Goal: Task Accomplishment & Management: Manage account settings

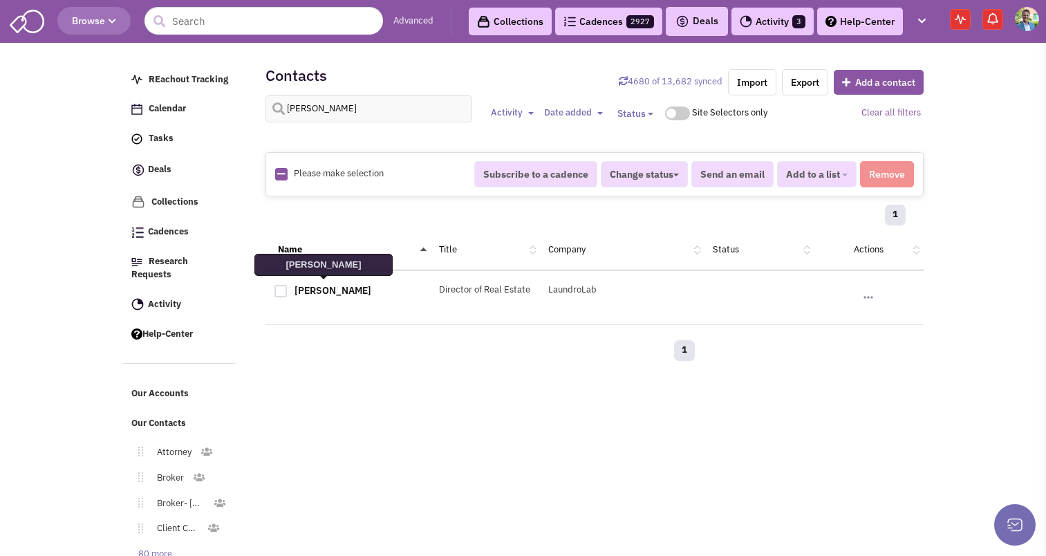
select select
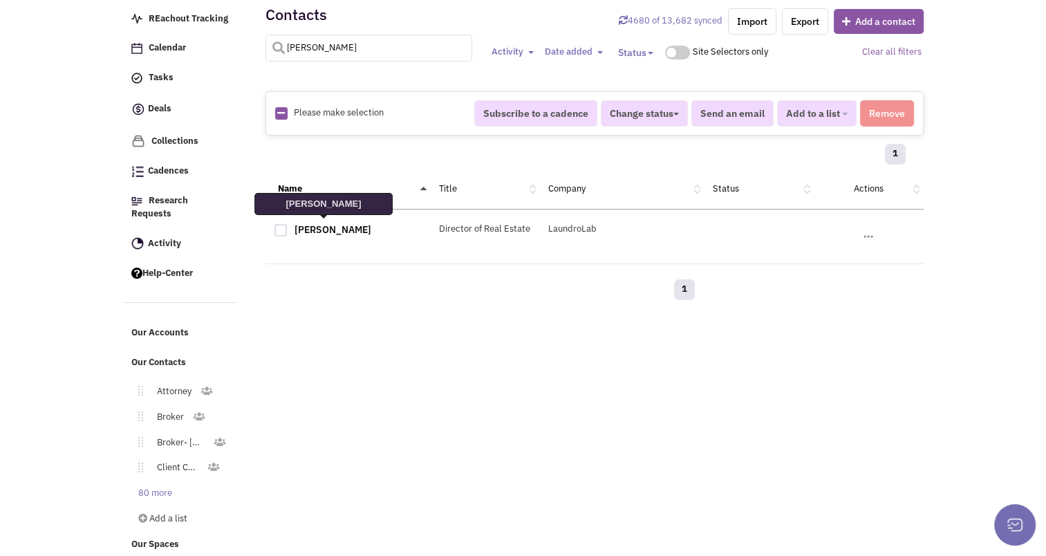
click at [387, 47] on input "[PERSON_NAME]" at bounding box center [368, 48] width 207 height 27
type input "[PERSON_NAME]"
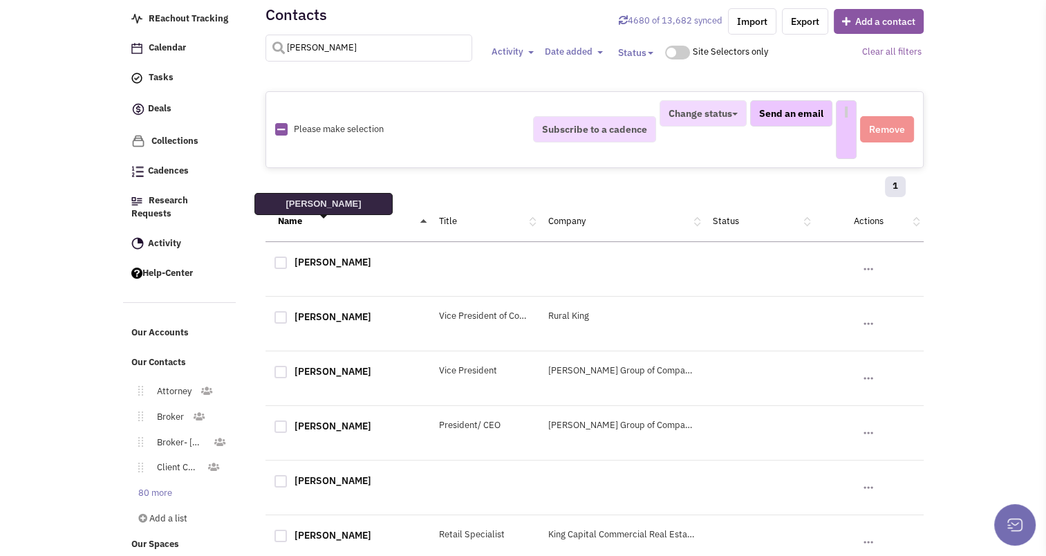
select select
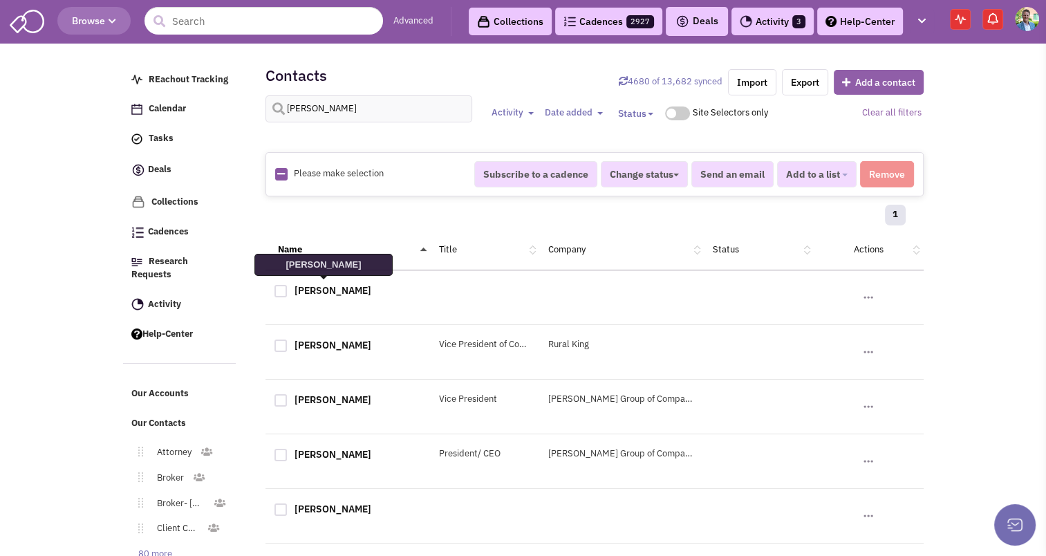
click at [868, 81] on button "Add a contact" at bounding box center [879, 82] width 90 height 25
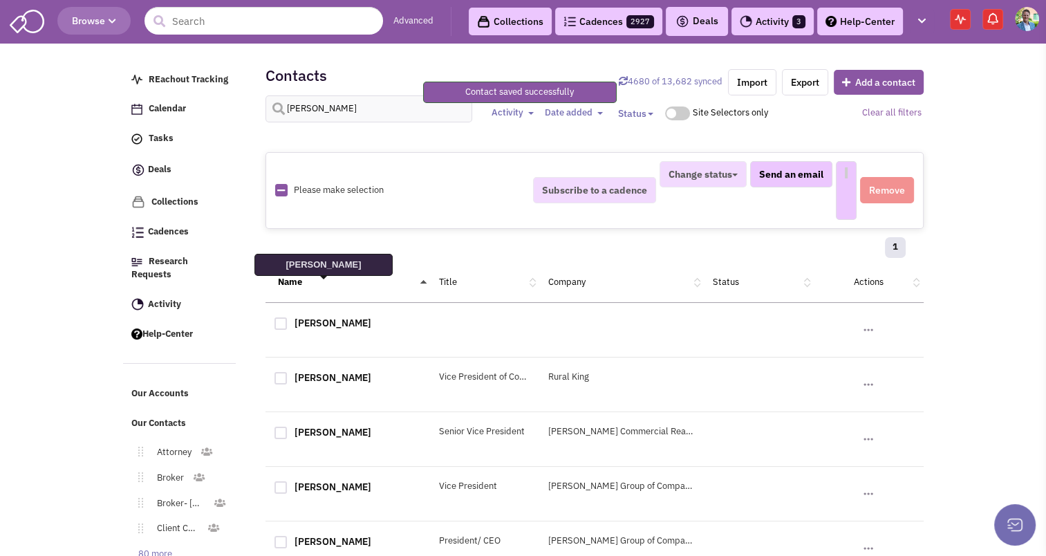
select select
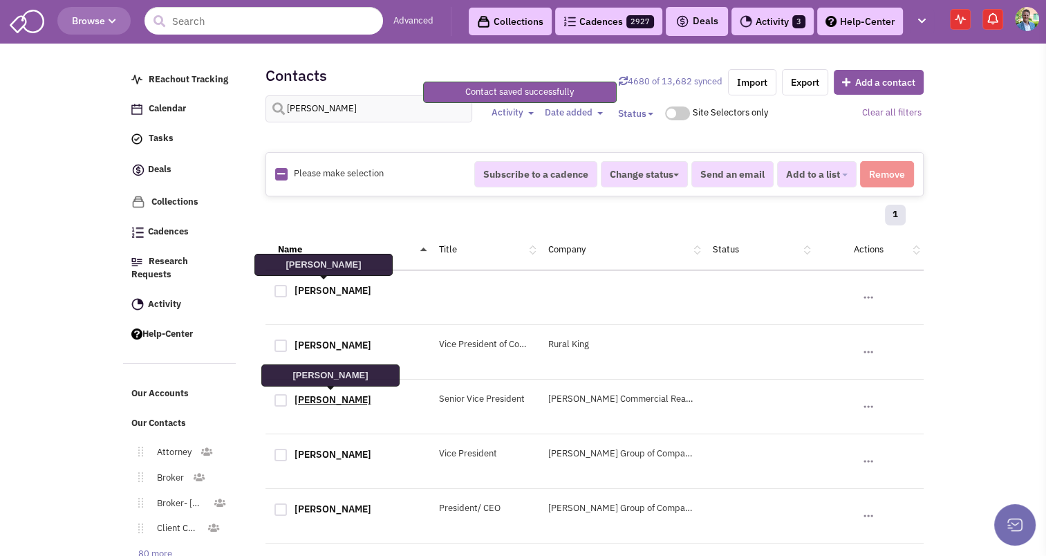
click at [328, 394] on link "[PERSON_NAME]" at bounding box center [332, 399] width 77 height 12
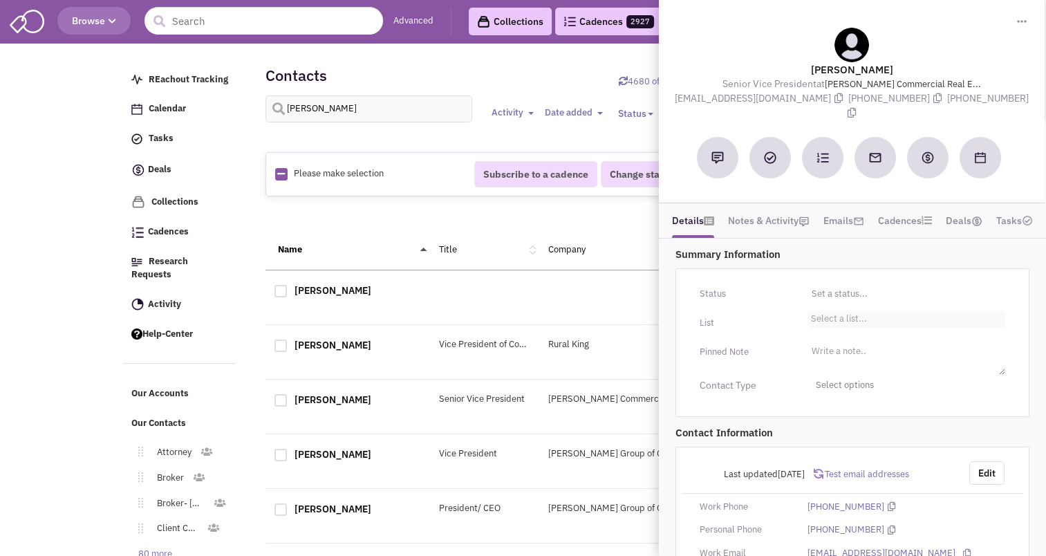
click at [823, 312] on li "Select a list..." at bounding box center [836, 317] width 59 height 10
click at [0, 0] on select "Select a list..." at bounding box center [0, 0] width 0 height 0
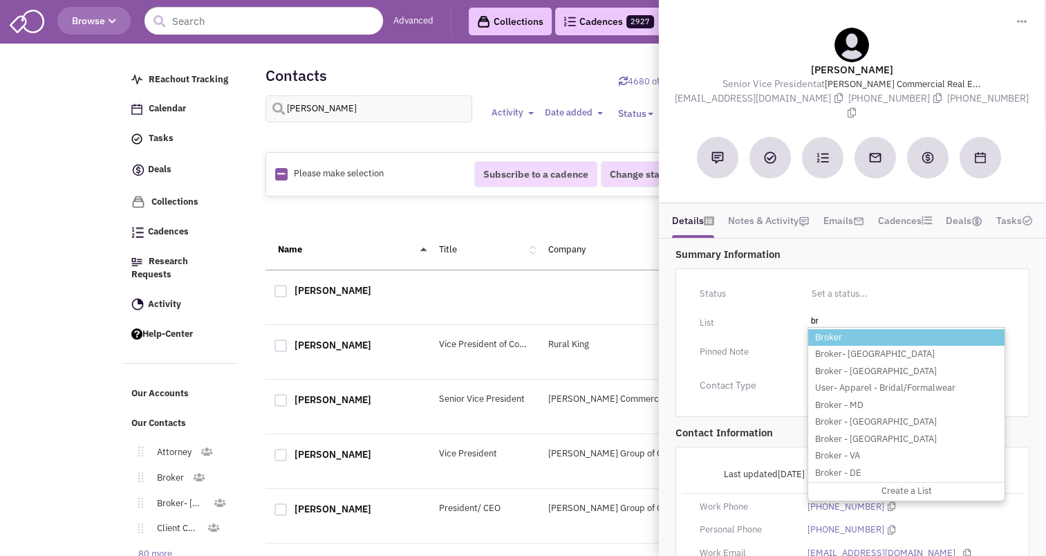
type input "br"
click at [827, 329] on li "Broker" at bounding box center [906, 337] width 196 height 17
click at [0, 0] on select "Select a list..." at bounding box center [0, 0] width 0 height 0
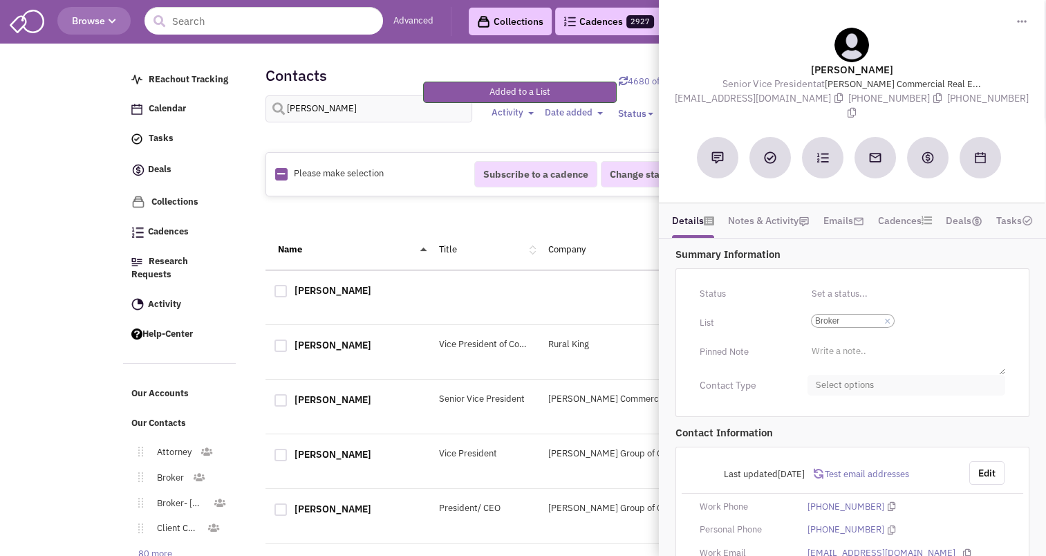
click at [854, 375] on span "Select options" at bounding box center [906, 385] width 198 height 21
click at [824, 433] on div at bounding box center [821, 439] width 12 height 12
checkbox input "true"
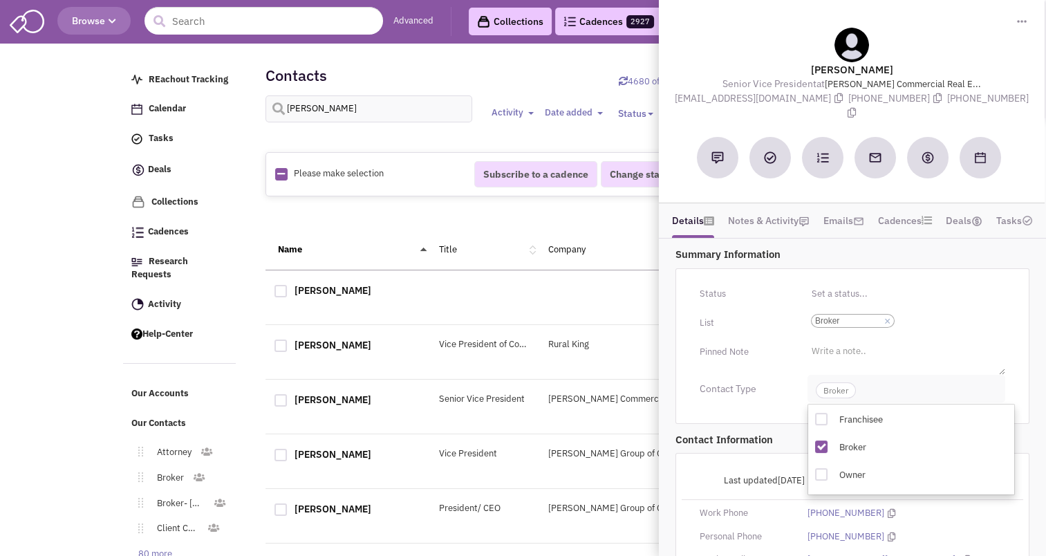
click at [833, 382] on span "Broker" at bounding box center [836, 390] width 40 height 16
click at [990, 467] on button "Edit" at bounding box center [986, 478] width 35 height 23
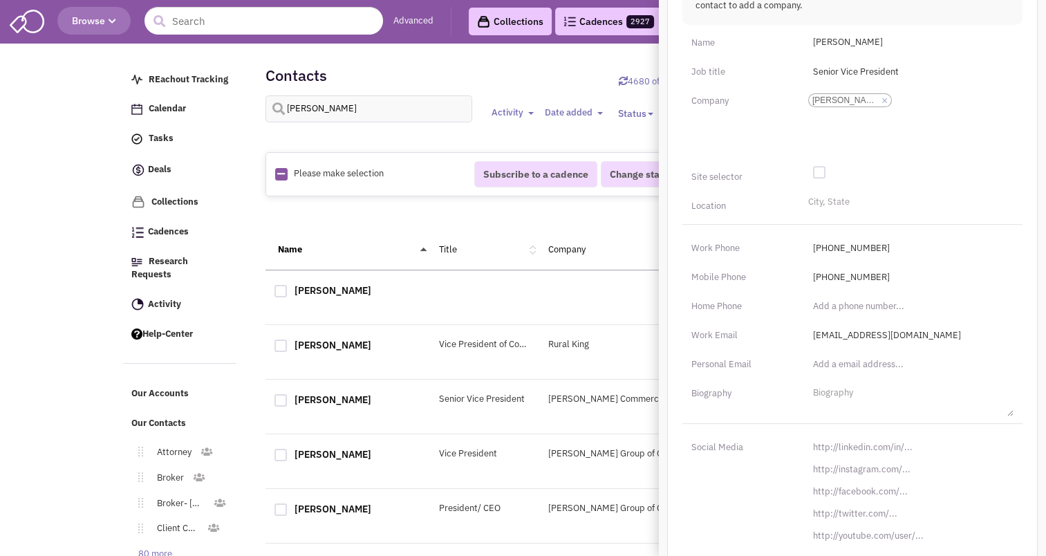
scroll to position [149, 0]
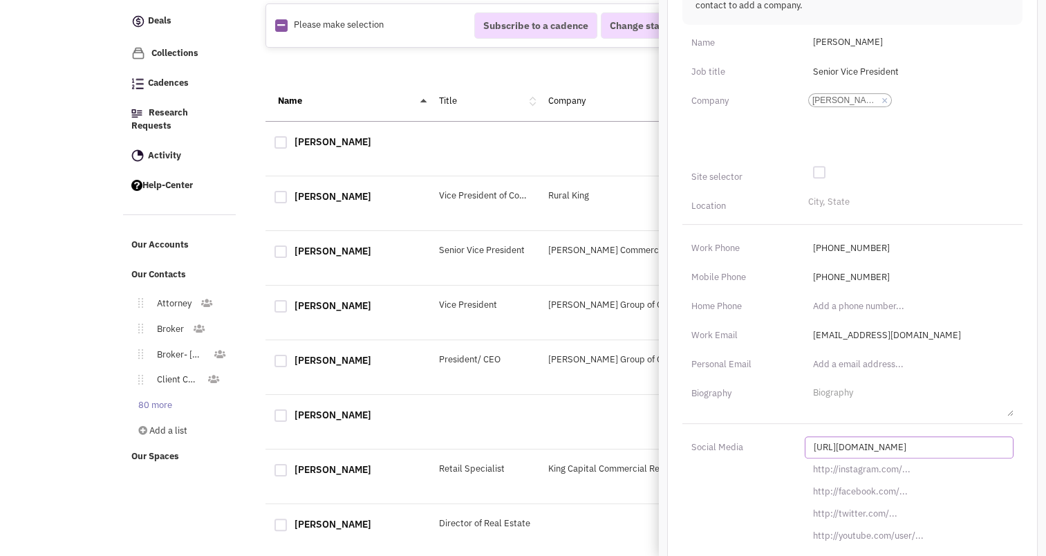
click at [857, 436] on input "[URL][DOMAIN_NAME]" at bounding box center [909, 447] width 209 height 22
paste input "s://[DOMAIN_NAME][URL][PERSON_NAME]"
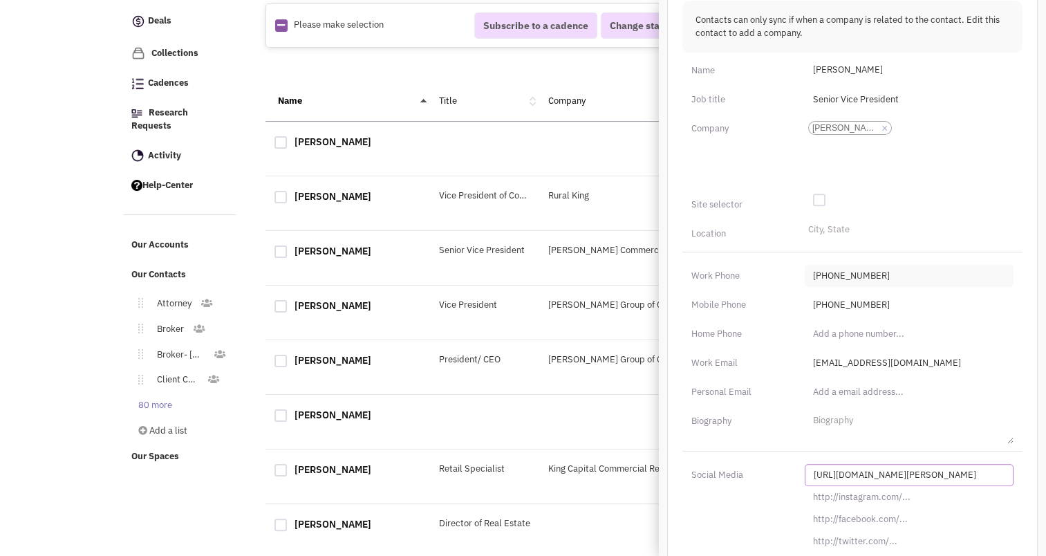
scroll to position [509, 0]
type input "[URL][DOMAIN_NAME][PERSON_NAME]"
click at [872, 223] on ul "City, State" at bounding box center [909, 232] width 209 height 19
click at [0, 0] on select "City, State" at bounding box center [0, 0] width 0 height 0
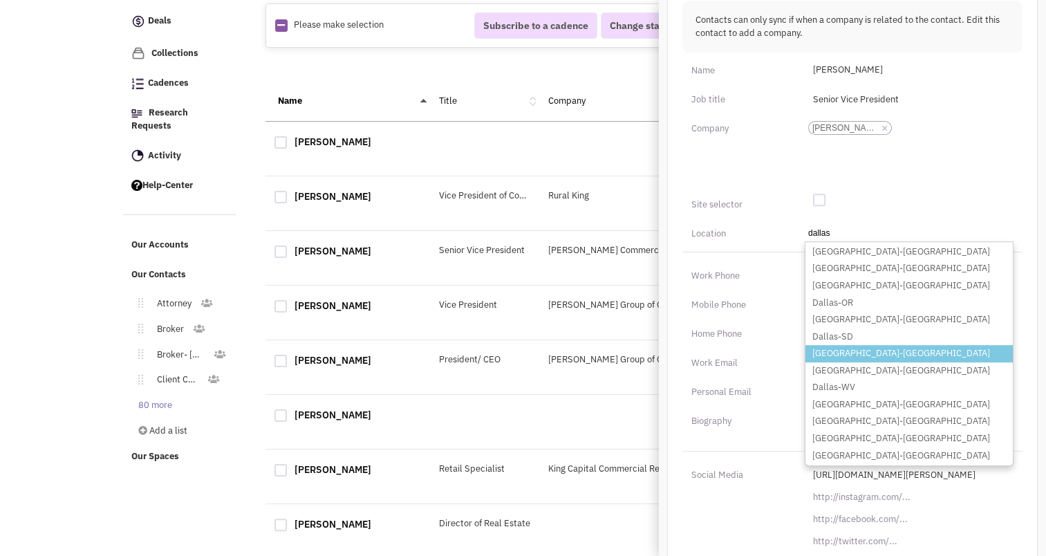
type input "dallas"
click at [843, 345] on li "[GEOGRAPHIC_DATA]-[GEOGRAPHIC_DATA]" at bounding box center [908, 353] width 207 height 17
click at [0, 0] on select "City, State [GEOGRAPHIC_DATA] [GEOGRAPHIC_DATA]-[GEOGRAPHIC_DATA] [GEOGRAPHIC_D…" at bounding box center [0, 0] width 0 height 0
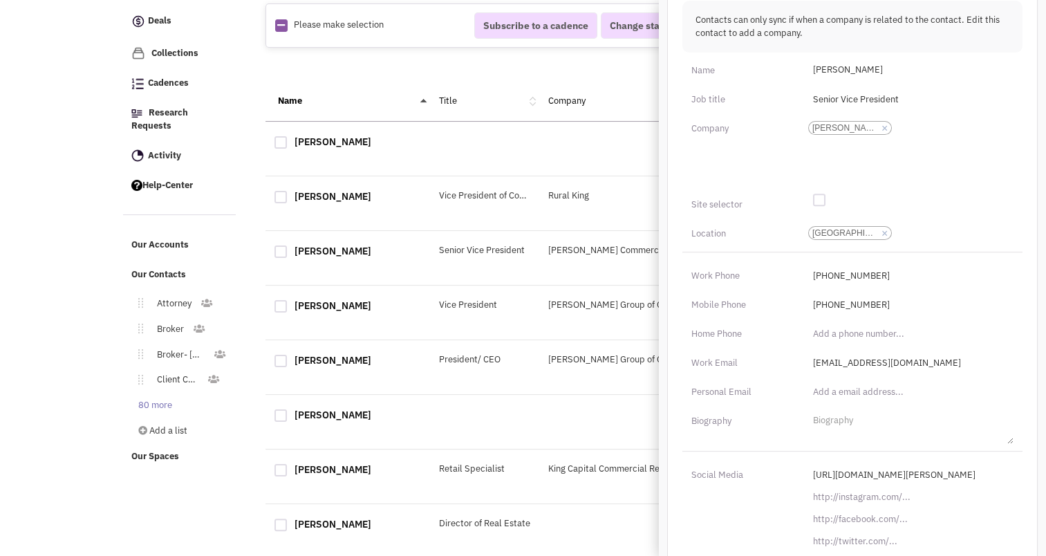
click at [820, 194] on div at bounding box center [819, 200] width 12 height 12
click at [825, 196] on input "checkbox" at bounding box center [829, 200] width 9 height 9
click at [820, 194] on div at bounding box center [819, 200] width 12 height 12
click at [825, 196] on input "checkbox" at bounding box center [829, 200] width 9 height 9
checkbox input "false"
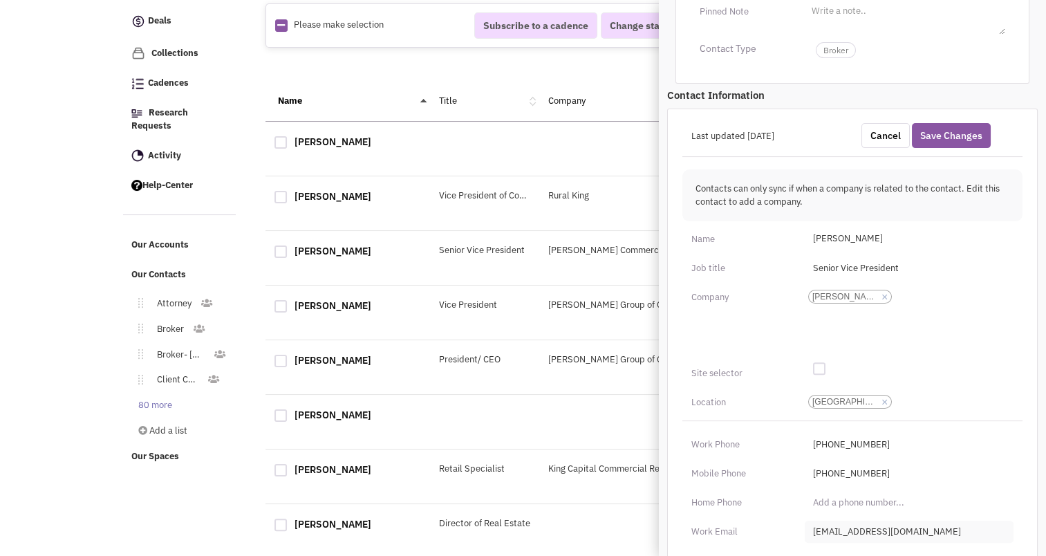
scroll to position [339, 0]
click at [955, 130] on button "Save Changes" at bounding box center [951, 136] width 79 height 25
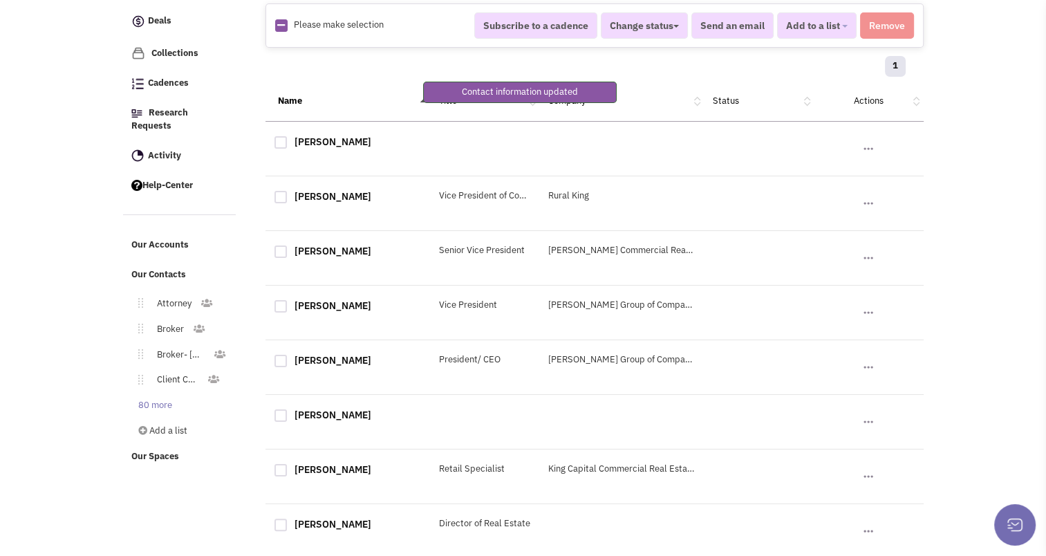
scroll to position [186, 0]
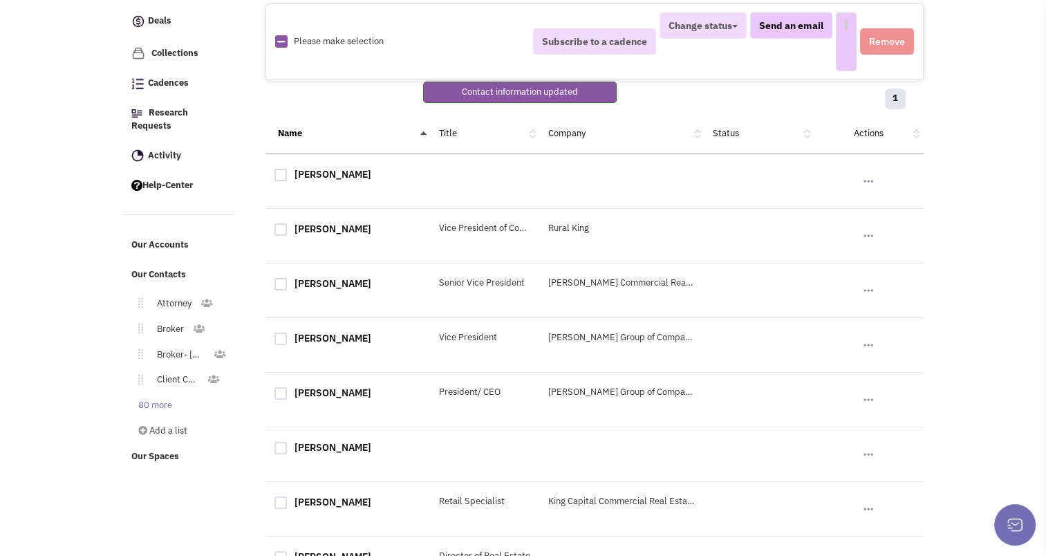
select select
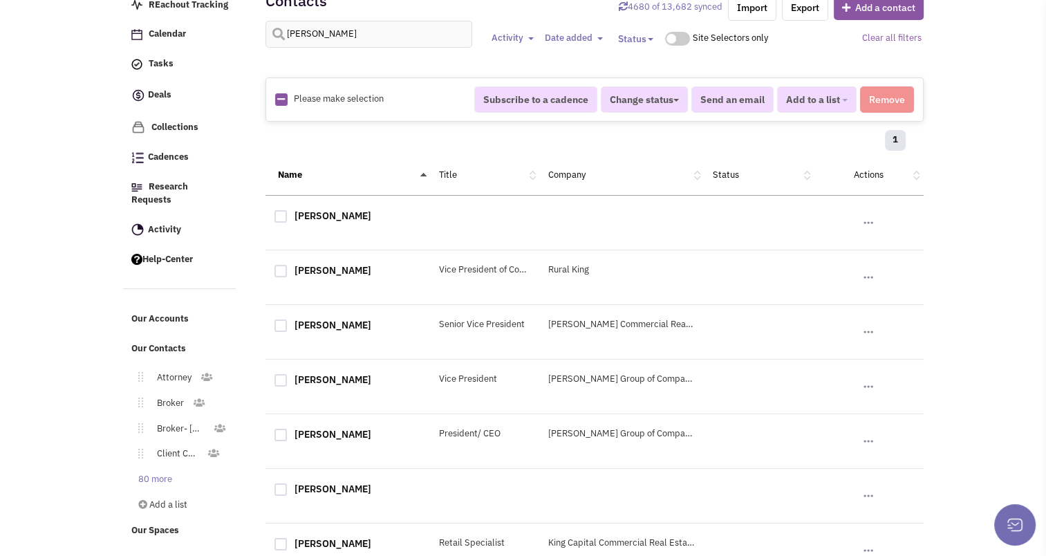
scroll to position [0, 0]
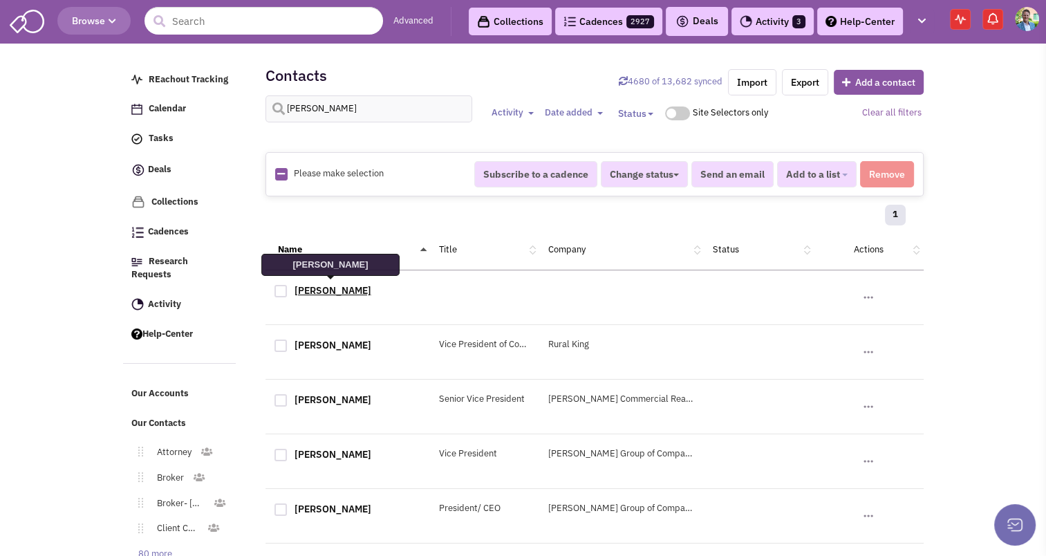
click at [337, 293] on link "[PERSON_NAME]" at bounding box center [332, 290] width 77 height 12
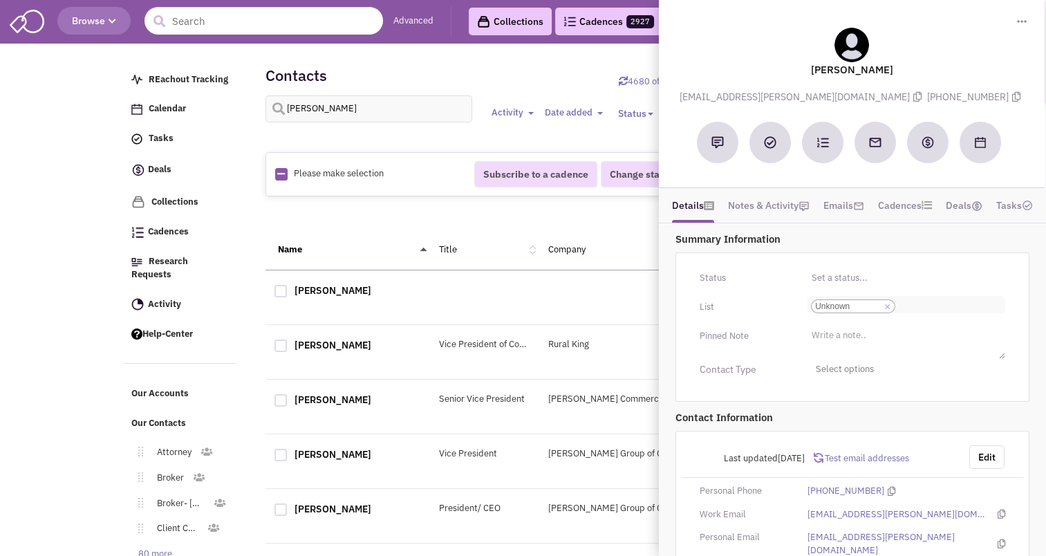
click at [886, 301] on link "×" at bounding box center [887, 307] width 6 height 12
click at [0, 0] on select "Select a list... Unknown" at bounding box center [0, 0] width 0 height 0
click at [836, 306] on li "Select a list..." at bounding box center [836, 301] width 59 height 10
click at [0, 0] on select "Select a list..." at bounding box center [0, 0] width 0 height 0
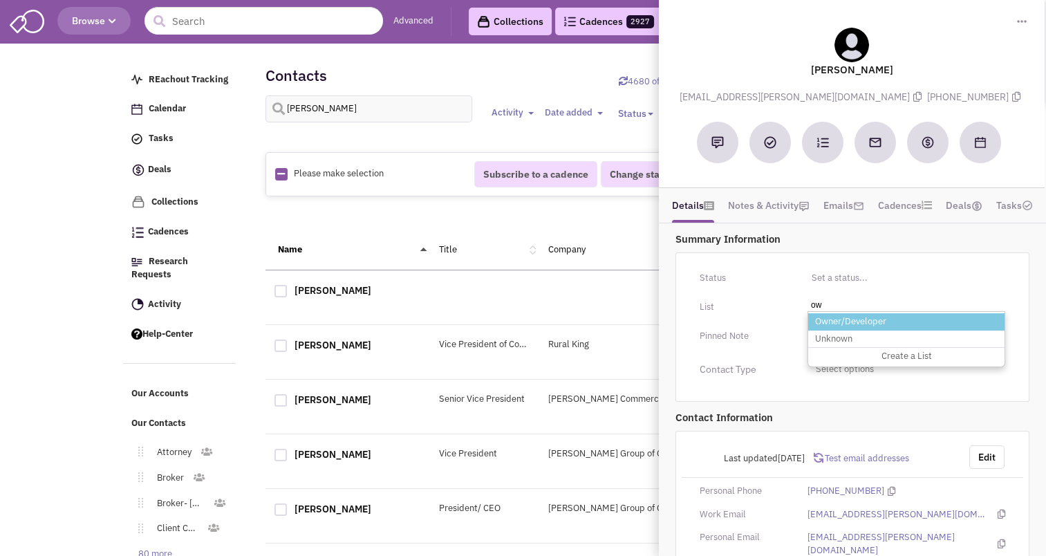
type input "ow"
click at [838, 316] on li "Owner/Developer" at bounding box center [906, 321] width 196 height 17
click at [0, 0] on select "Select a list..." at bounding box center [0, 0] width 0 height 0
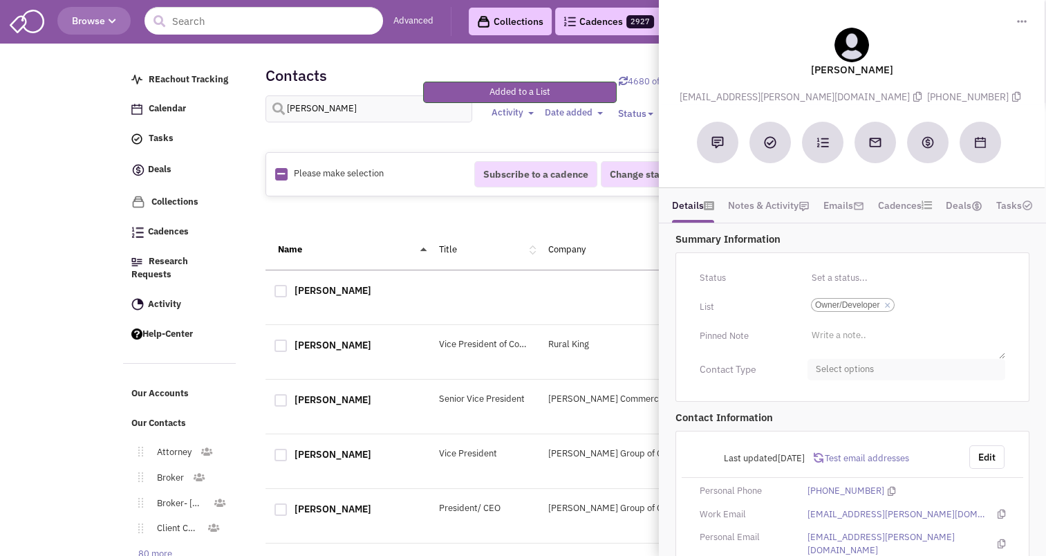
click at [836, 371] on span "Select options" at bounding box center [906, 369] width 198 height 21
click at [818, 450] on div at bounding box center [821, 452] width 12 height 12
checkbox input "true"
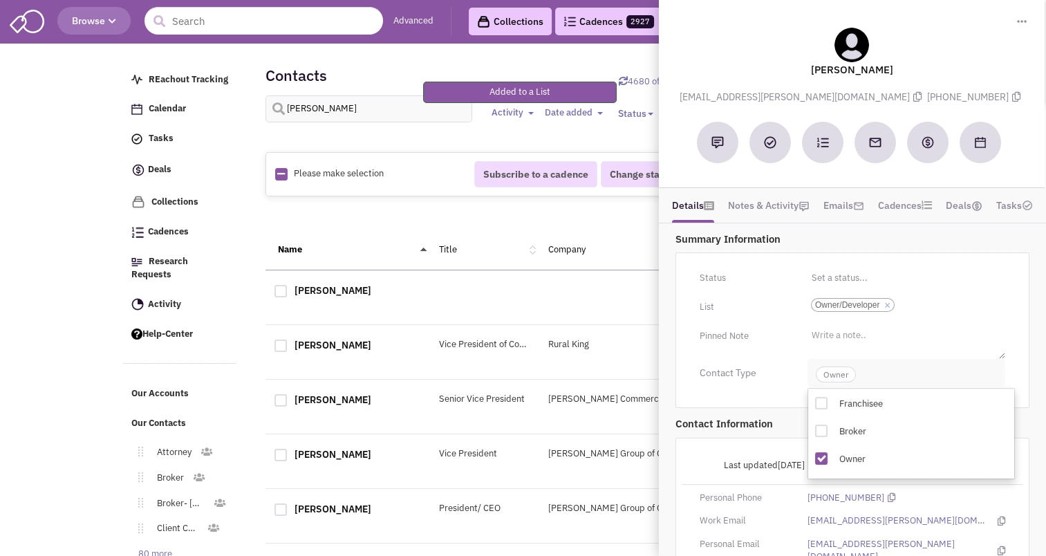
click at [829, 368] on span "Owner" at bounding box center [836, 374] width 40 height 16
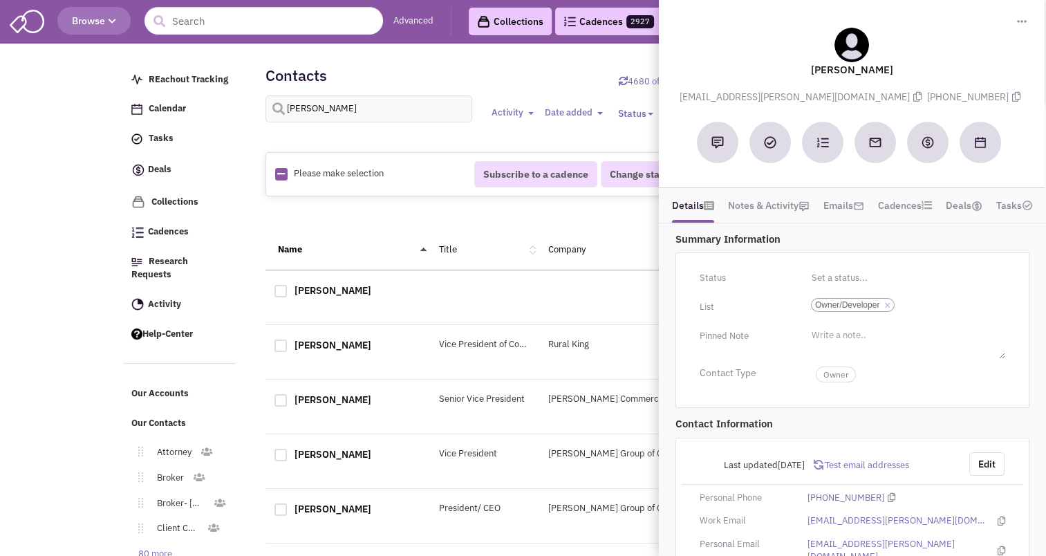
scroll to position [62, 0]
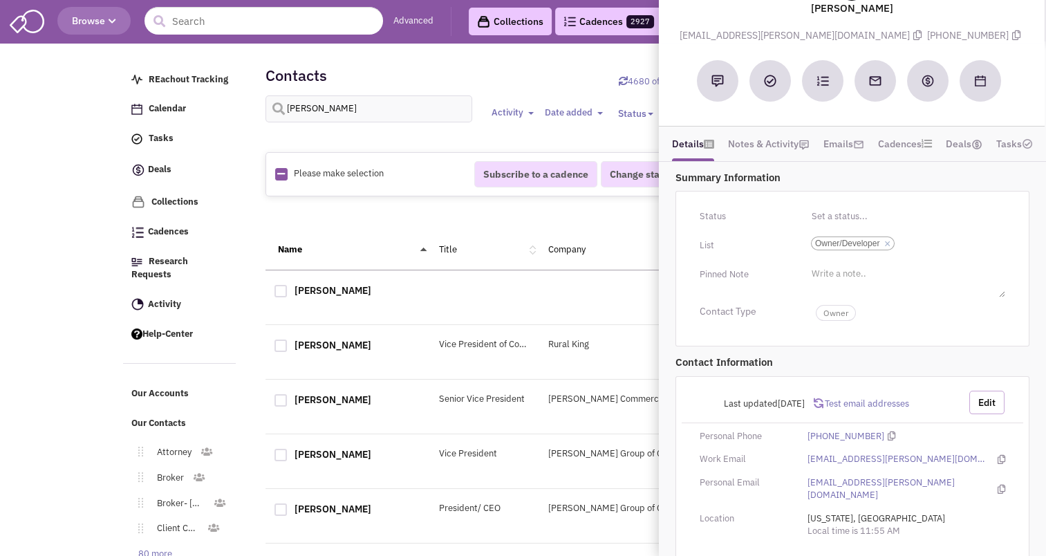
click at [987, 401] on button "Edit" at bounding box center [986, 402] width 35 height 23
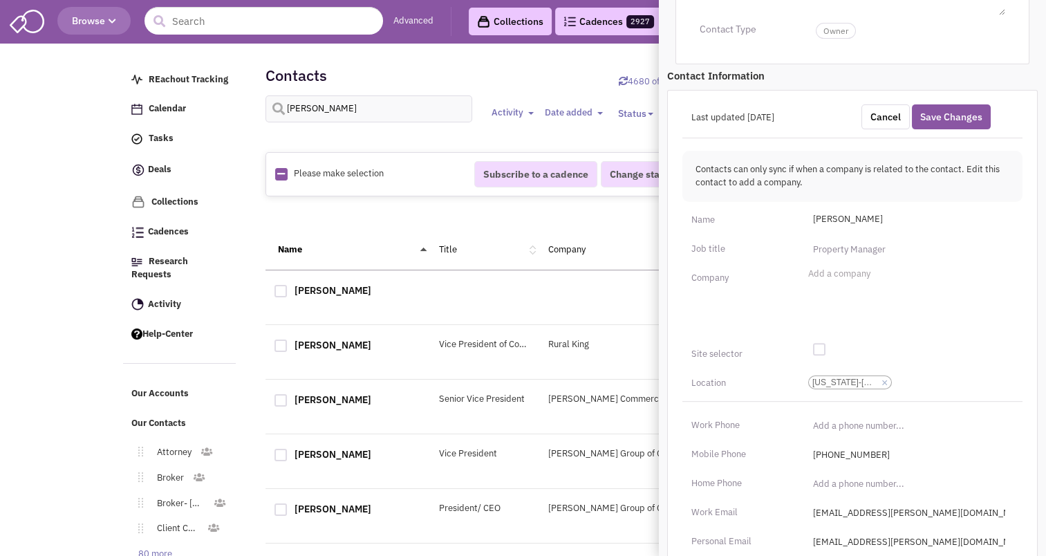
scroll to position [529, 0]
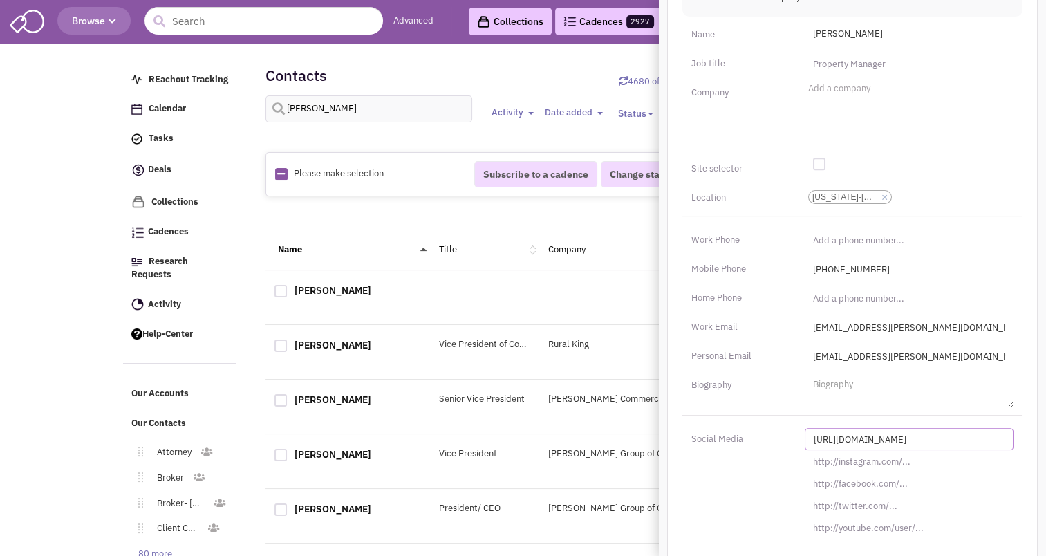
click at [865, 441] on input "[URL][DOMAIN_NAME]" at bounding box center [909, 439] width 209 height 22
paste input "s://[DOMAIN_NAME][URL][PERSON_NAME]"
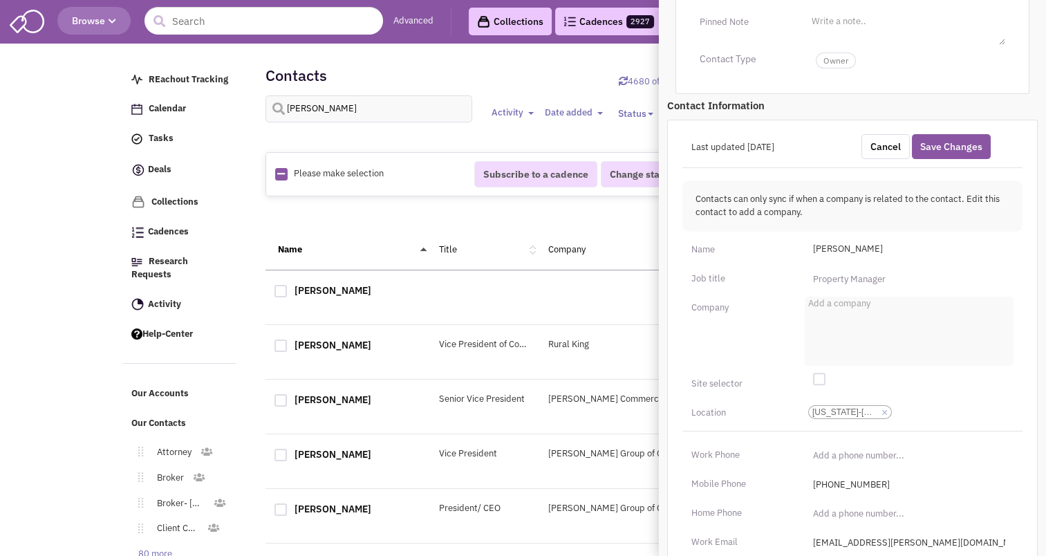
scroll to position [313, 0]
type input "[URL][DOMAIN_NAME][PERSON_NAME]"
click at [837, 283] on input "text" at bounding box center [909, 279] width 209 height 22
type input "Owner"
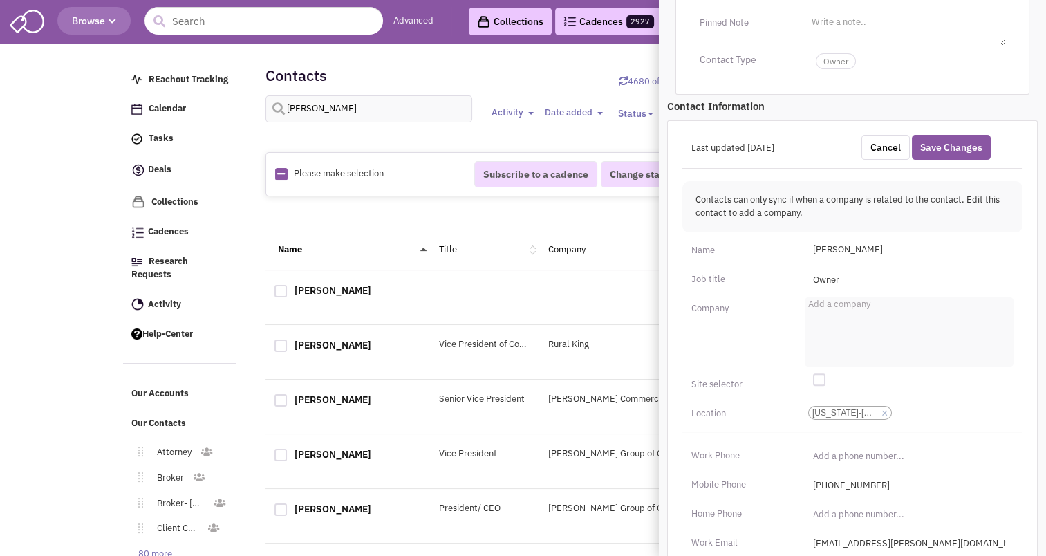
click at [816, 312] on input "Add a company" at bounding box center [823, 308] width 30 height 14
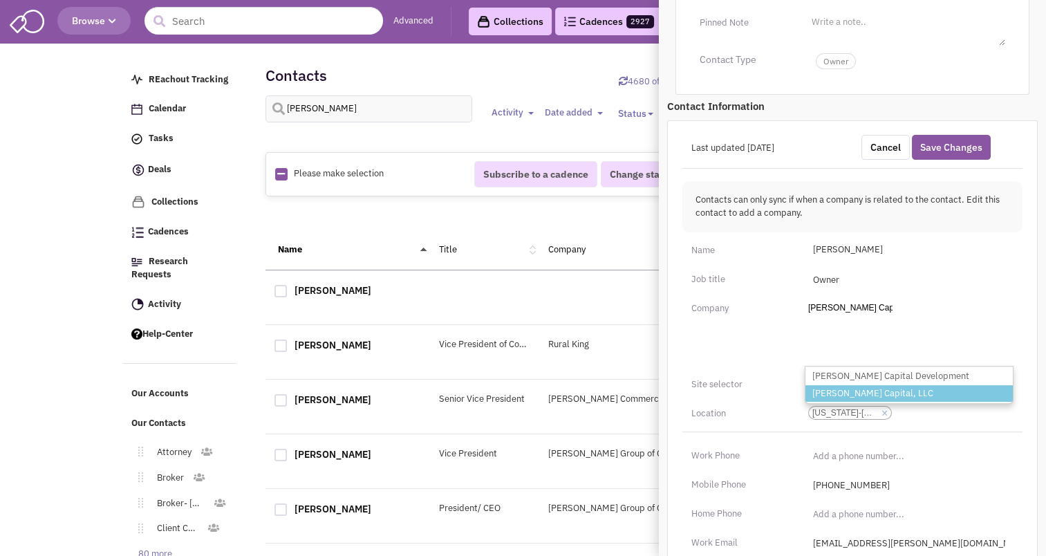
type input "[PERSON_NAME] Capital"
click at [910, 391] on li "[PERSON_NAME] Capital, LLC" at bounding box center [908, 393] width 207 height 17
click at [0, 0] on select "Add a company [PERSON_NAME] Capital [PERSON_NAME] Capital Development [PERSON_N…" at bounding box center [0, 0] width 0 height 0
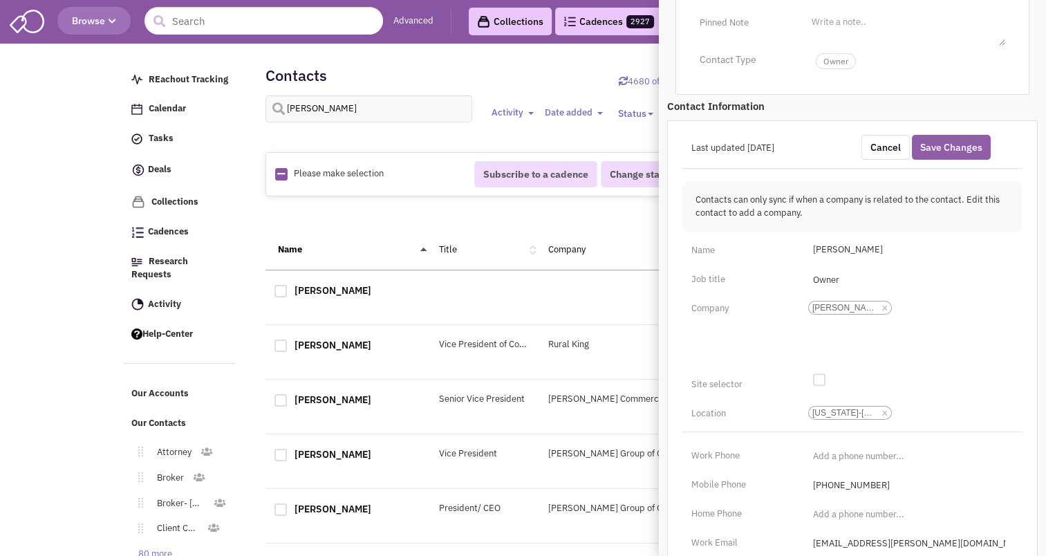
click at [952, 149] on button "Save Changes" at bounding box center [951, 147] width 79 height 25
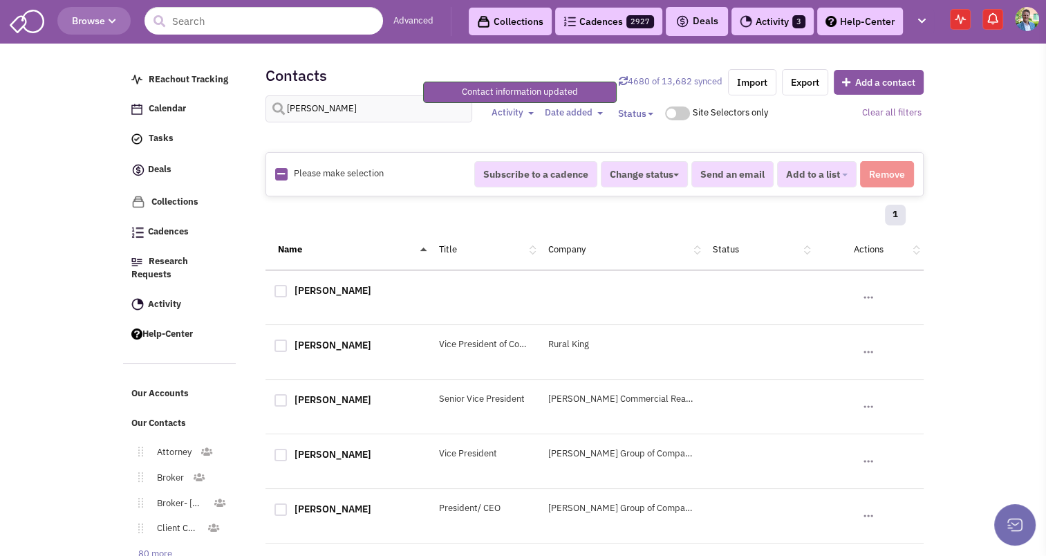
scroll to position [185, 0]
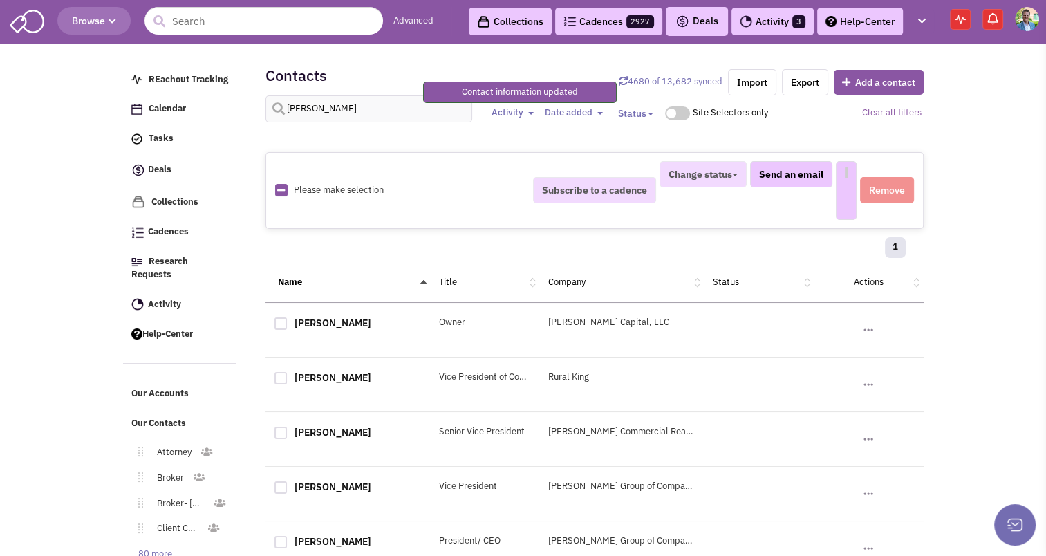
select select
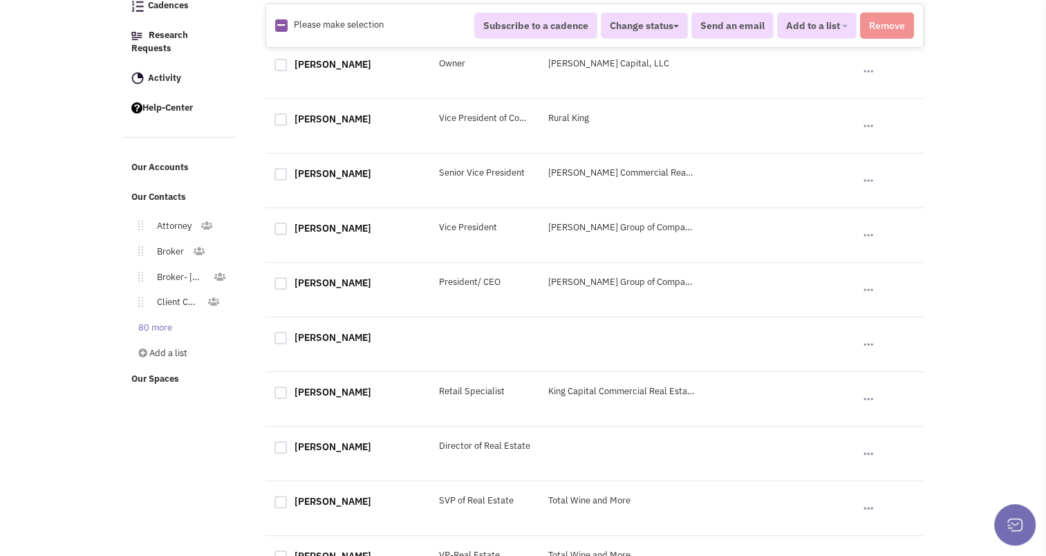
scroll to position [254, 0]
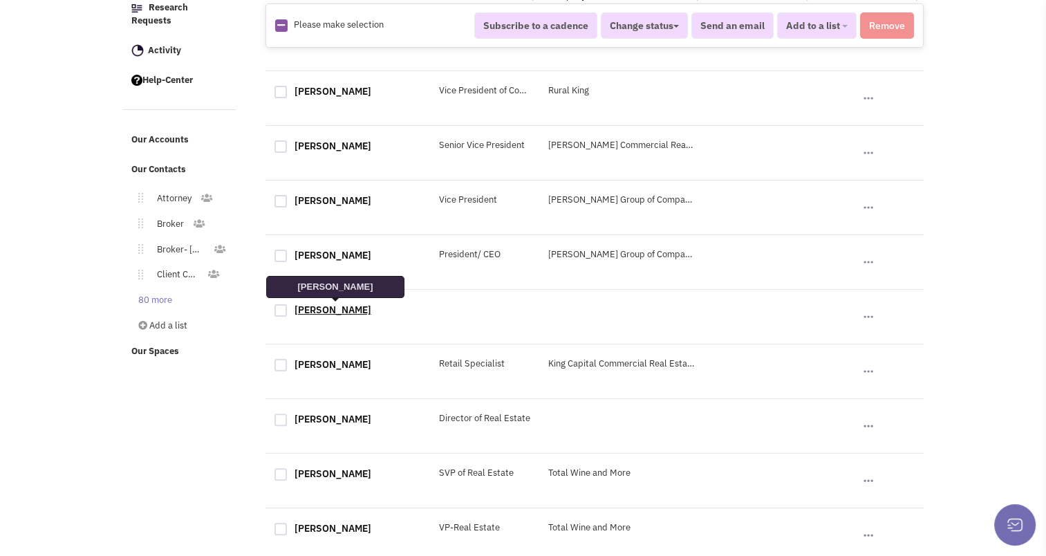
click at [337, 311] on link "[PERSON_NAME]" at bounding box center [332, 309] width 77 height 12
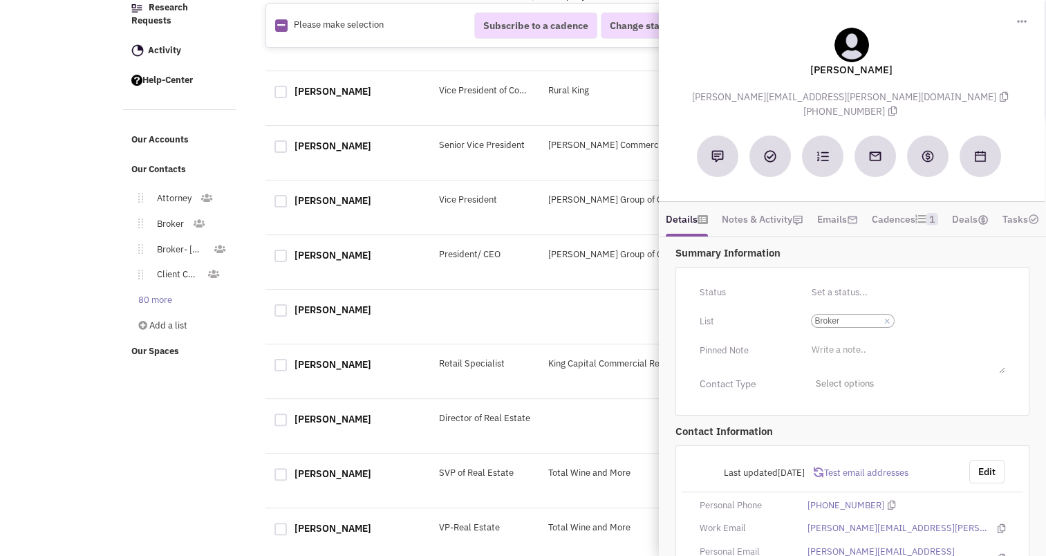
click at [282, 310] on div at bounding box center [280, 310] width 12 height 12
click at [288, 310] on input "checkbox" at bounding box center [292, 311] width 9 height 9
checkbox input "true"
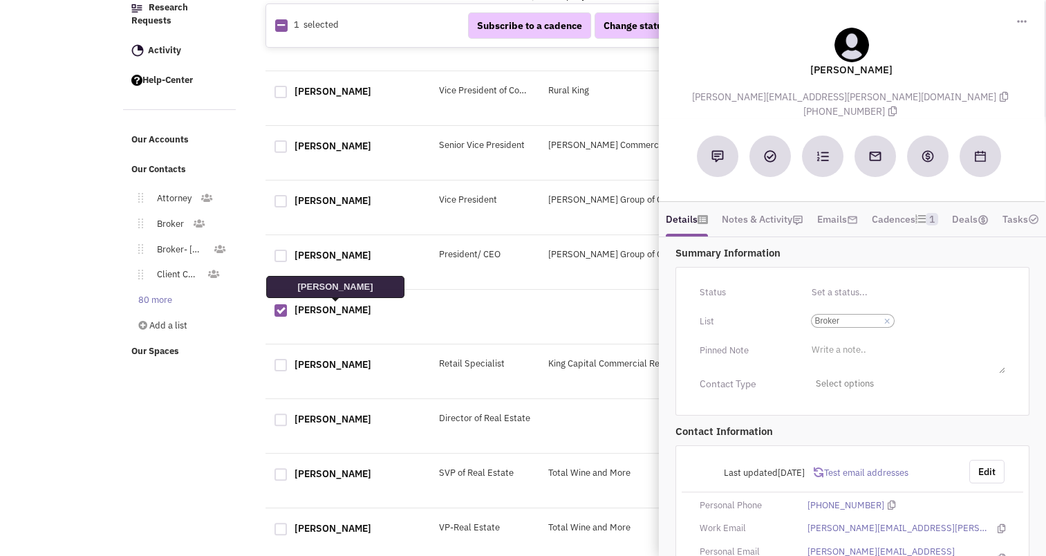
select select
click at [574, 66] on div "[PERSON_NAME] Owner [PERSON_NAME] Capital, LLC No note found! No email sent! 0" at bounding box center [594, 44] width 658 height 55
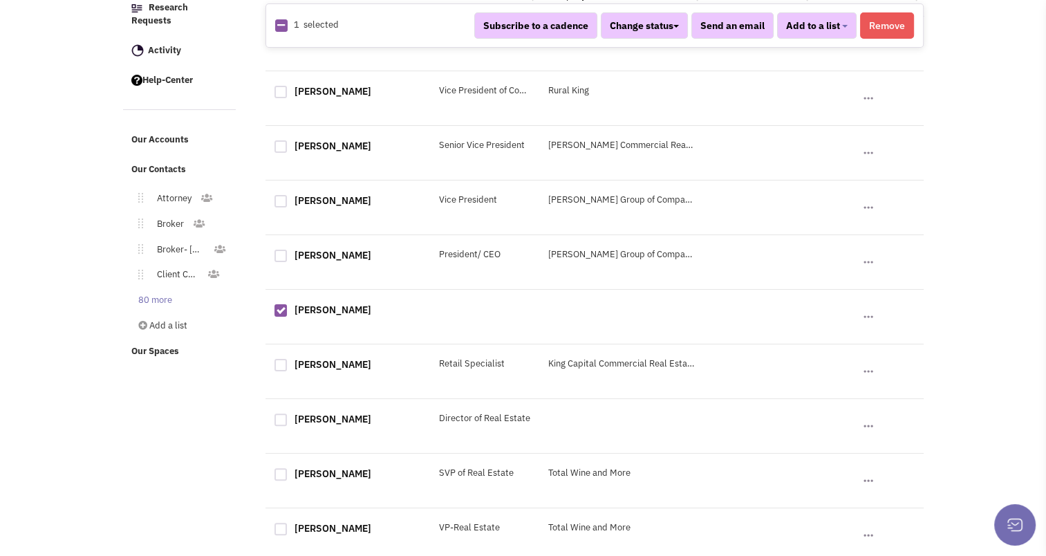
click at [888, 28] on button "Remove" at bounding box center [887, 25] width 54 height 26
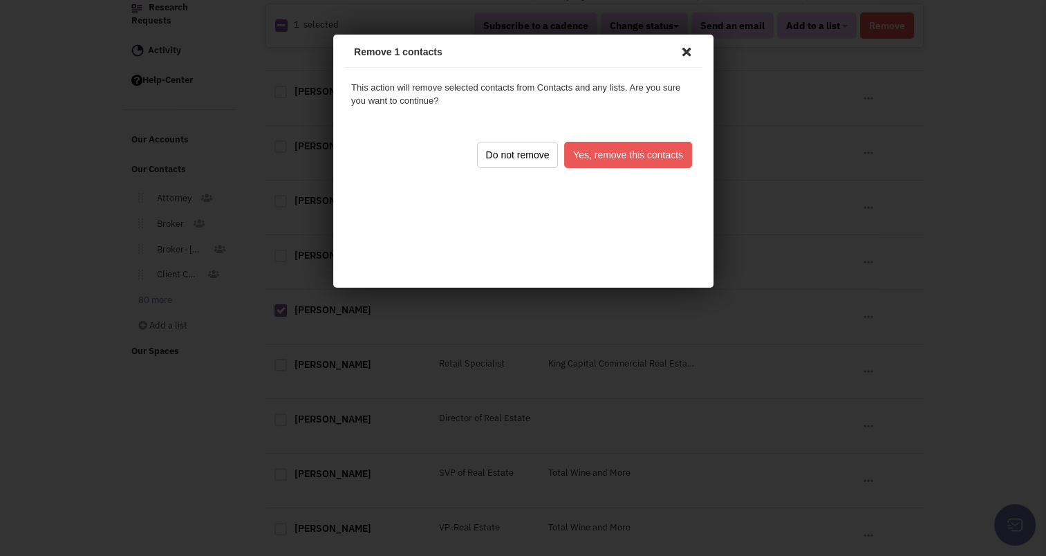
drag, startPoint x: 659, startPoint y: 139, endPoint x: 641, endPoint y: 163, distance: 29.7
click at [641, 163] on div "Do not remove Yes, remove this contacts" at bounding box center [520, 152] width 358 height 47
click at [641, 163] on button "Yes, remove this contacts" at bounding box center [625, 153] width 128 height 26
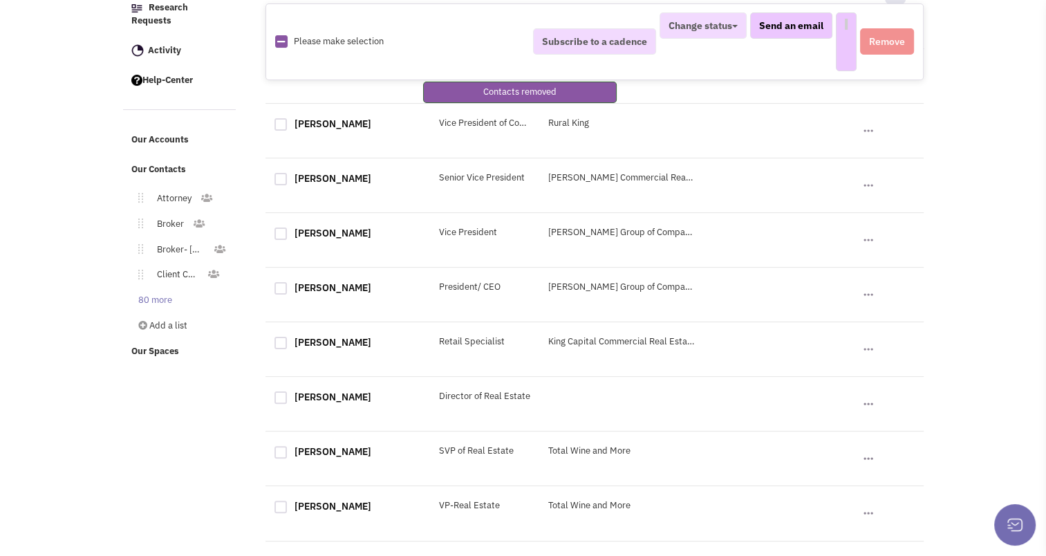
select select
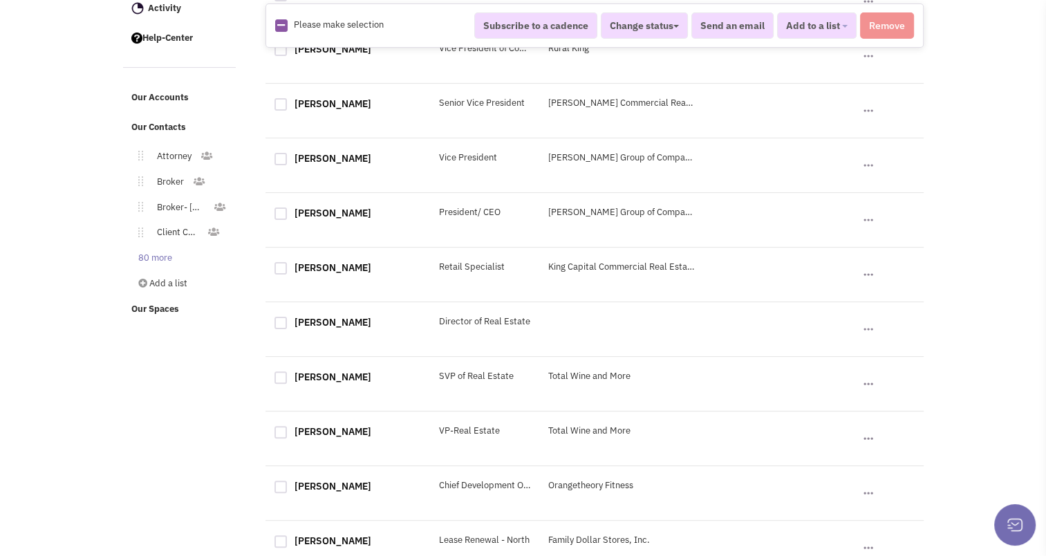
scroll to position [310, 0]
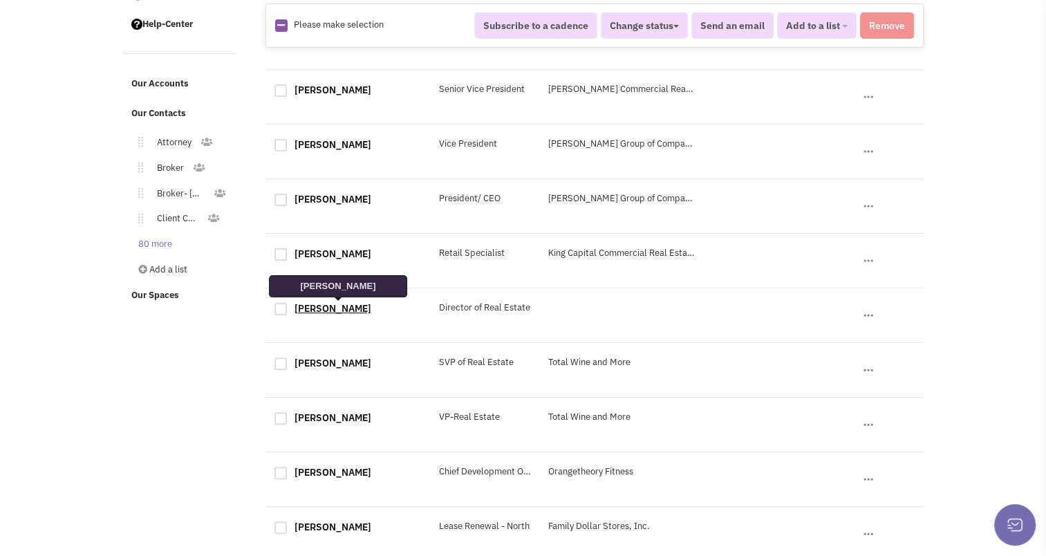
click at [356, 311] on link "[PERSON_NAME]" at bounding box center [332, 308] width 77 height 12
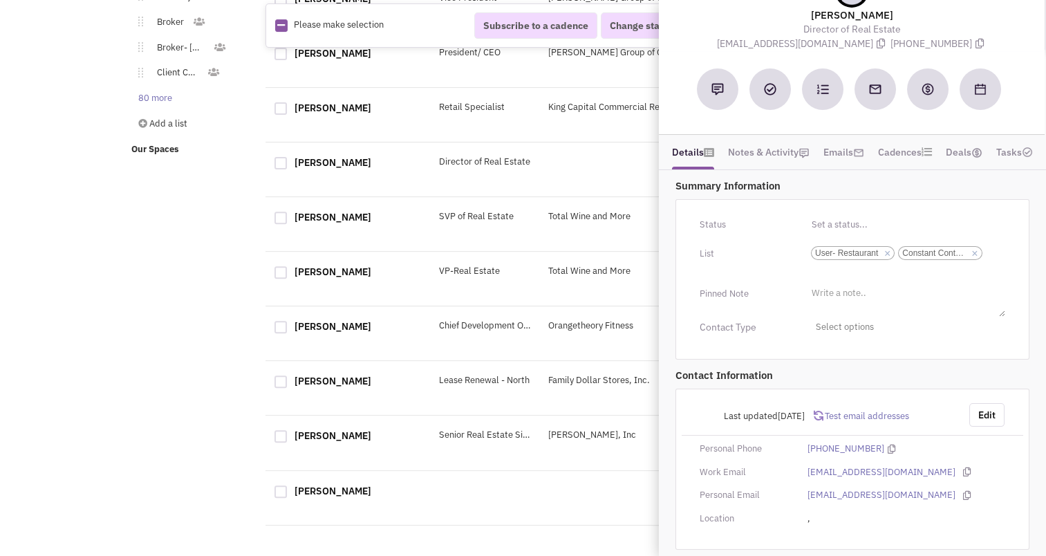
scroll to position [470, 0]
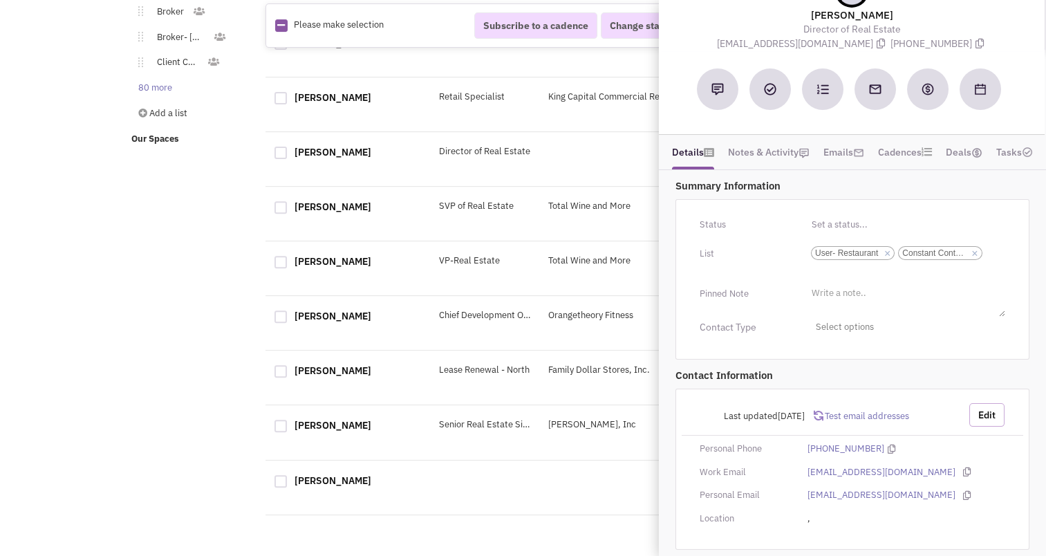
click at [988, 407] on button "Edit" at bounding box center [986, 414] width 35 height 23
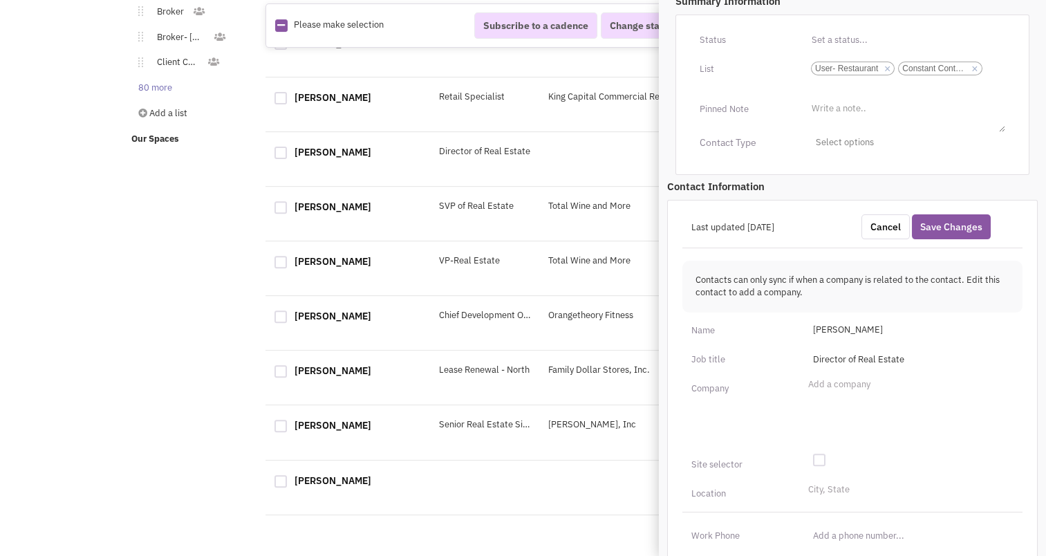
scroll to position [240, 0]
click at [824, 391] on input "Add a company" at bounding box center [823, 387] width 30 height 14
type input "Bloomin Brands"
click at [884, 420] on ul "Add a company Bloomin Brands" at bounding box center [909, 411] width 209 height 69
click at [0, 0] on select "Add a company Bloomin Brands" at bounding box center [0, 0] width 0 height 0
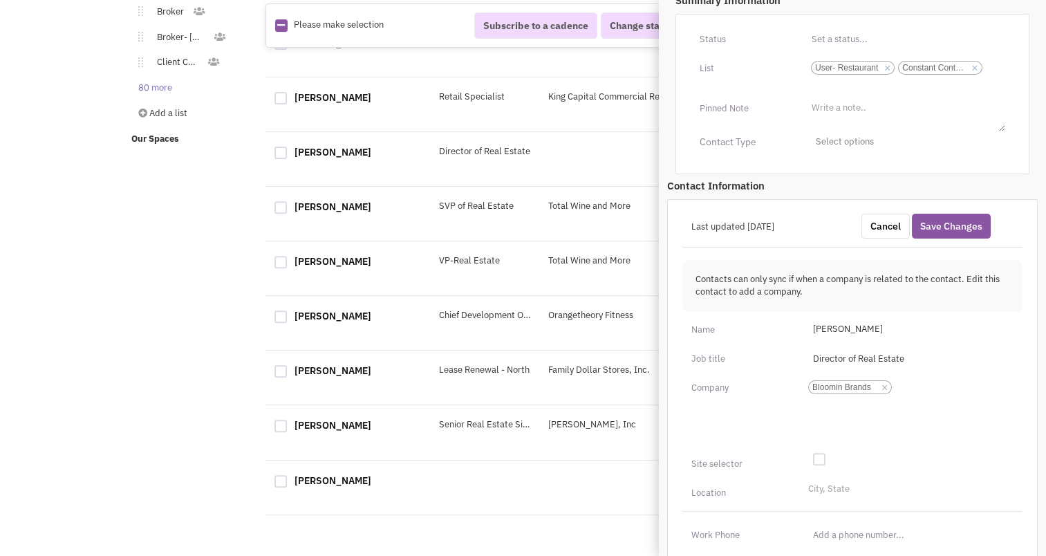
click at [842, 477] on div "Last updated [DATE] Cancel Save Changes Contacts can only sync if when a compan…" at bounding box center [852, 527] width 370 height 656
click at [831, 482] on li "City, State" at bounding box center [827, 487] width 45 height 10
click at [0, 0] on select "City, State" at bounding box center [0, 0] width 0 height 0
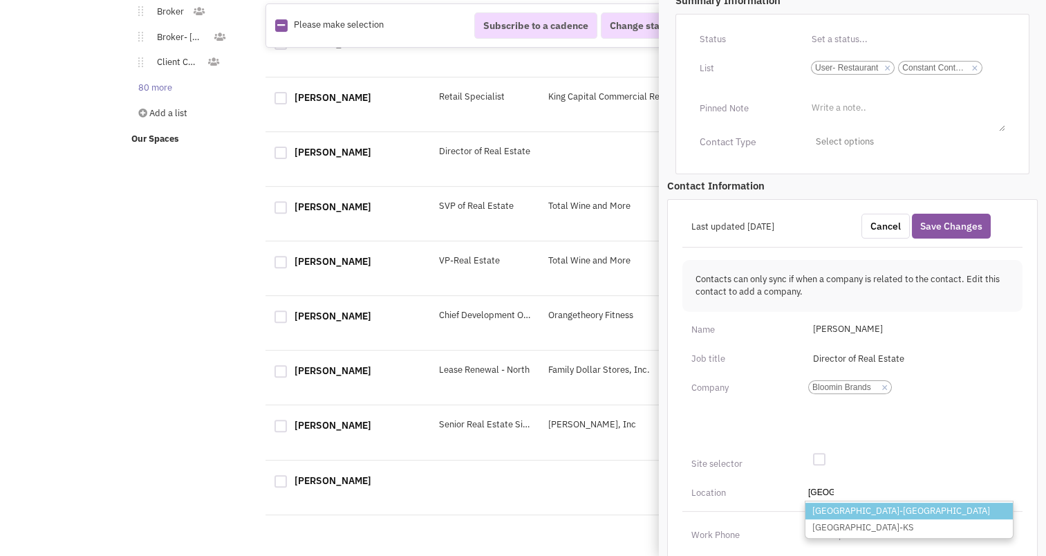
type input "[GEOGRAPHIC_DATA]"
click at [831, 509] on li "[GEOGRAPHIC_DATA]-[GEOGRAPHIC_DATA]" at bounding box center [908, 510] width 207 height 17
click at [0, 0] on select "City, [GEOGRAPHIC_DATA] [GEOGRAPHIC_DATA]-[GEOGRAPHIC_DATA] [GEOGRAPHIC_DATA]-[…" at bounding box center [0, 0] width 0 height 0
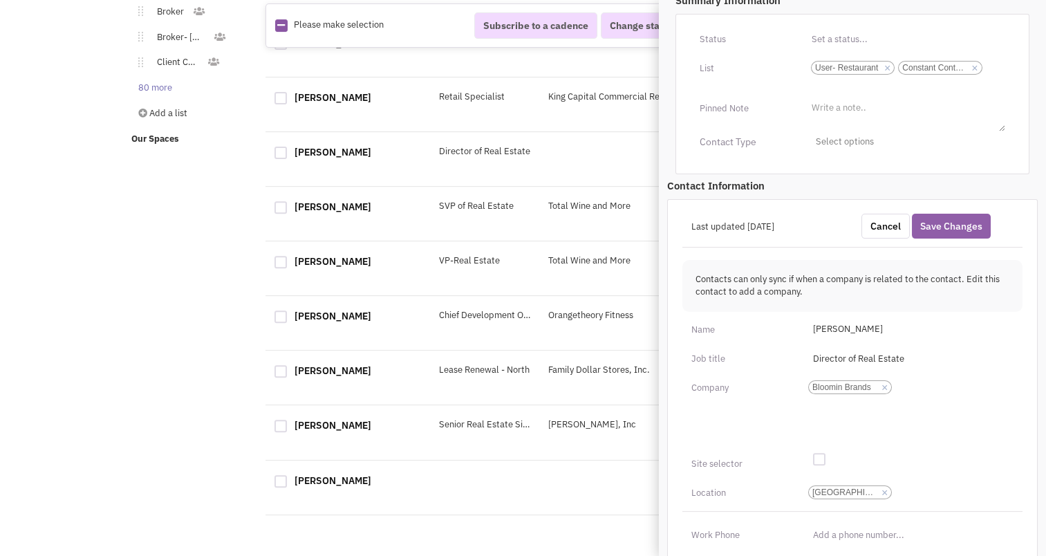
click at [951, 223] on button "Save Changes" at bounding box center [951, 226] width 79 height 25
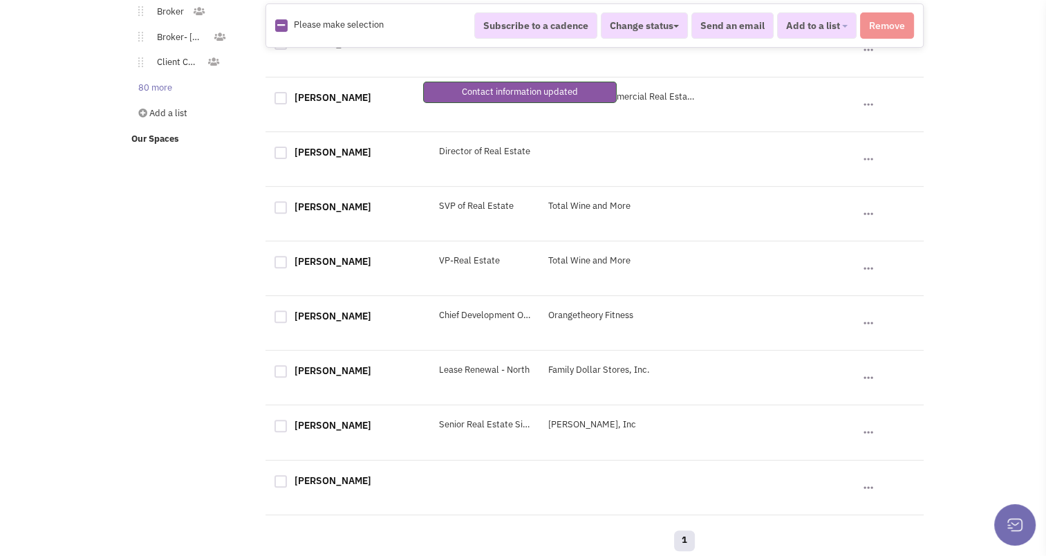
scroll to position [144, 0]
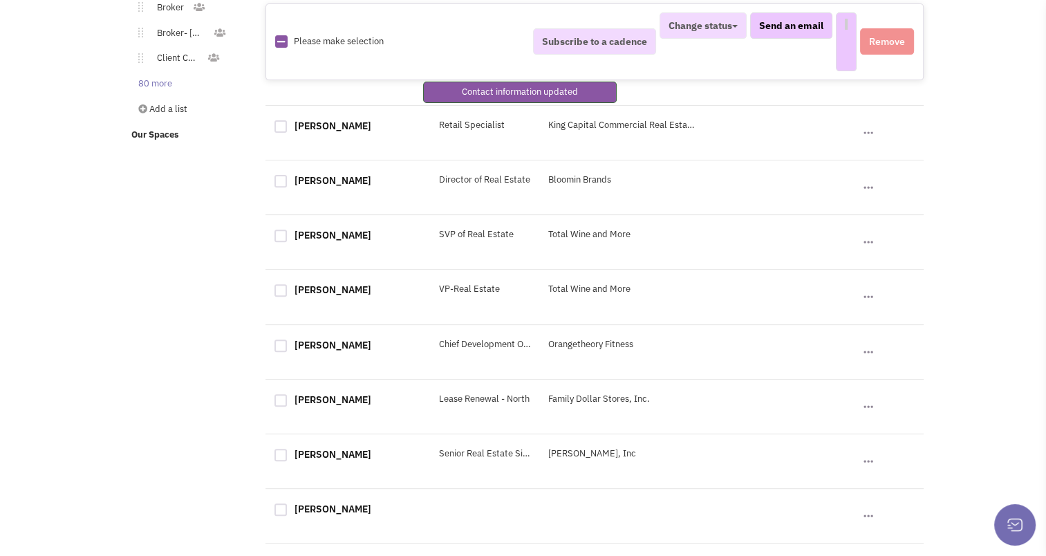
select select
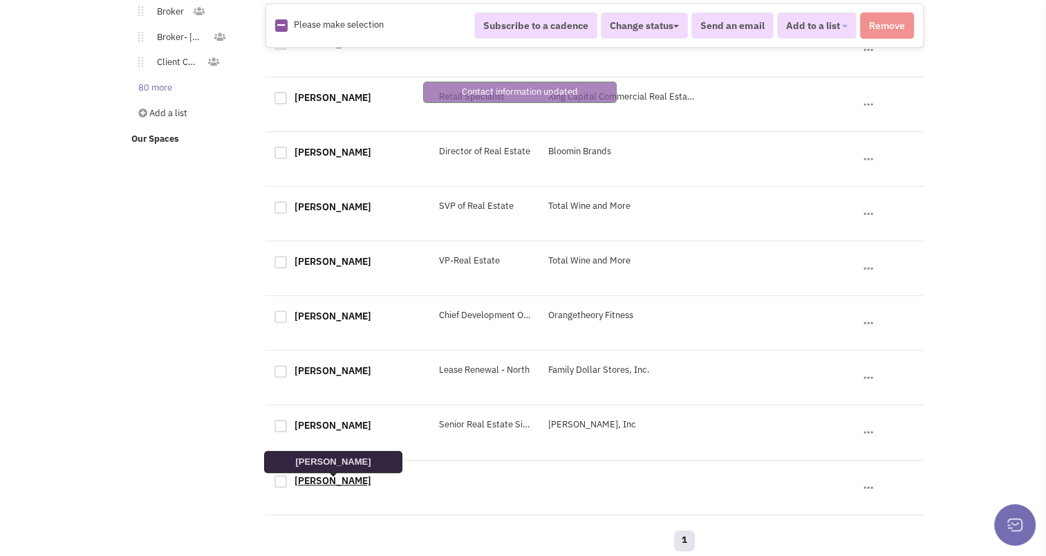
click at [329, 480] on link "[PERSON_NAME]" at bounding box center [332, 480] width 77 height 12
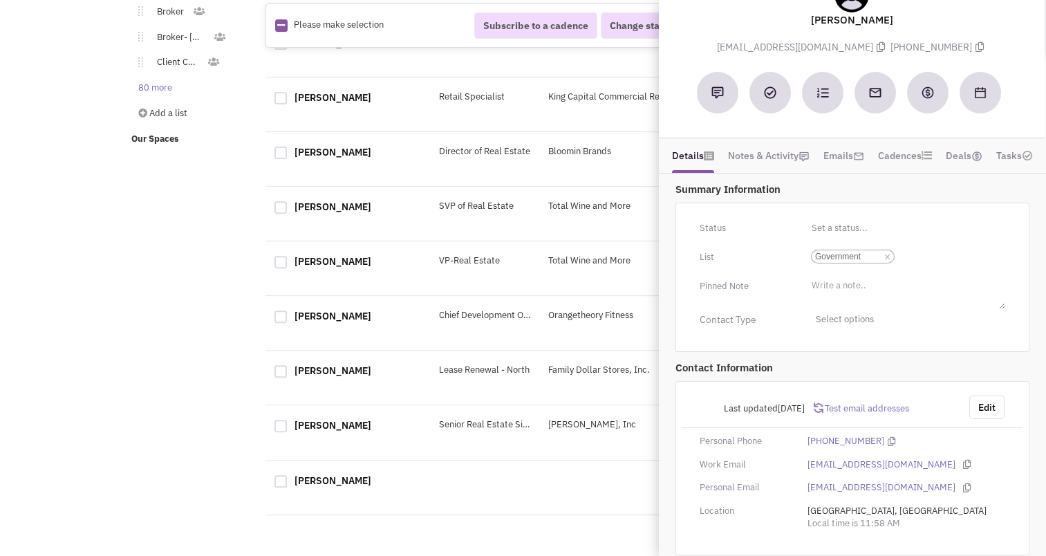
scroll to position [55, 0]
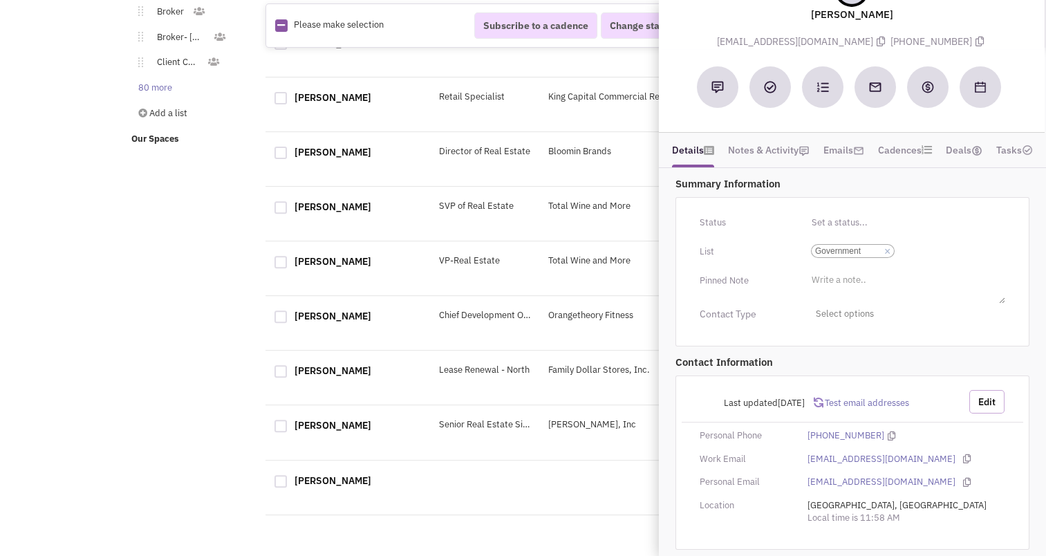
click at [990, 406] on button "Edit" at bounding box center [986, 401] width 35 height 23
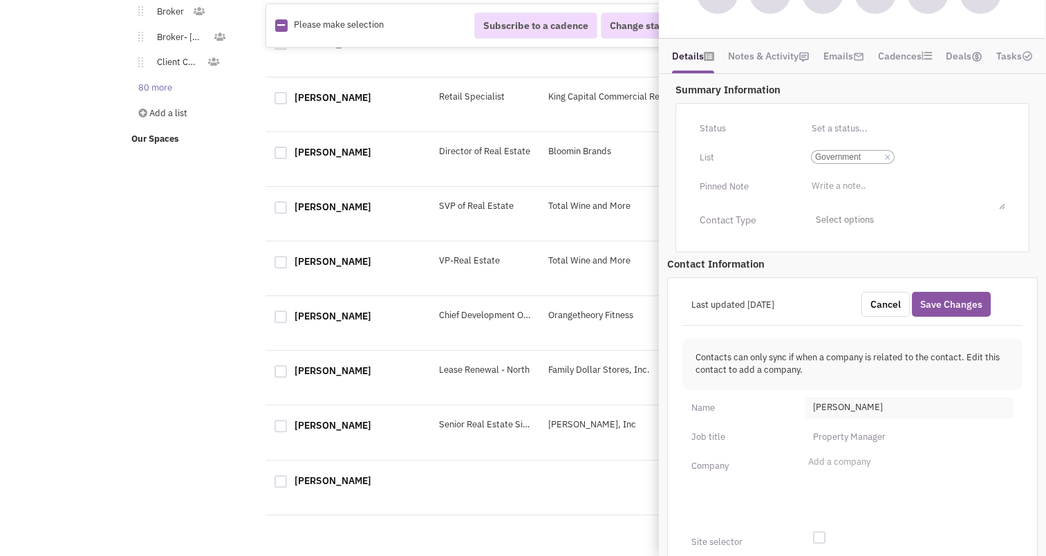
scroll to position [150, 0]
click at [824, 455] on li "Add a company" at bounding box center [838, 459] width 66 height 10
click at [0, 0] on select "Add a company" at bounding box center [0, 0] width 0 height 0
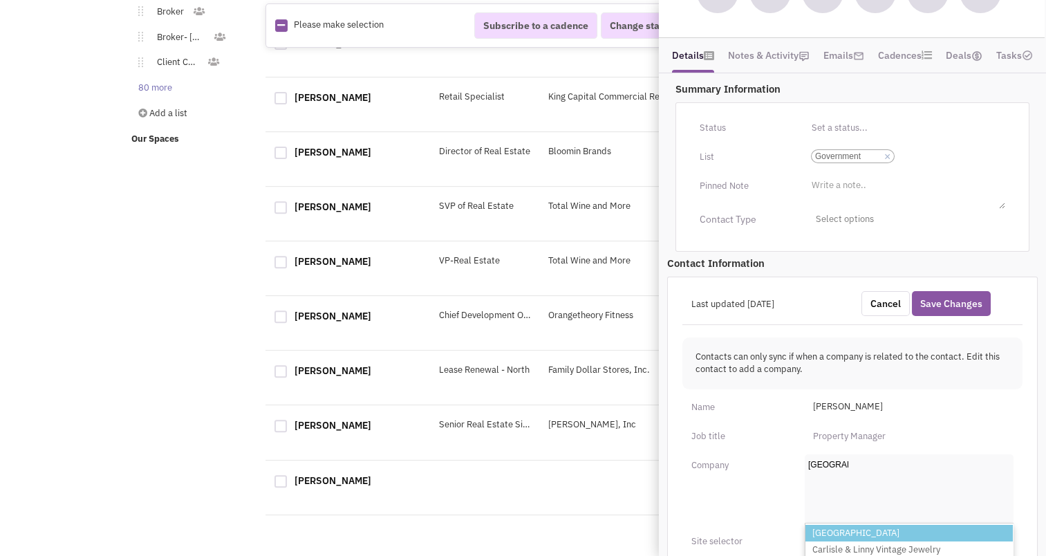
click at [848, 462] on input "[GEOGRAPHIC_DATA]" at bounding box center [828, 465] width 40 height 14
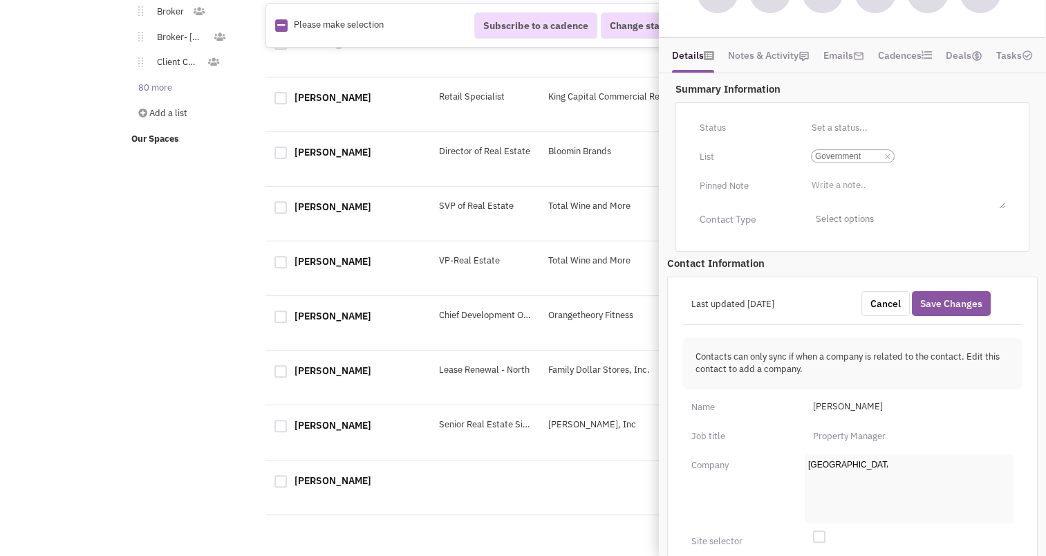
type input "[GEOGRAPHIC_DATA]"
click at [848, 491] on ul "Add a company [GEOGRAPHIC_DATA]" at bounding box center [909, 488] width 209 height 69
click at [0, 0] on select "Add a company [GEOGRAPHIC_DATA]" at bounding box center [0, 0] width 0 height 0
click at [847, 437] on input "text" at bounding box center [909, 436] width 209 height 22
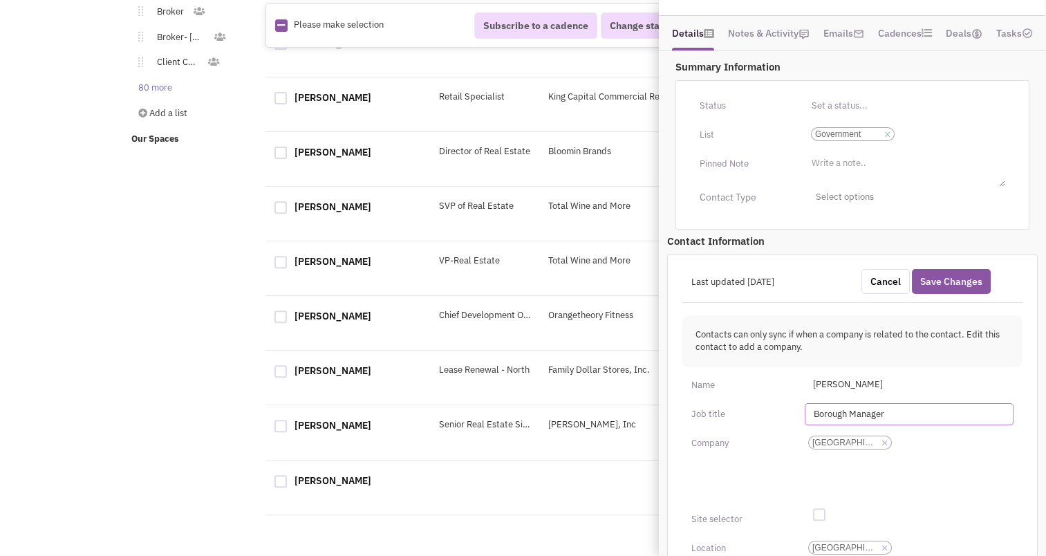
scroll to position [169, 0]
type input "Borough Manager"
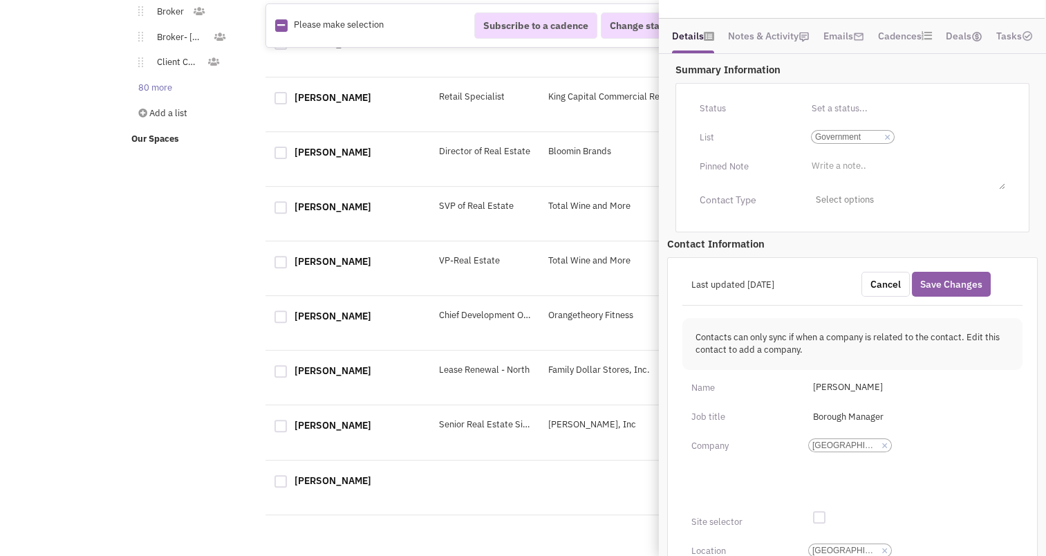
click at [942, 283] on button "Save Changes" at bounding box center [951, 284] width 79 height 25
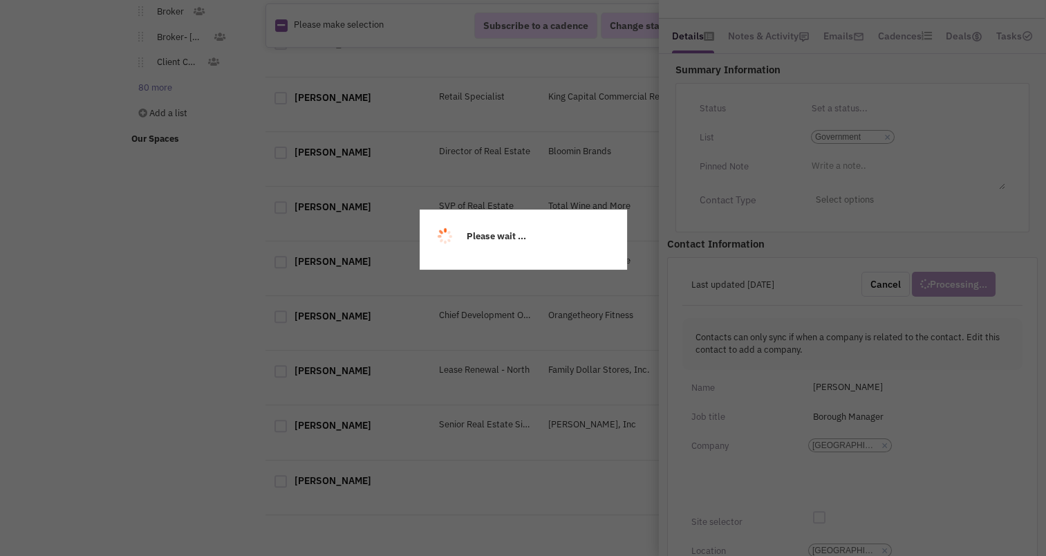
scroll to position [143, 0]
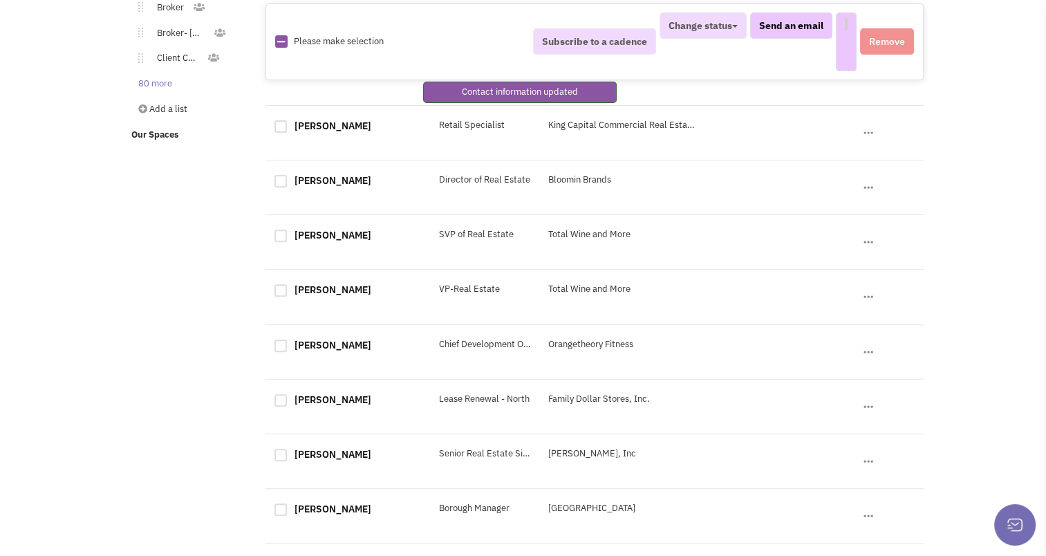
select select
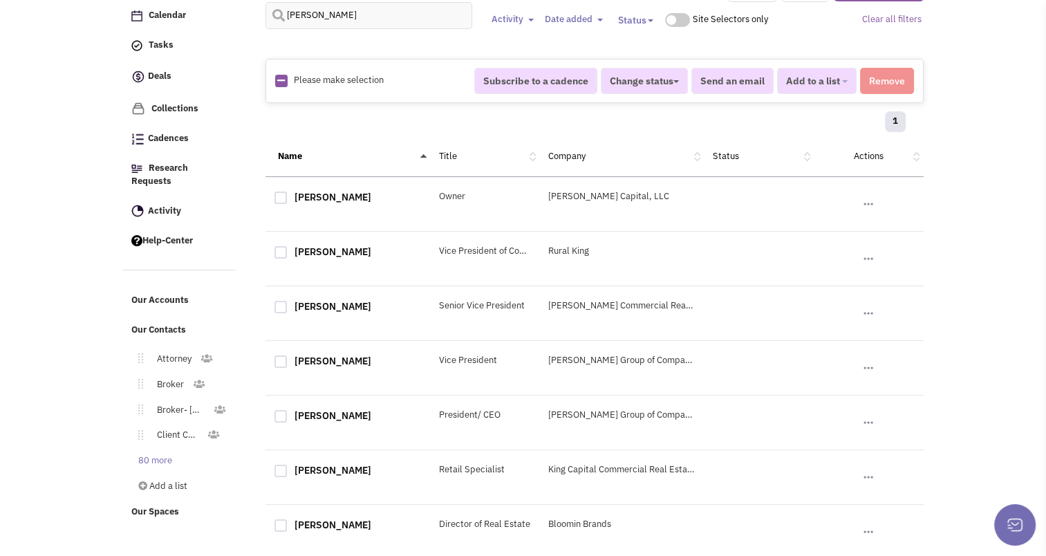
scroll to position [0, 0]
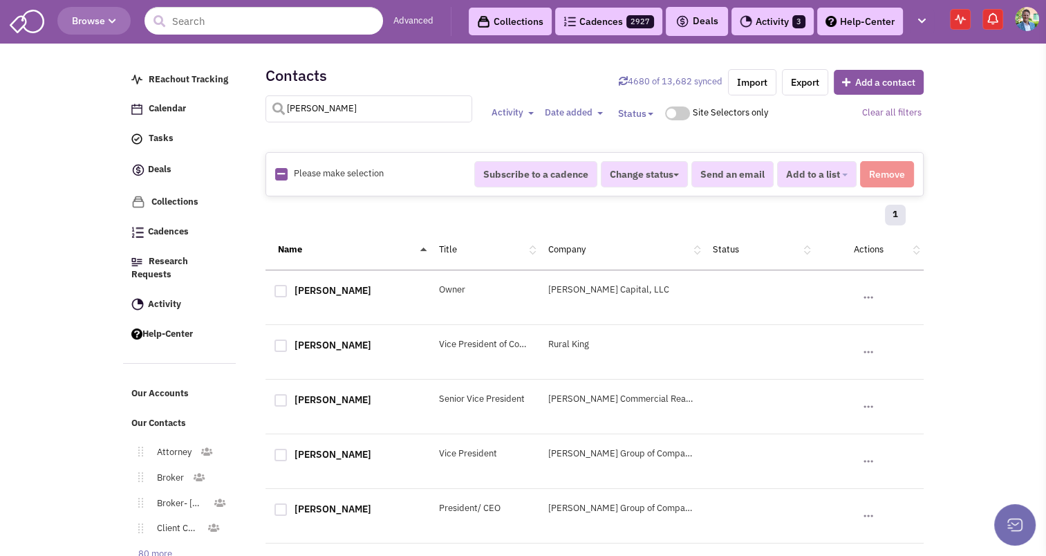
click at [368, 97] on input "[PERSON_NAME]" at bounding box center [368, 108] width 207 height 27
click at [335, 104] on input "text" at bounding box center [368, 108] width 207 height 27
type input "holuba"
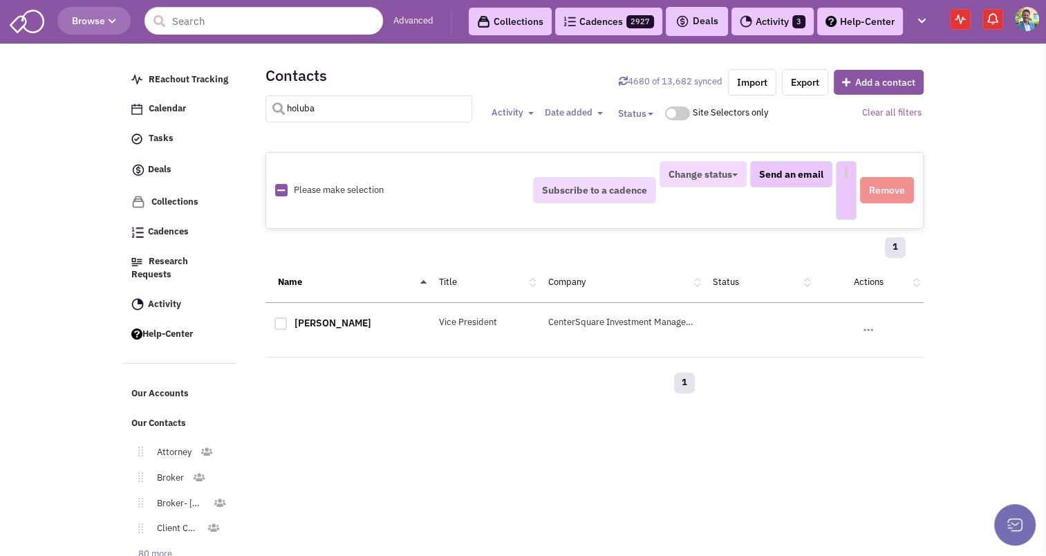
select select
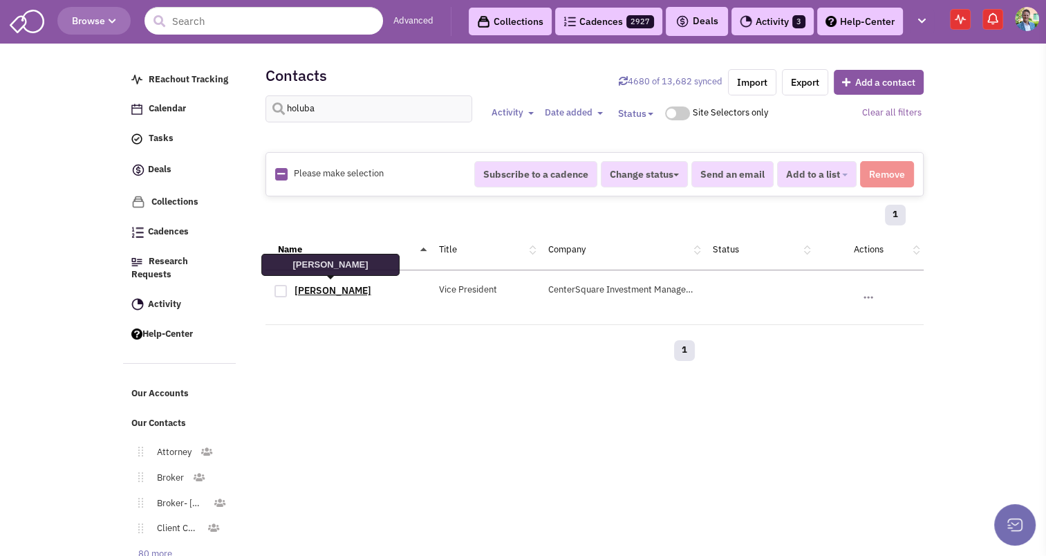
click at [337, 293] on link "[PERSON_NAME]" at bounding box center [332, 290] width 77 height 12
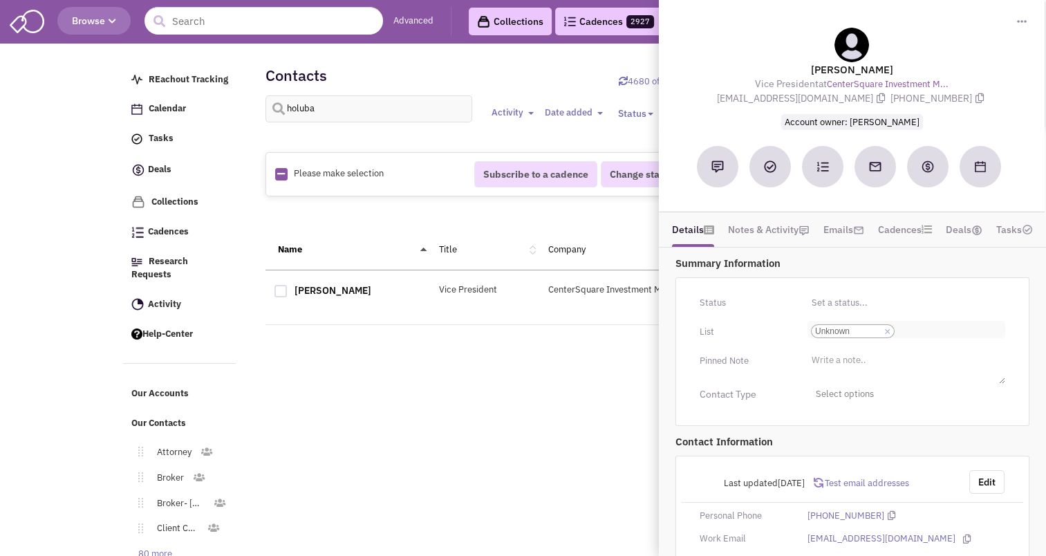
click at [886, 329] on link "×" at bounding box center [887, 332] width 6 height 12
click at [0, 0] on select "Select a list... Unknown" at bounding box center [0, 0] width 0 height 0
click at [854, 326] on li "Select a list..." at bounding box center [836, 326] width 59 height 10
click at [0, 0] on select "Select a list..." at bounding box center [0, 0] width 0 height 0
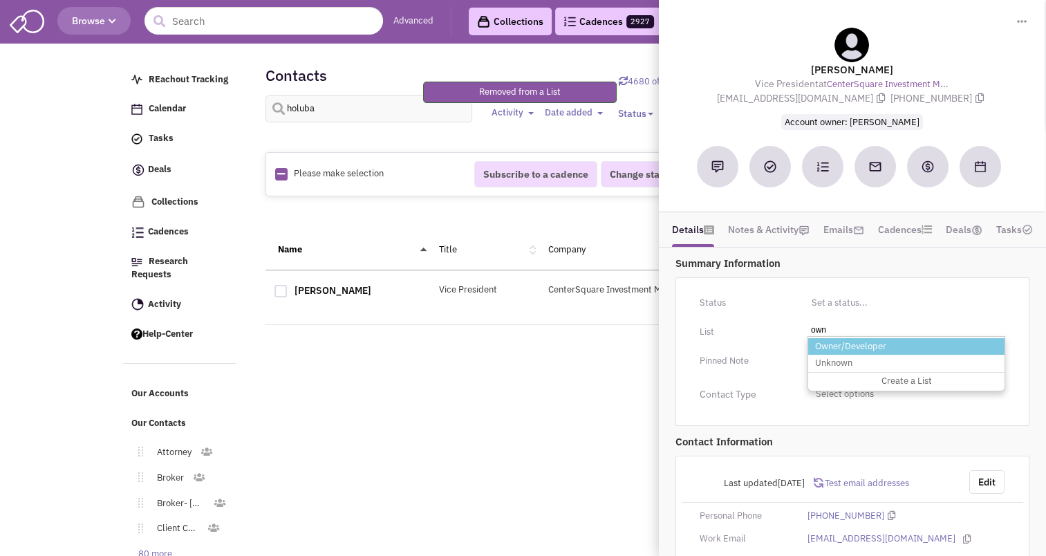
type input "own"
click at [852, 340] on li "Owner/Developer" at bounding box center [906, 346] width 196 height 17
click at [0, 0] on select "Select a list..." at bounding box center [0, 0] width 0 height 0
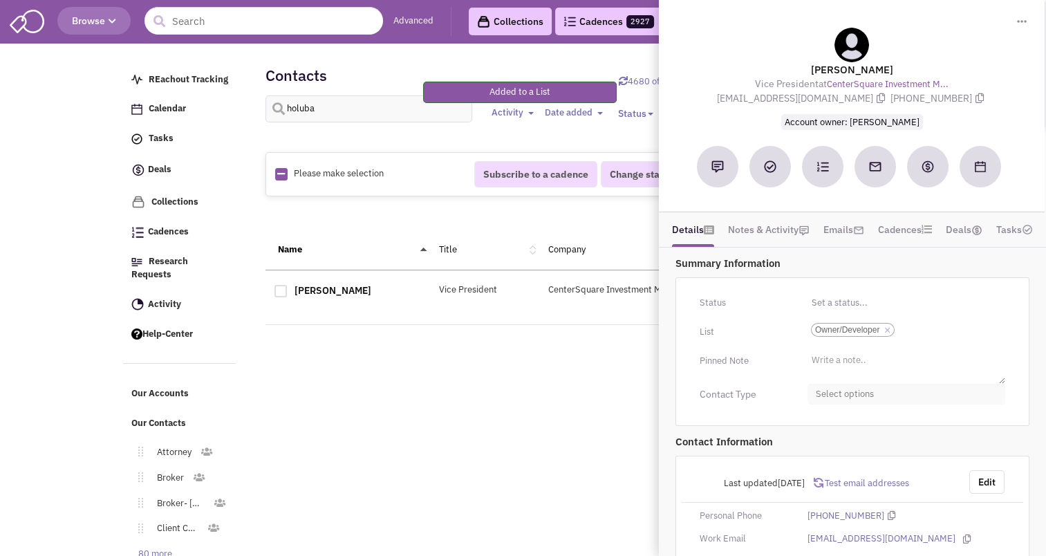
click at [847, 388] on span "Select options" at bounding box center [906, 394] width 198 height 21
click at [824, 472] on div at bounding box center [821, 476] width 12 height 12
checkbox input "true"
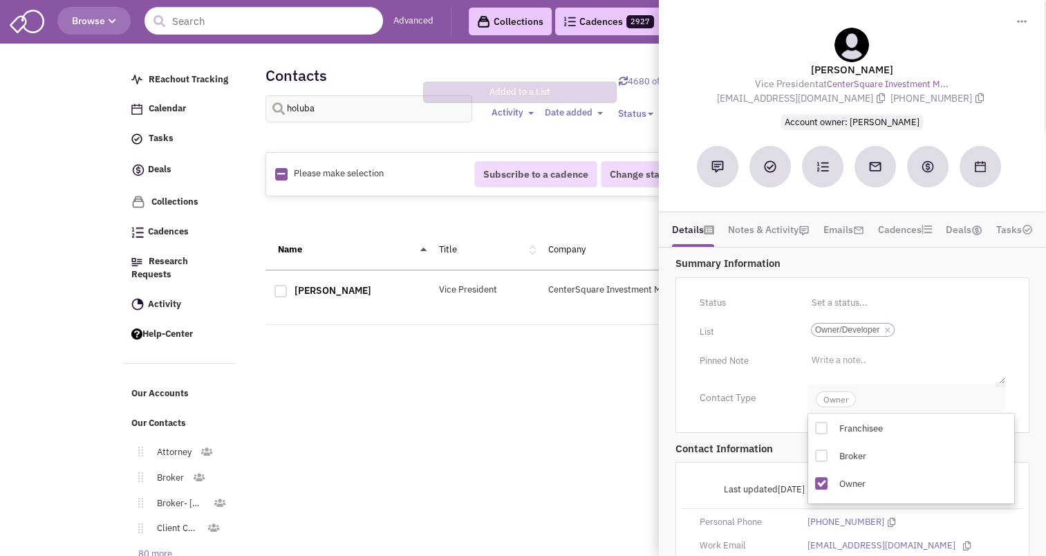
click at [831, 399] on span "Owner" at bounding box center [836, 399] width 40 height 16
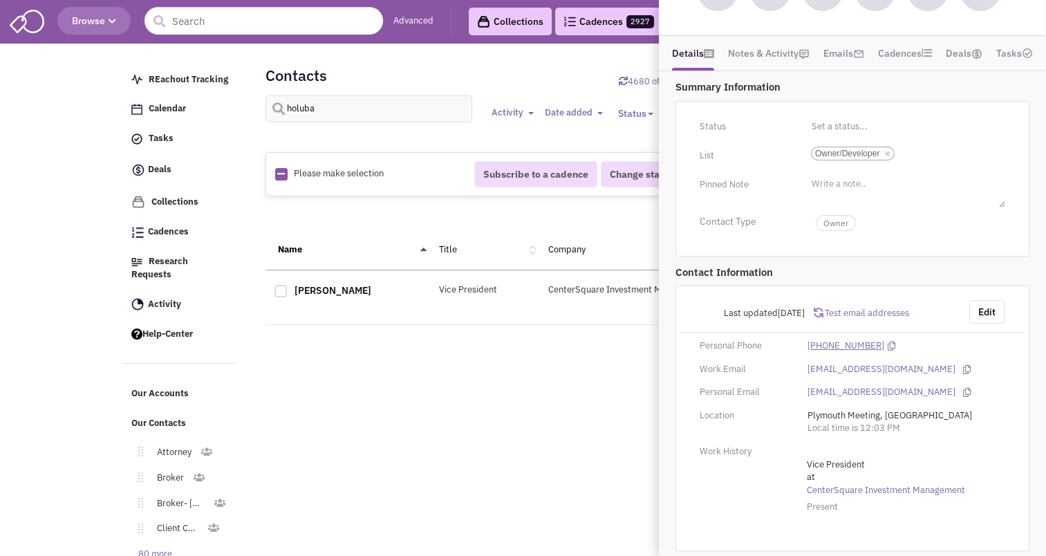
scroll to position [0, 0]
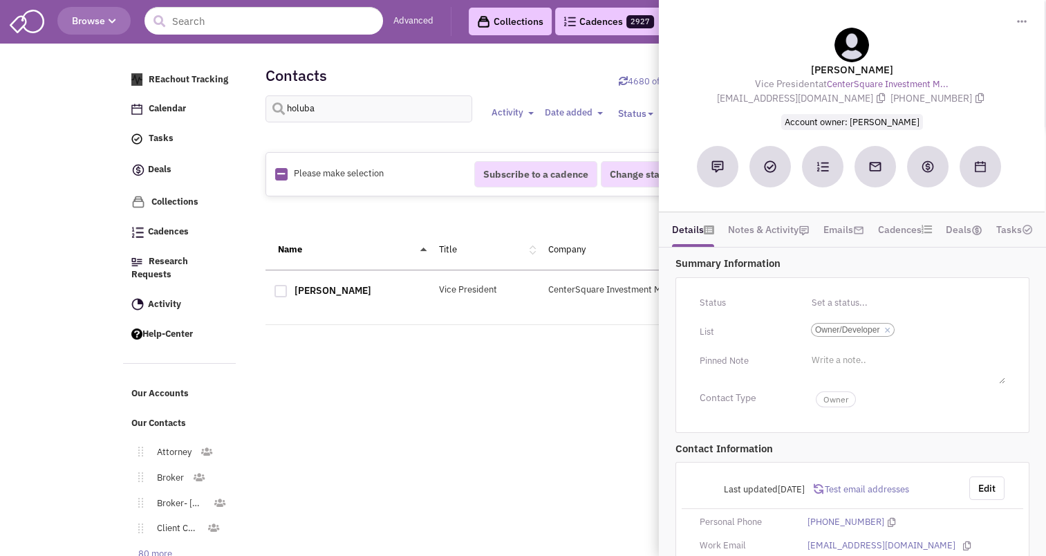
drag, startPoint x: 531, startPoint y: 376, endPoint x: 1125, endPoint y: -72, distance: 744.3
click at [1045, 0] on html "Browse 3 results are available, use up and down arrow keys to navigate. Advance…" at bounding box center [523, 310] width 1046 height 621
click at [354, 125] on div "holuba Activity Toggle Dropdown Any activity" at bounding box center [594, 116] width 676 height 43
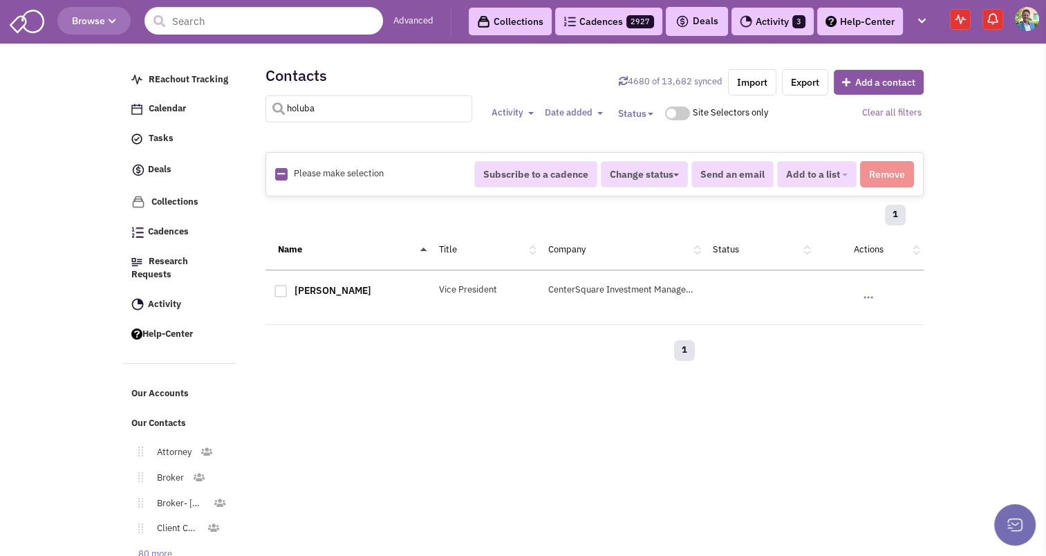
click at [324, 109] on input "holuba" at bounding box center [368, 108] width 207 height 27
type input "[PERSON_NAME]"
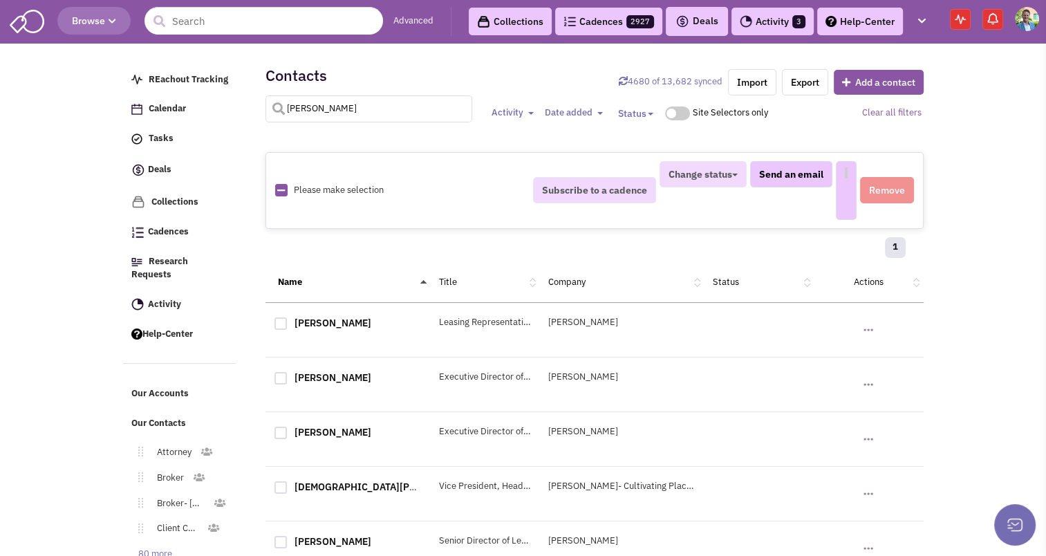
select select
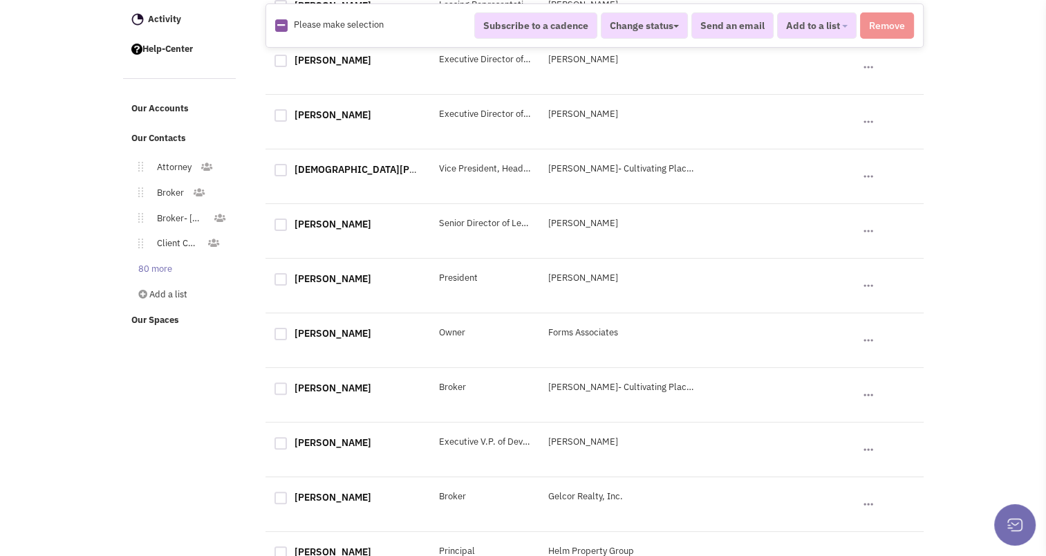
scroll to position [359, 0]
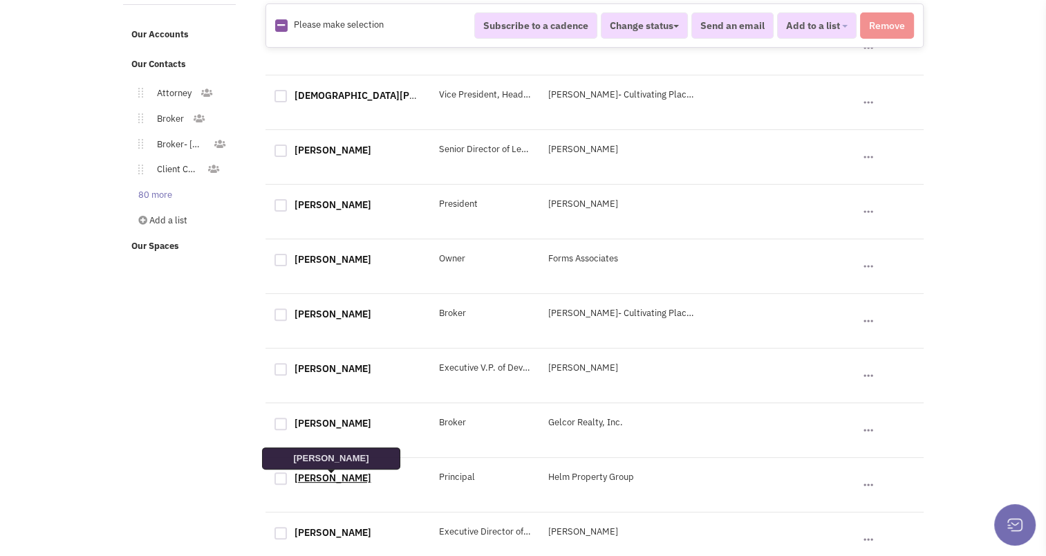
click at [339, 476] on link "[PERSON_NAME]" at bounding box center [332, 477] width 77 height 12
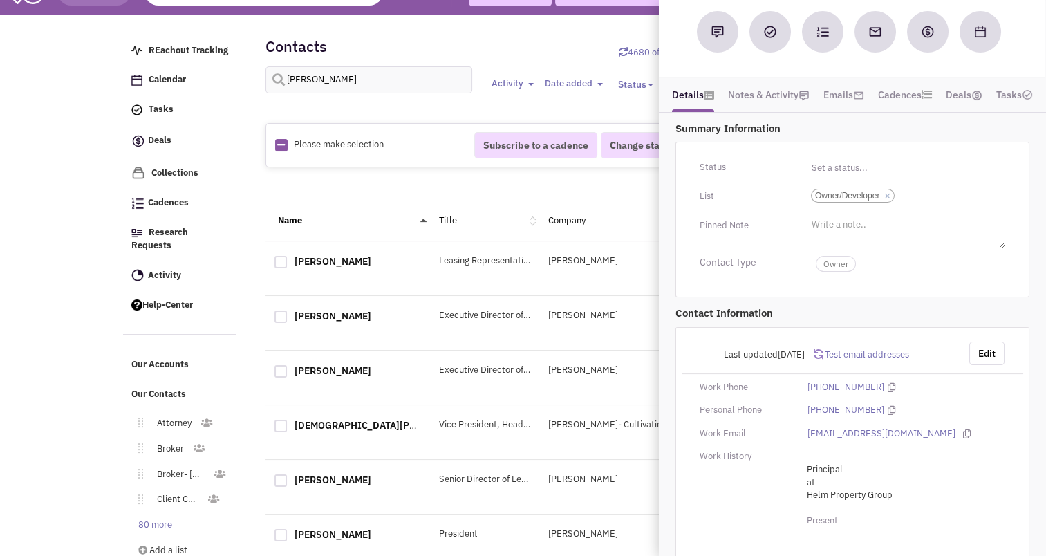
scroll to position [0, 0]
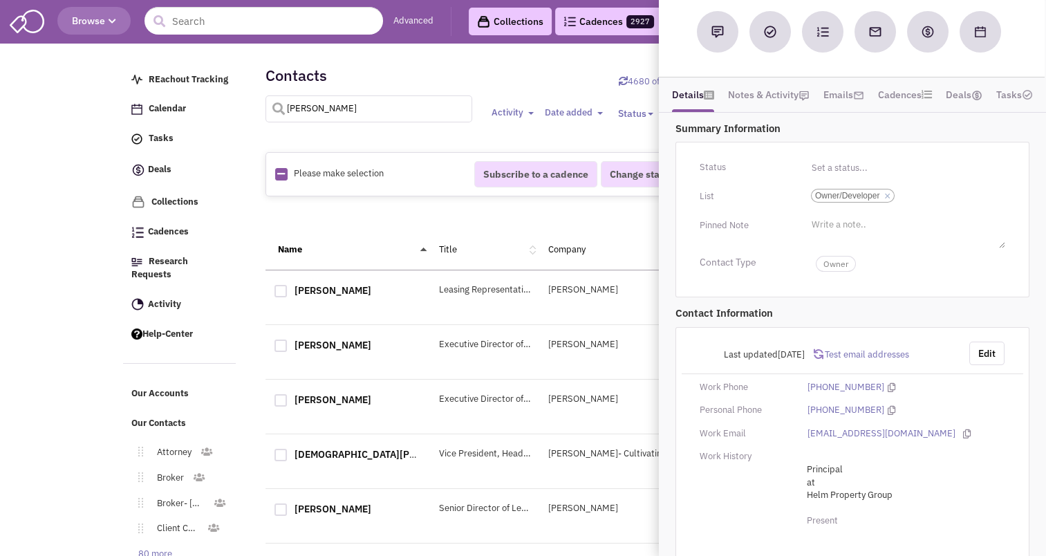
click at [326, 106] on input "[PERSON_NAME]" at bounding box center [368, 108] width 207 height 27
type input "[PERSON_NAME]"
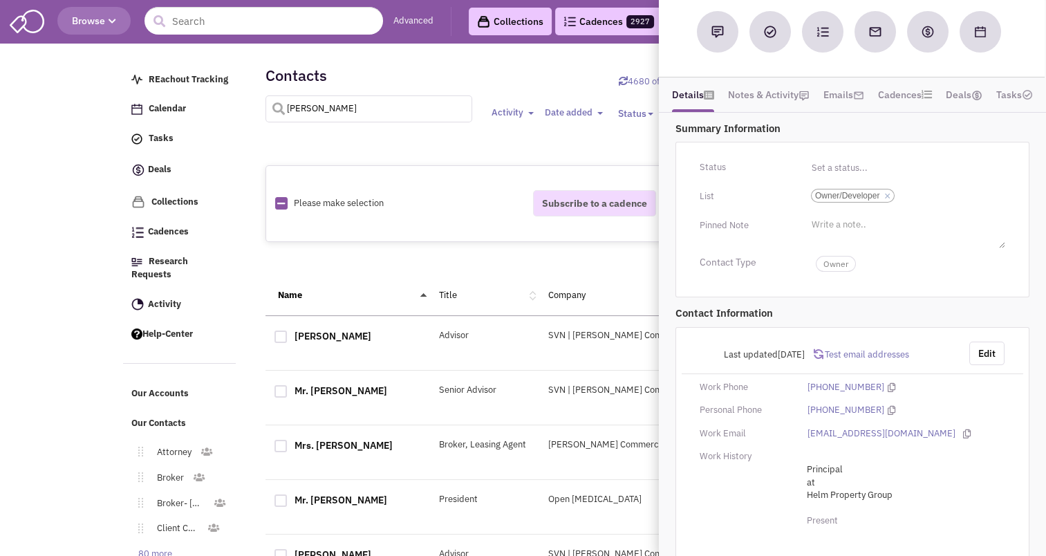
select select
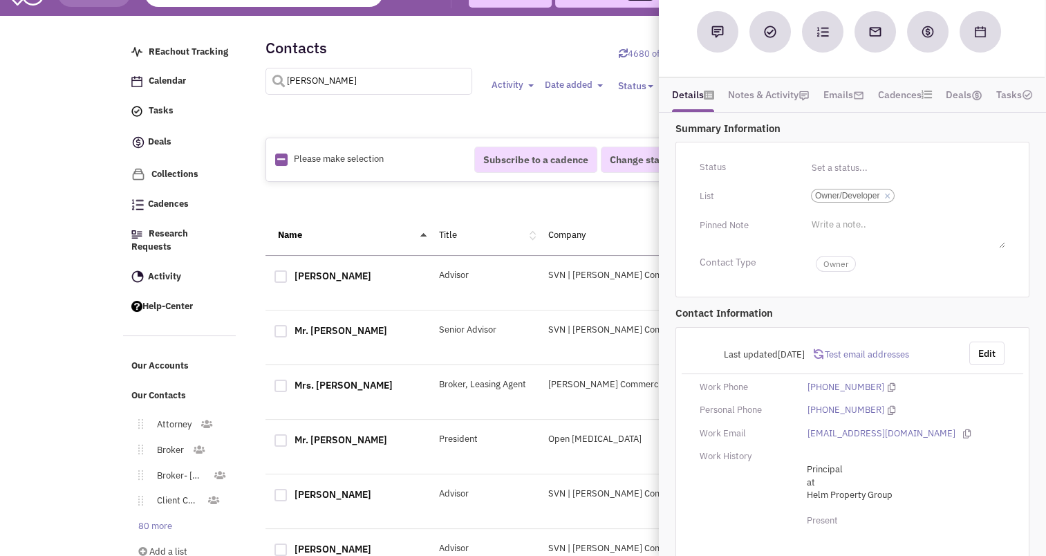
scroll to position [19, 0]
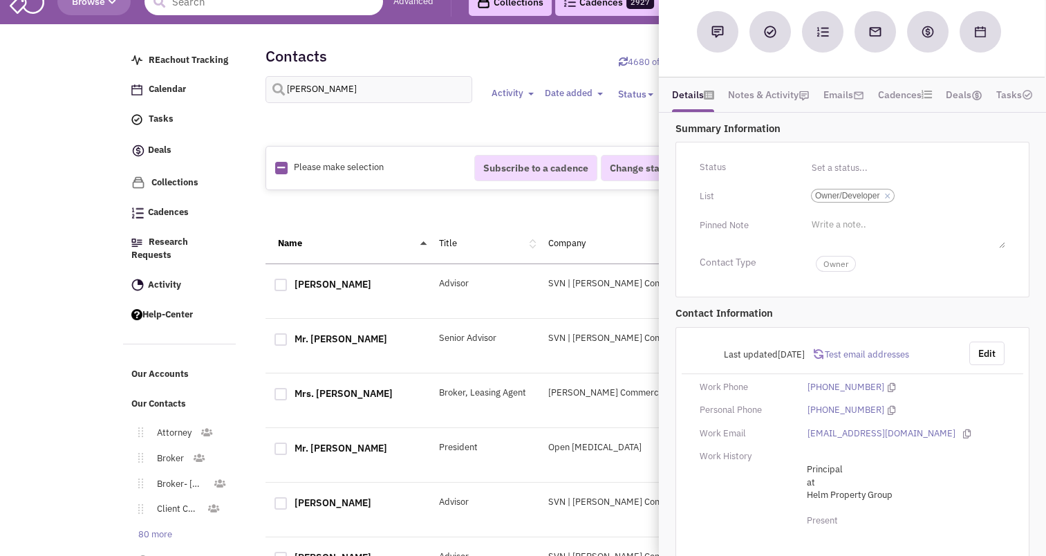
click at [481, 207] on div "1 2 3 4 5 »" at bounding box center [594, 211] width 640 height 28
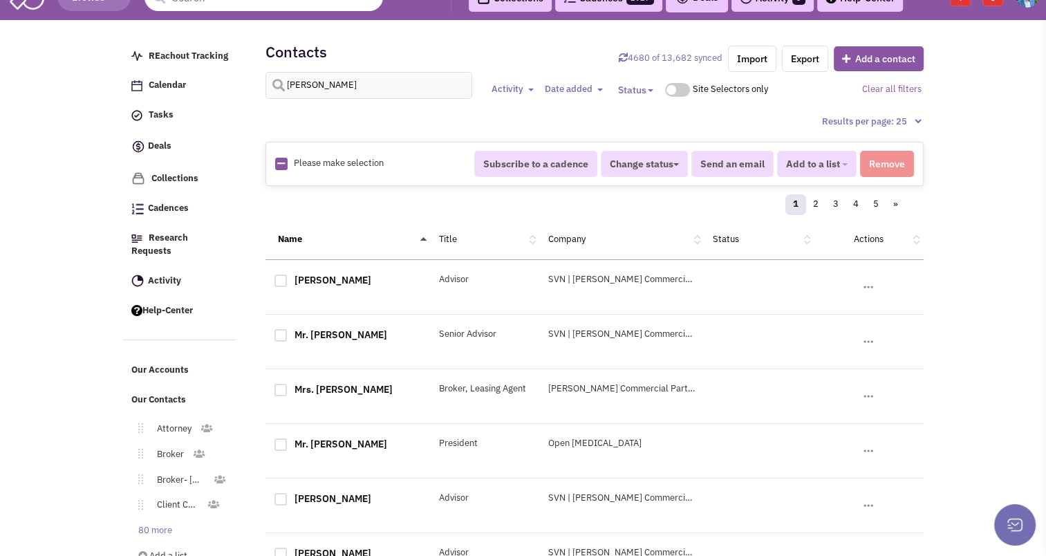
scroll to position [24, 0]
click at [854, 58] on button "Add a contact" at bounding box center [879, 58] width 90 height 25
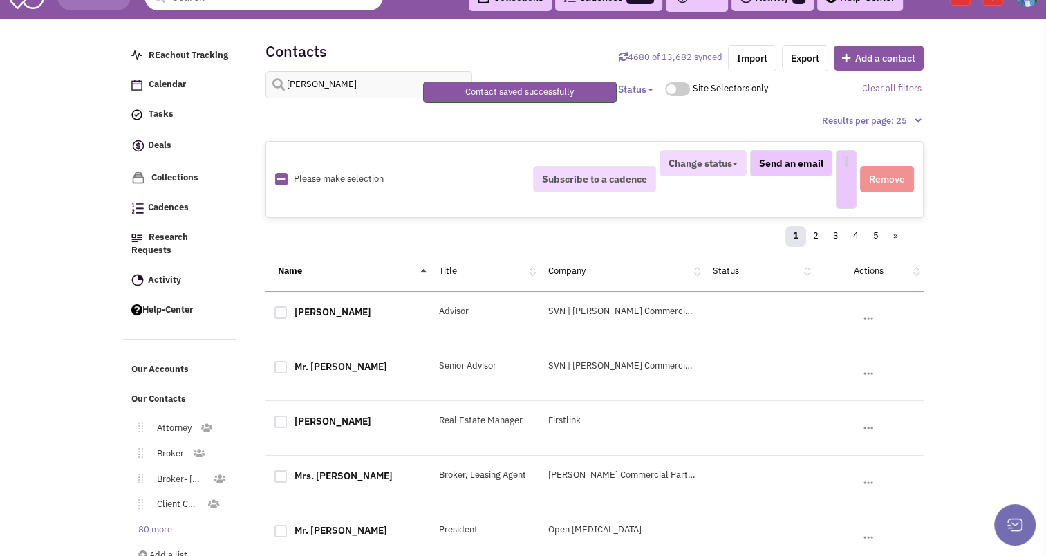
select select
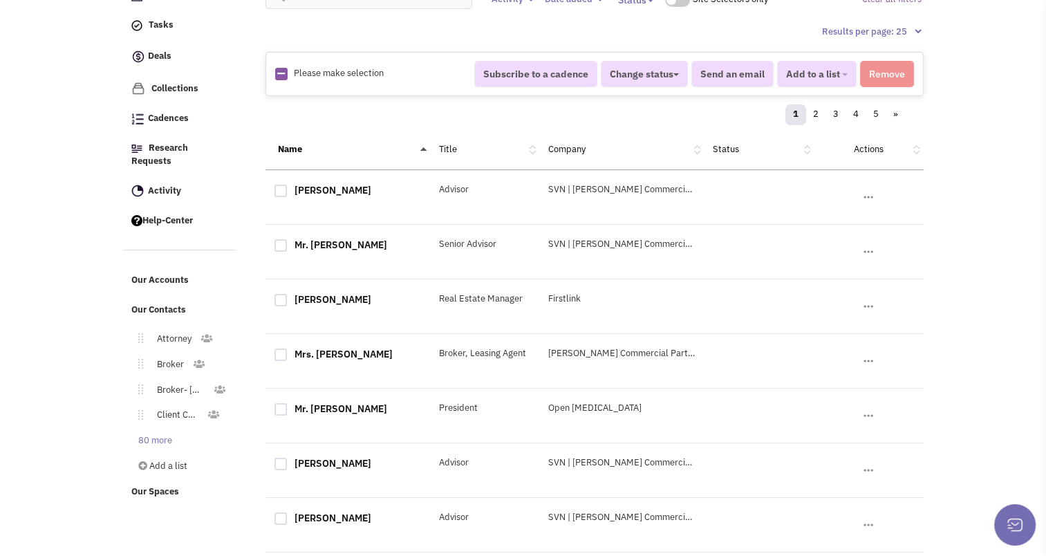
scroll to position [113, 0]
click at [312, 301] on link "[PERSON_NAME]" at bounding box center [332, 299] width 77 height 12
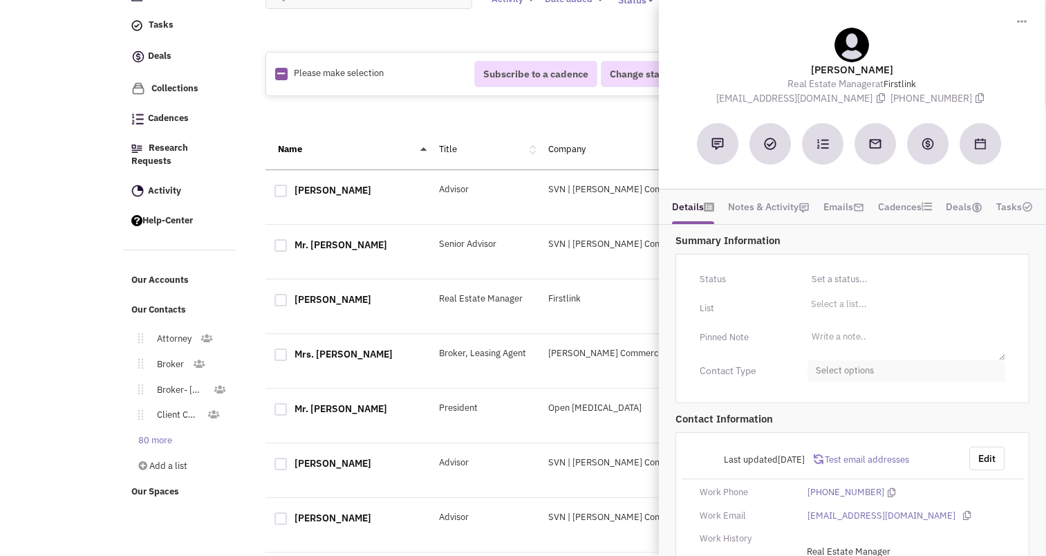
scroll to position [41, 0]
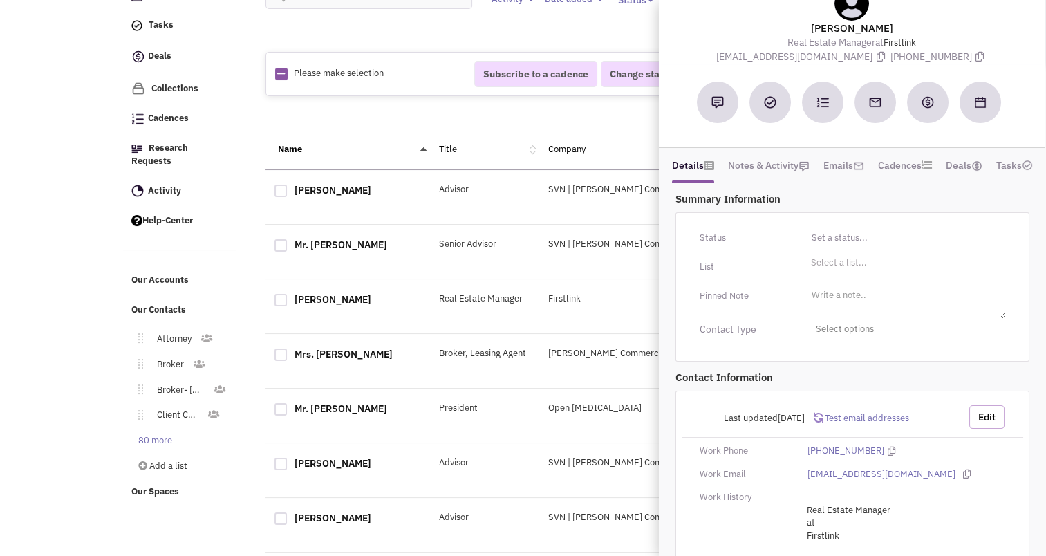
click at [984, 417] on button "Edit" at bounding box center [986, 416] width 35 height 23
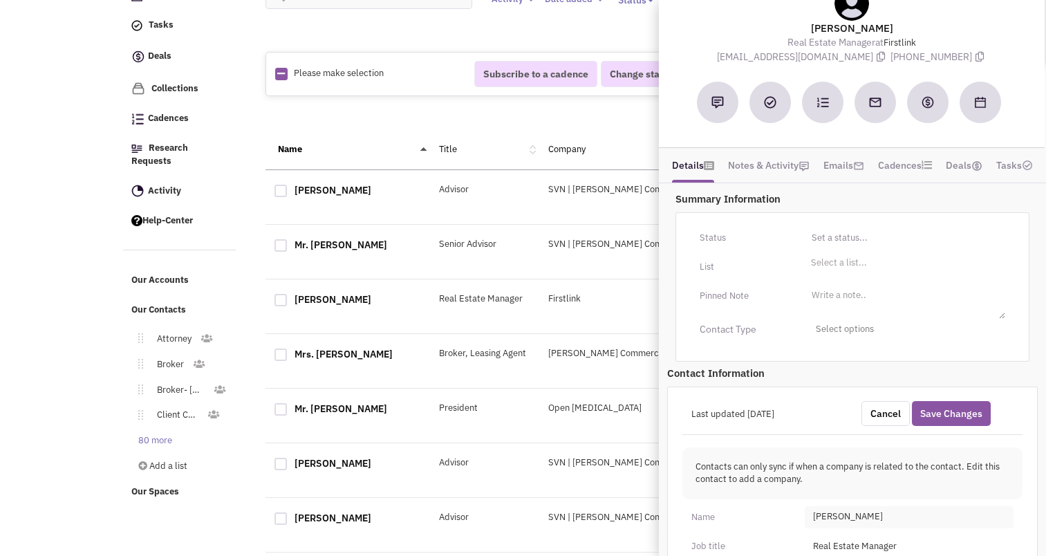
click at [818, 511] on span "[PERSON_NAME]" at bounding box center [909, 517] width 209 height 22
click at [863, 511] on input "Bian" at bounding box center [889, 515] width 63 height 17
type input "[PERSON_NAME]"
click at [842, 265] on li "Select a list..." at bounding box center [836, 261] width 59 height 10
click at [0, 0] on select "Select a list..." at bounding box center [0, 0] width 0 height 0
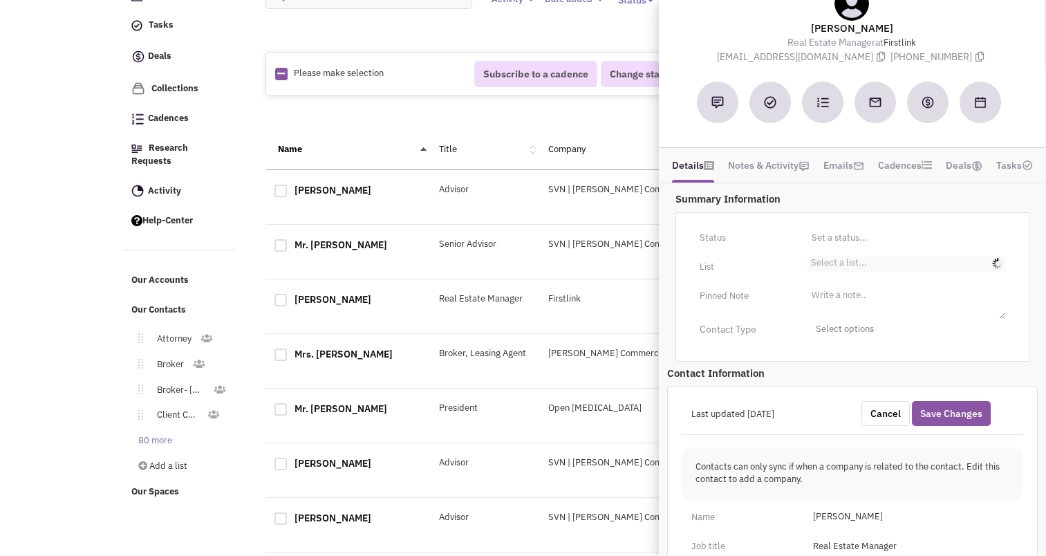
scroll to position [1, 0]
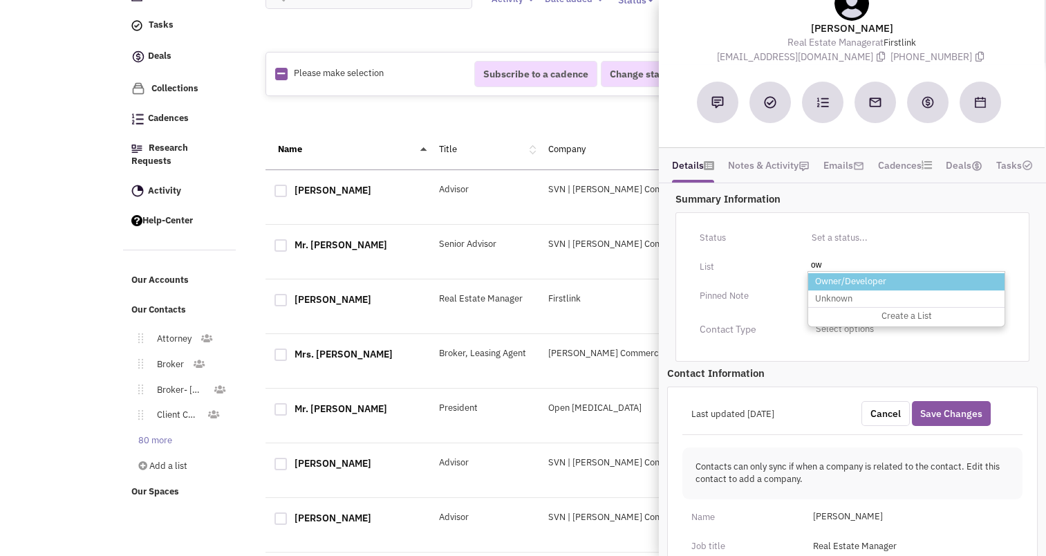
type input "ow"
click at [840, 276] on li "Owner/Developer" at bounding box center [906, 281] width 196 height 17
click at [0, 0] on select "Select a list..." at bounding box center [0, 0] width 0 height 0
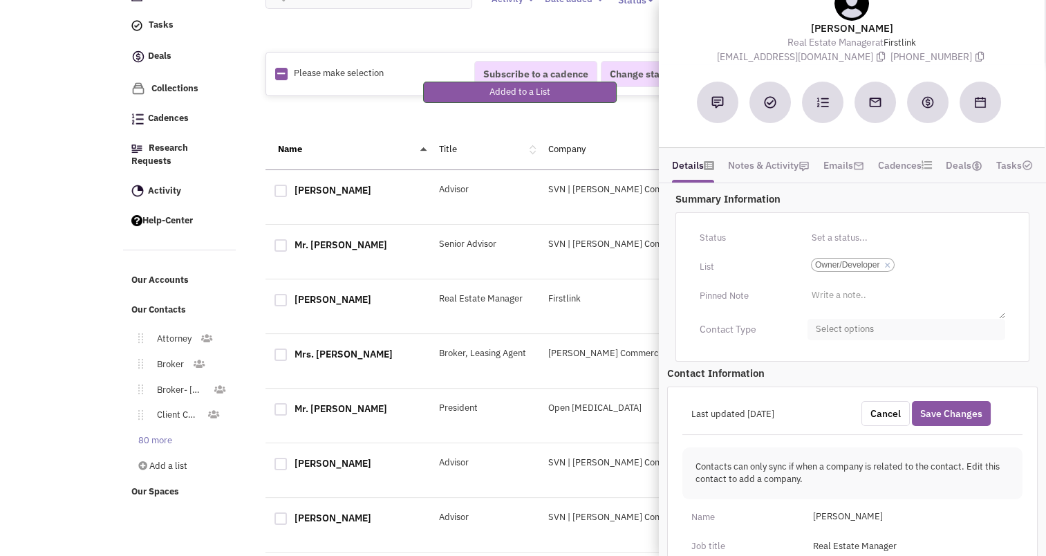
click at [843, 325] on span "Select options" at bounding box center [906, 329] width 198 height 21
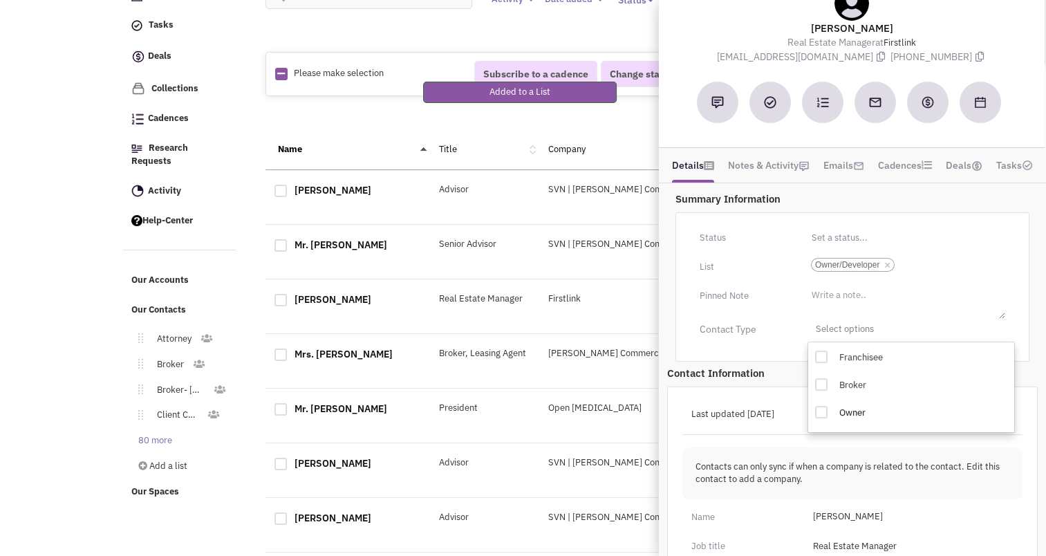
click at [819, 408] on div at bounding box center [821, 412] width 12 height 12
checkbox input "true"
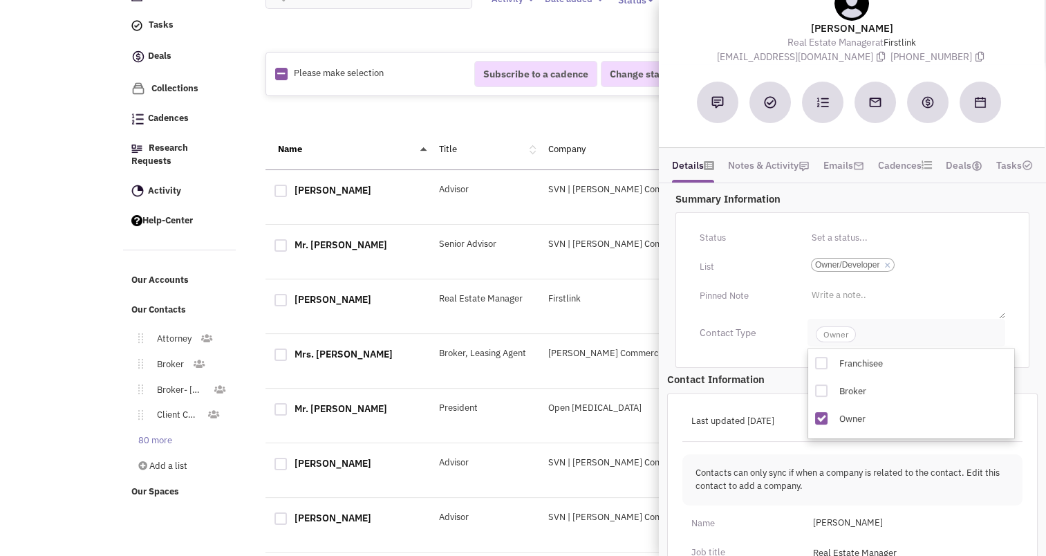
click at [828, 337] on span "Owner" at bounding box center [836, 334] width 40 height 16
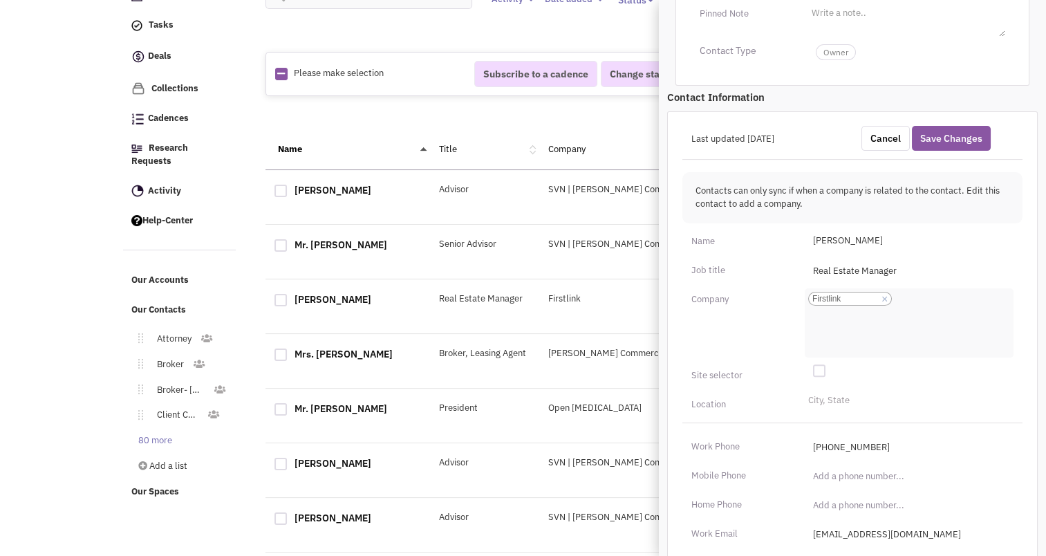
scroll to position [332, 0]
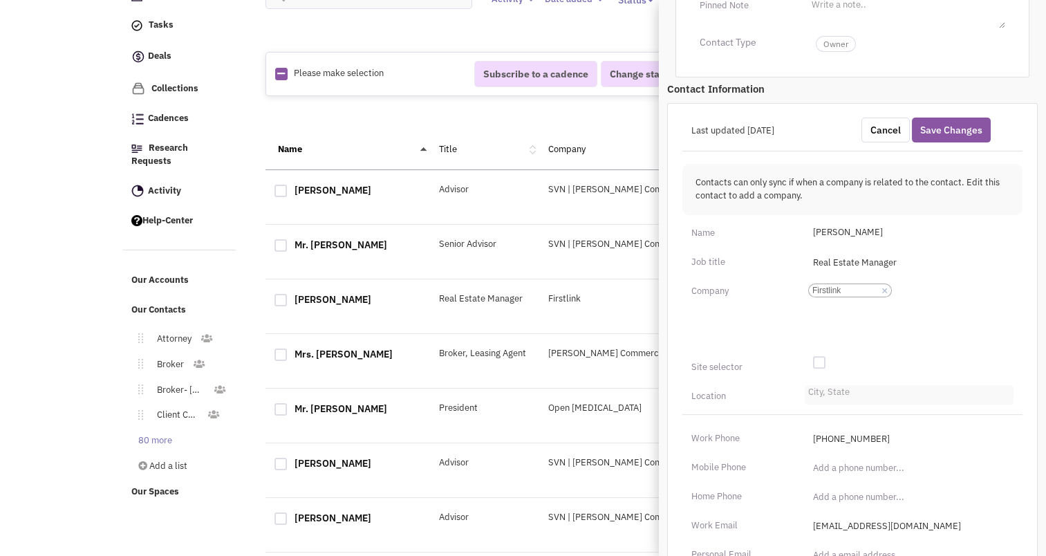
click at [816, 390] on li "City, State" at bounding box center [827, 390] width 45 height 10
click at [0, 0] on select "City, State" at bounding box center [0, 0] width 0 height 0
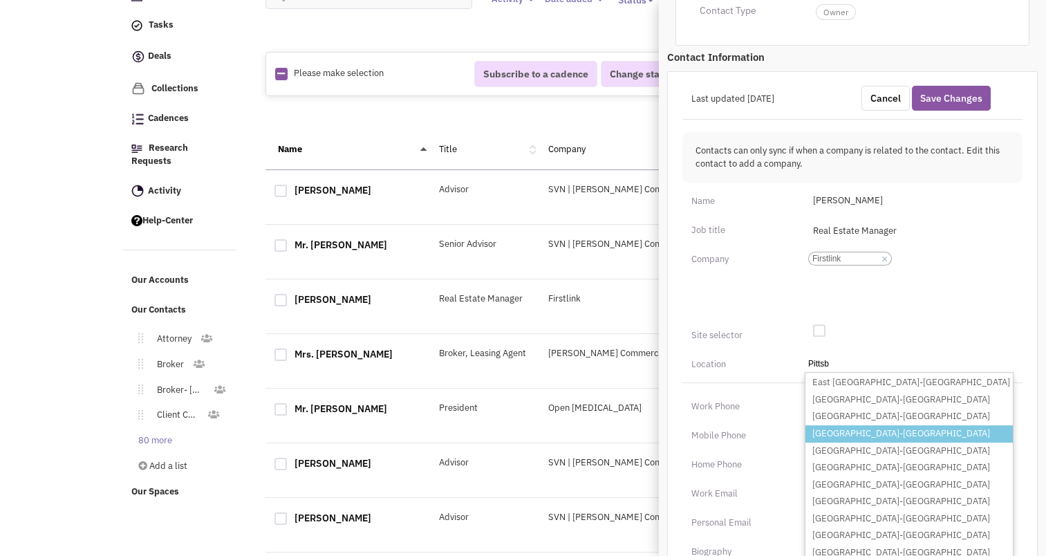
scroll to position [427, 0]
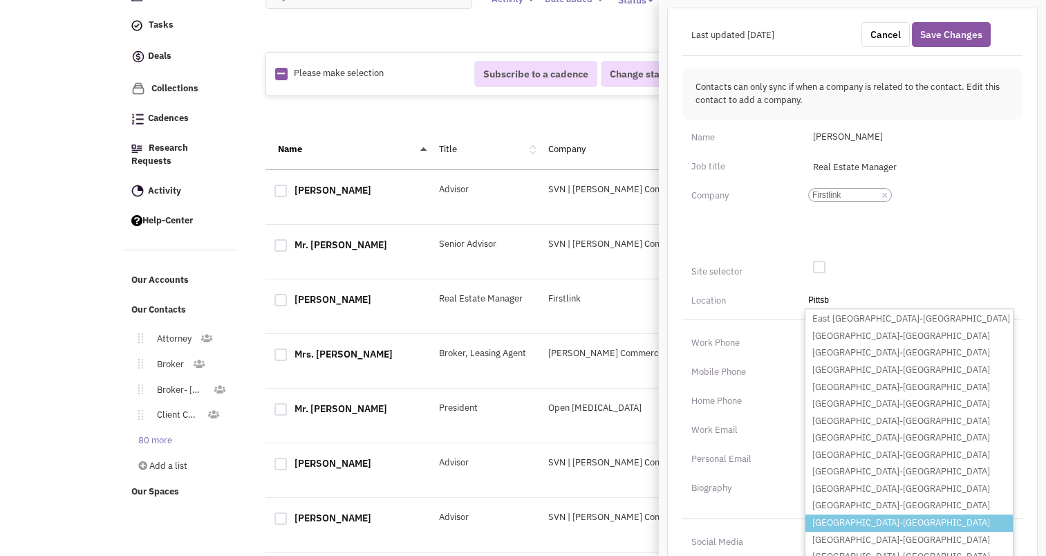
type input "Pittsb"
click at [833, 520] on li "[GEOGRAPHIC_DATA]-[GEOGRAPHIC_DATA]" at bounding box center [908, 522] width 207 height 17
click at [0, 0] on select "City, State [GEOGRAPHIC_DATA] [GEOGRAPHIC_DATA]-[GEOGRAPHIC_DATA] [GEOGRAPHIC_D…" at bounding box center [0, 0] width 0 height 0
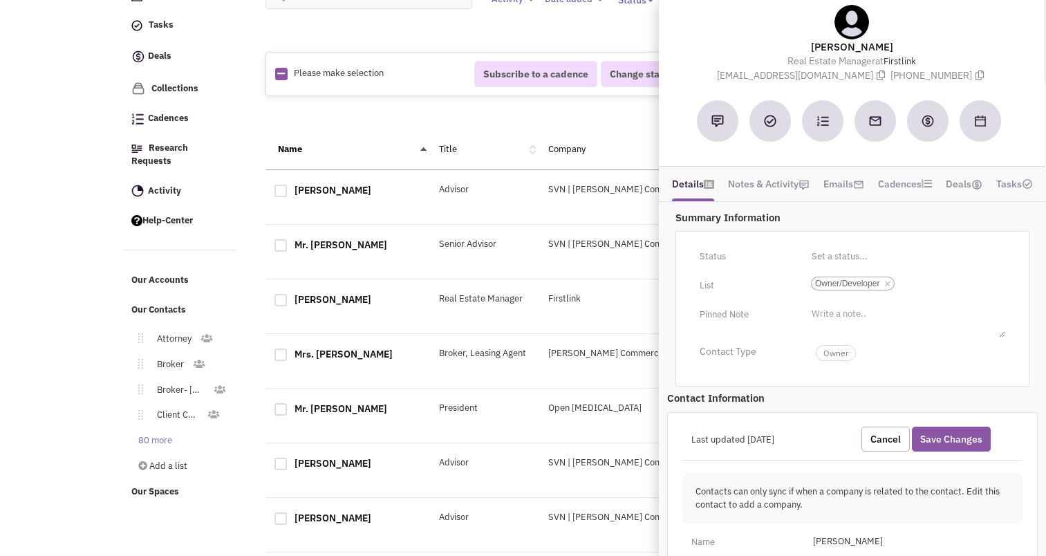
scroll to position [18, 0]
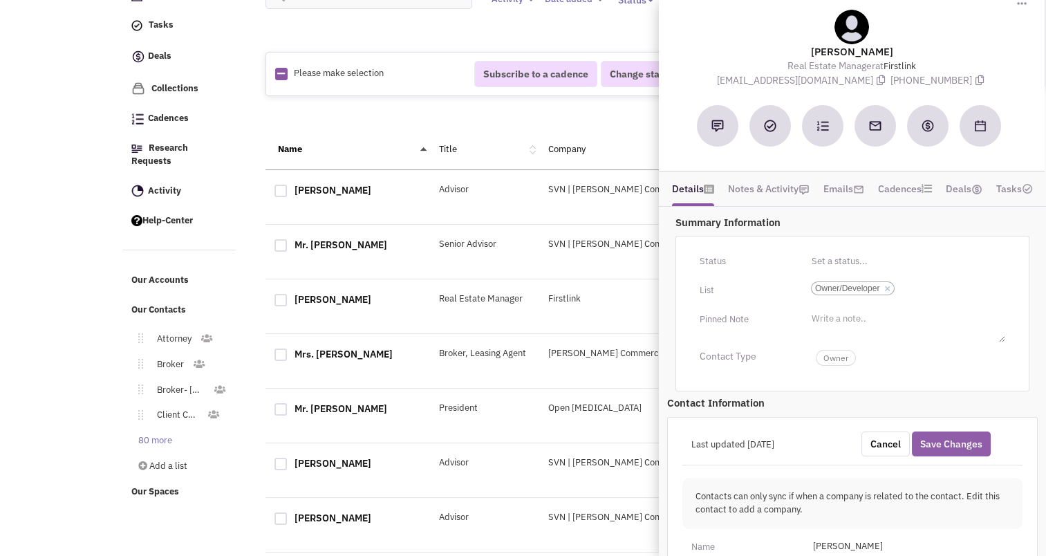
click at [979, 446] on button "Save Changes" at bounding box center [951, 443] width 79 height 25
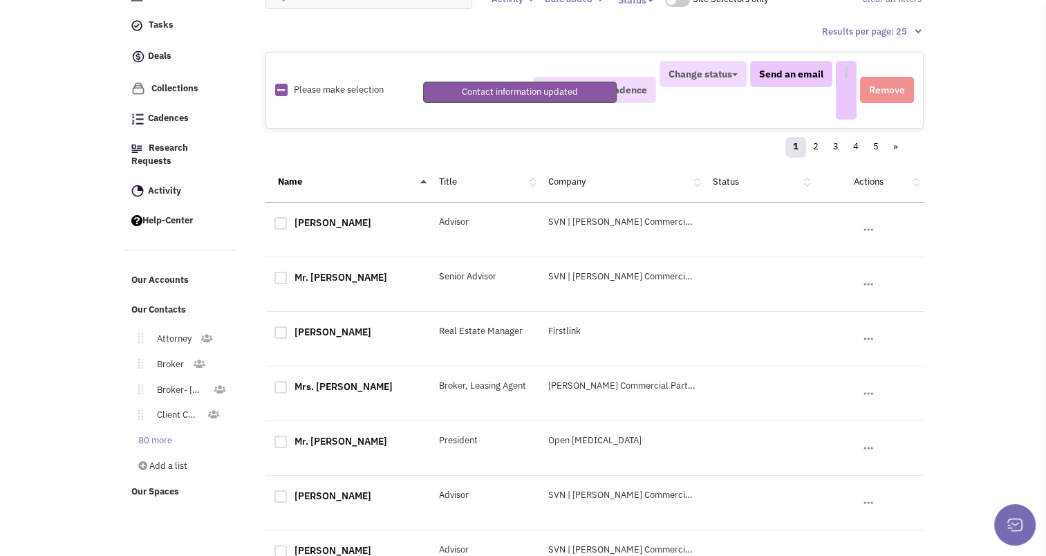
select select
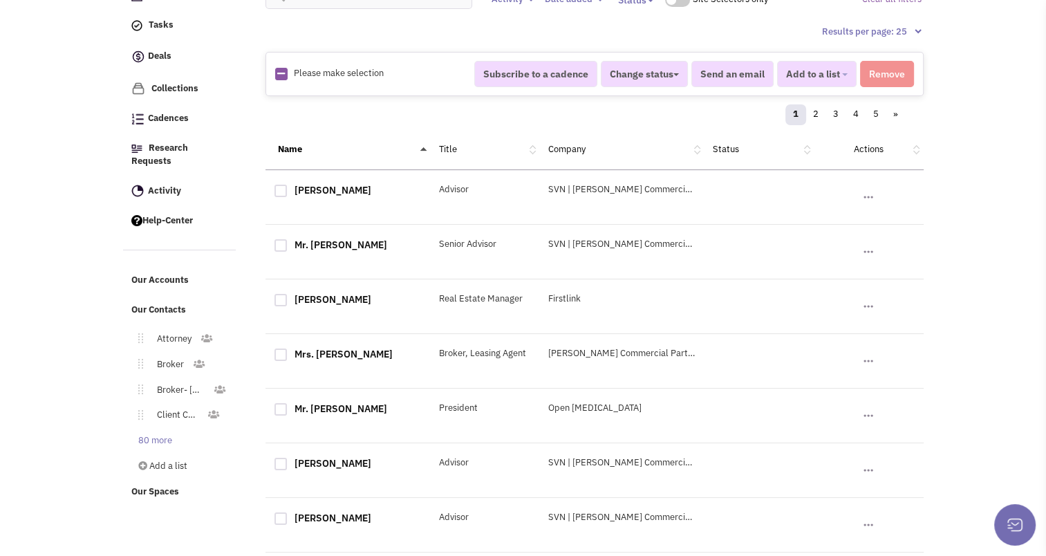
scroll to position [0, 0]
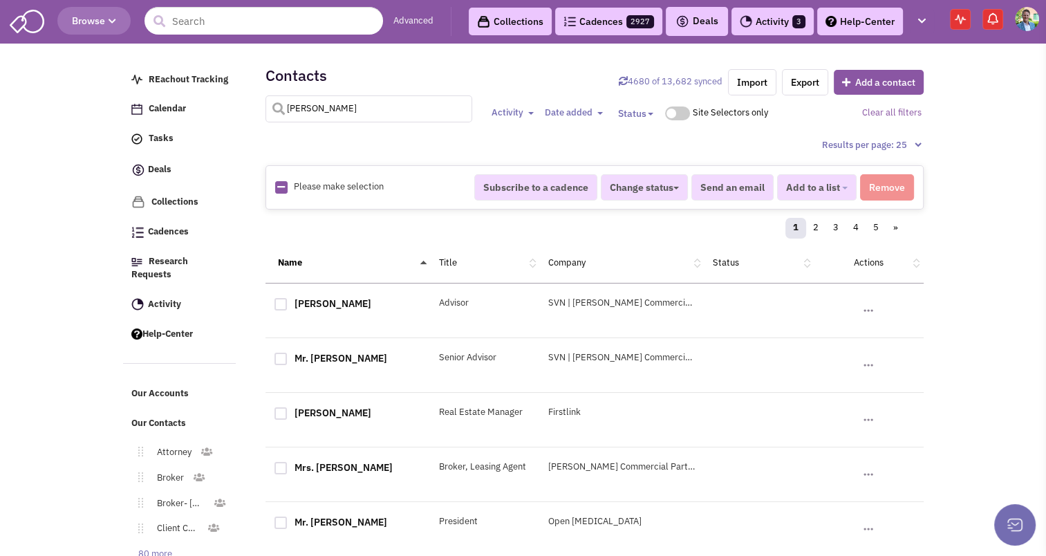
click at [301, 101] on input "[PERSON_NAME]" at bounding box center [368, 108] width 207 height 27
type input "[PERSON_NAME]"
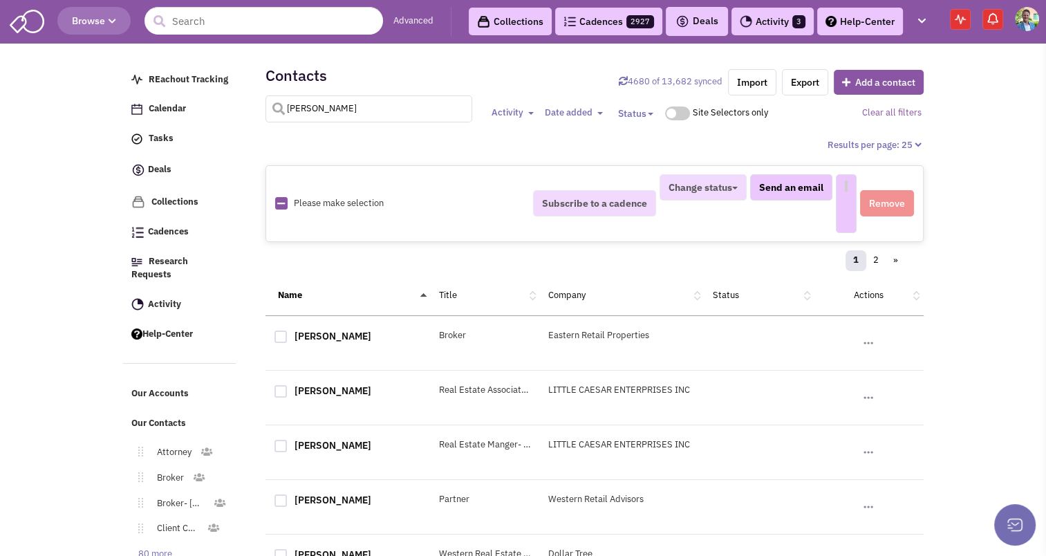
select select
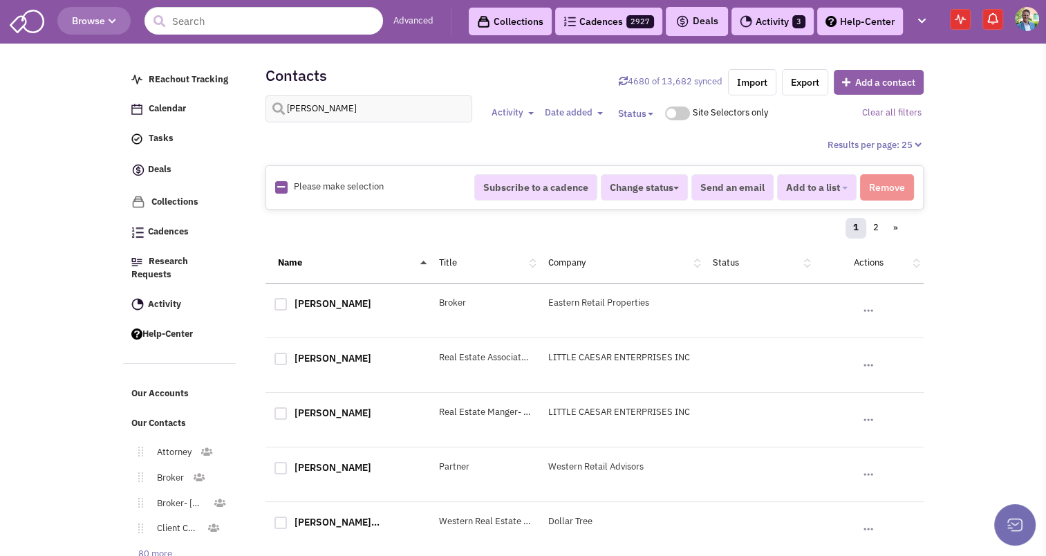
click at [882, 79] on button "Add a contact" at bounding box center [879, 82] width 90 height 25
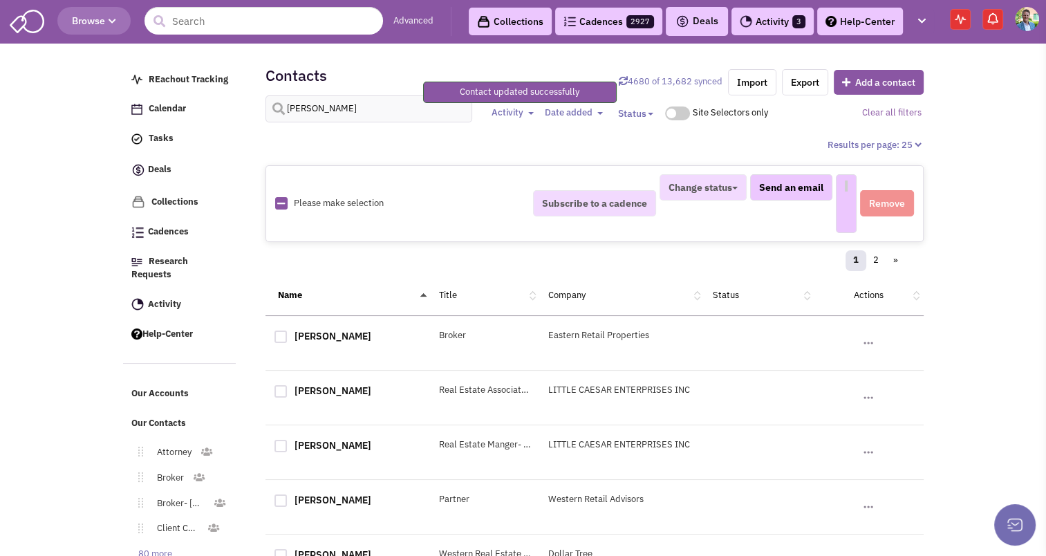
select select
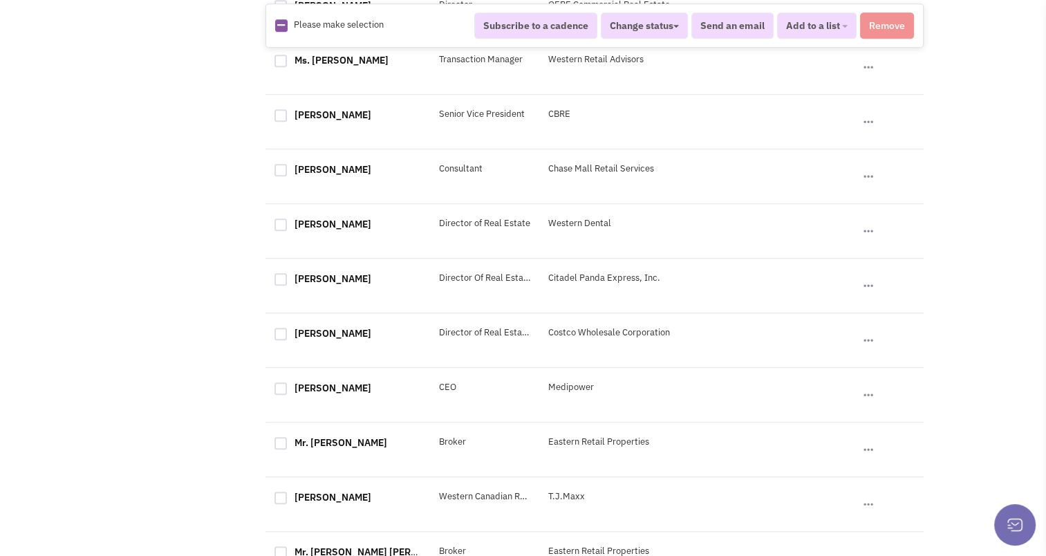
scroll to position [1118, 0]
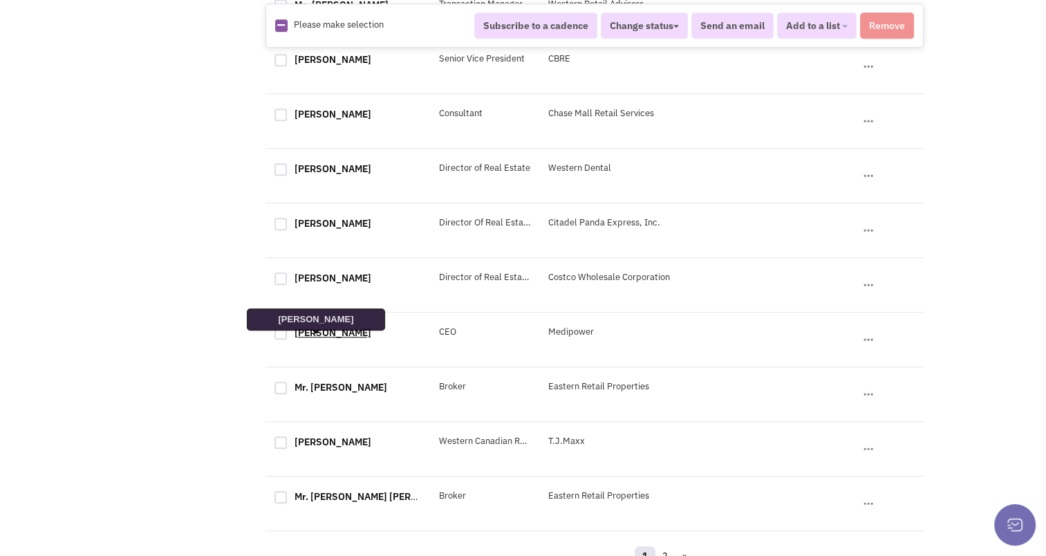
click at [296, 339] on link "[PERSON_NAME]" at bounding box center [332, 332] width 77 height 12
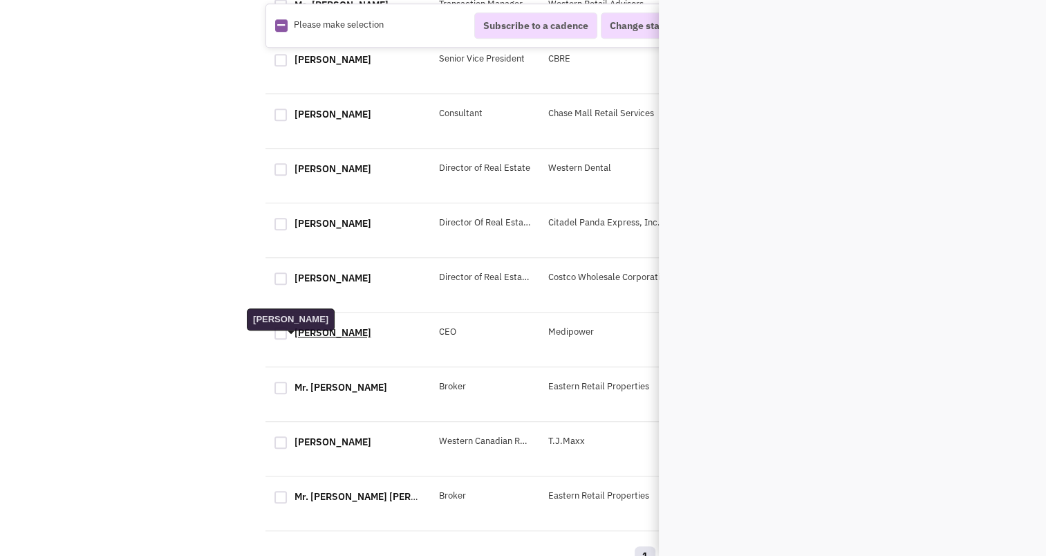
scroll to position [0, 0]
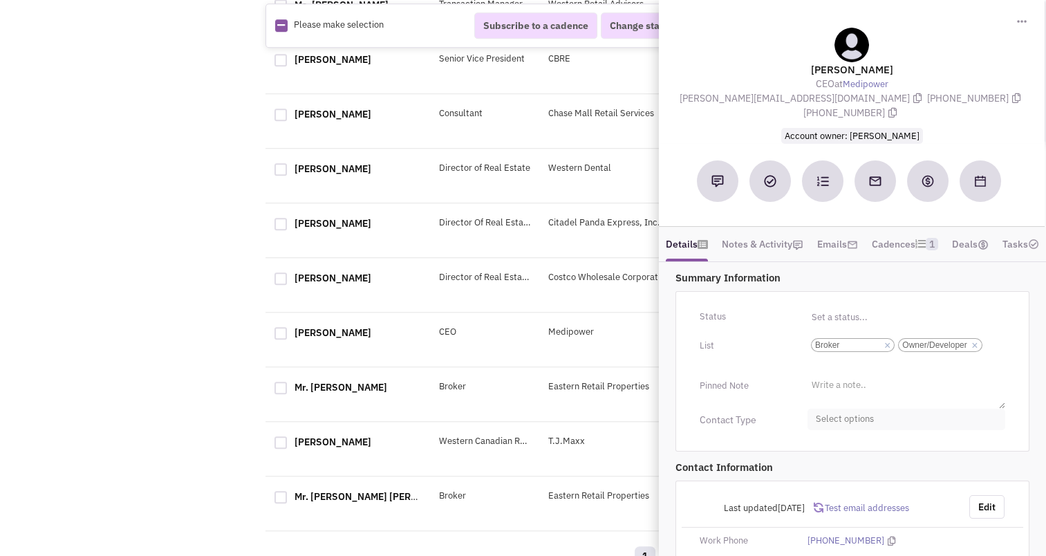
click at [863, 430] on span "Select options" at bounding box center [906, 418] width 198 height 21
click at [823, 473] on div at bounding box center [821, 474] width 12 height 12
checkbox input "true"
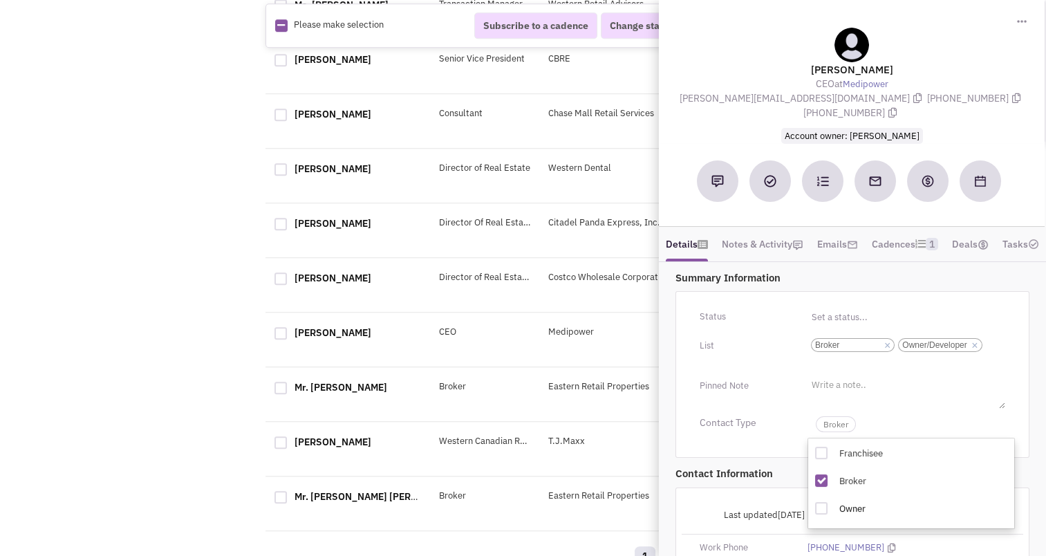
click at [821, 511] on div at bounding box center [821, 508] width 12 height 12
checkbox input "true"
click at [835, 432] on span "Broker" at bounding box center [836, 424] width 40 height 16
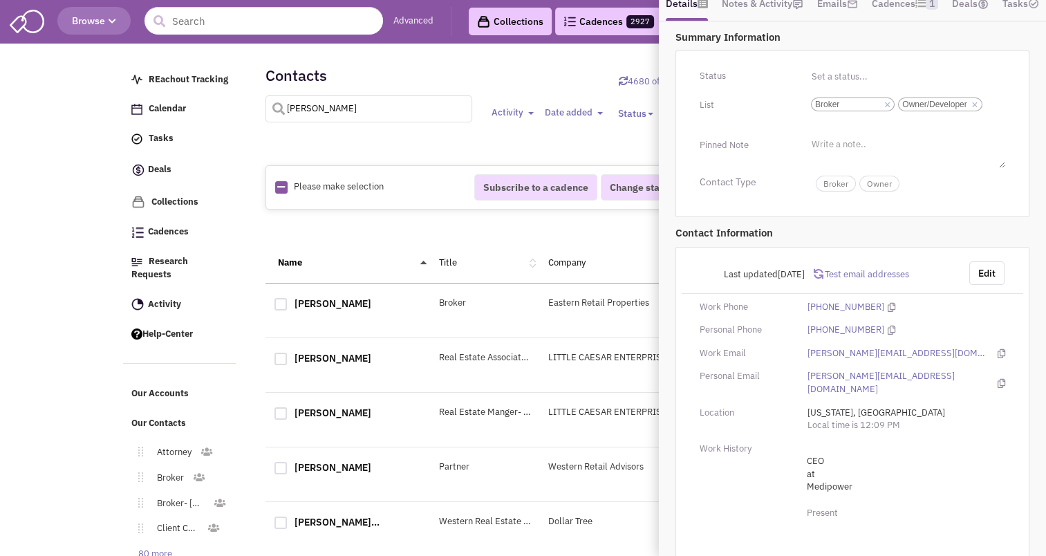
click at [352, 106] on input "[PERSON_NAME]" at bounding box center [368, 108] width 207 height 27
type input "[PERSON_NAME]"
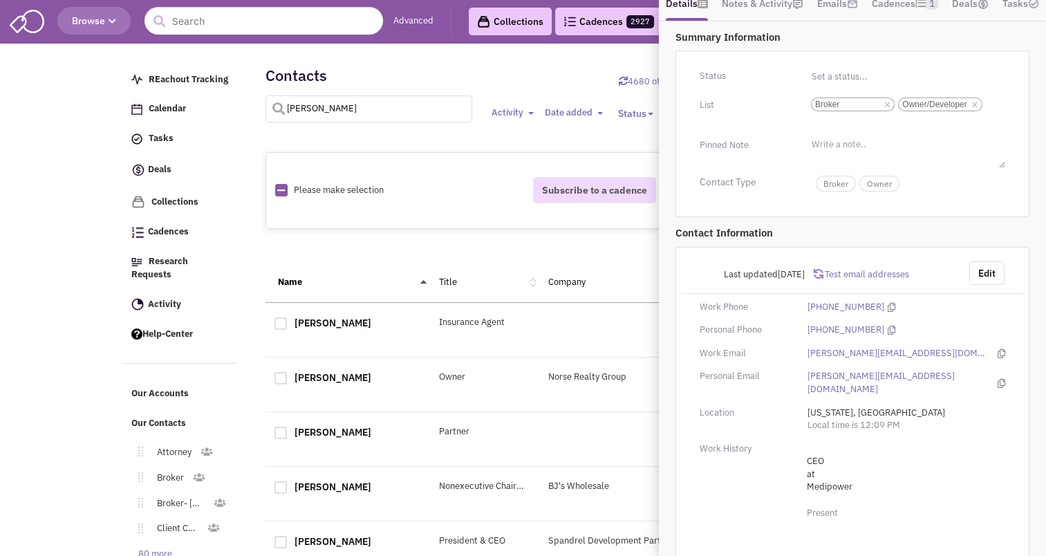
select select
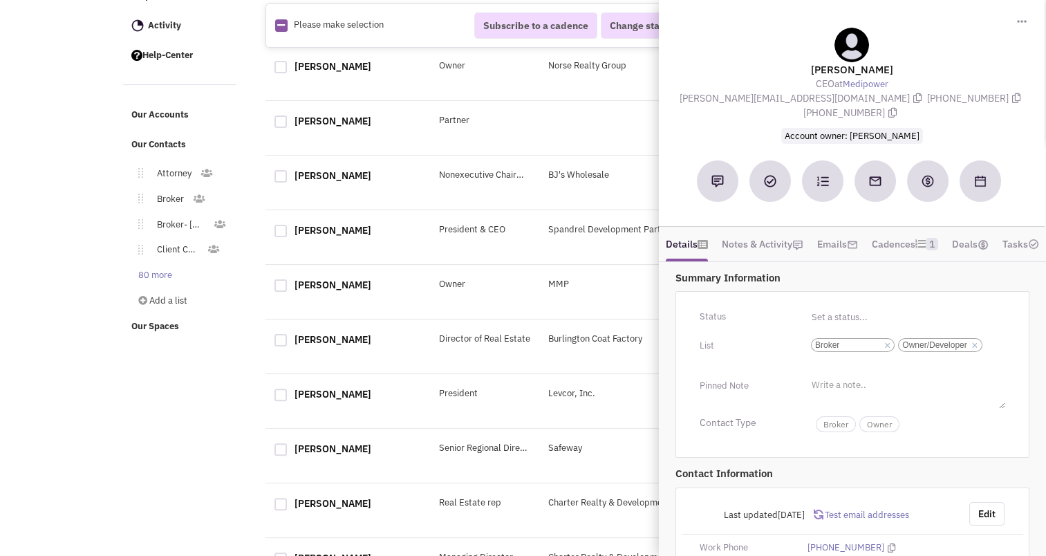
click at [644, 91] on div "[PERSON_NAME] Owner Norse Realty Group No note found! No email sent! 0" at bounding box center [594, 73] width 658 height 55
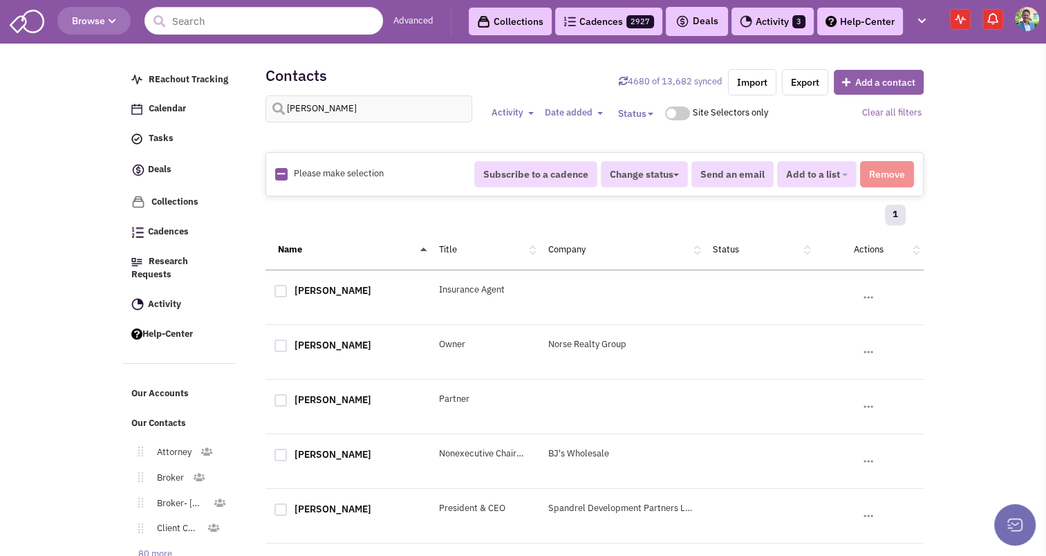
click at [863, 88] on button "Add a contact" at bounding box center [879, 82] width 90 height 25
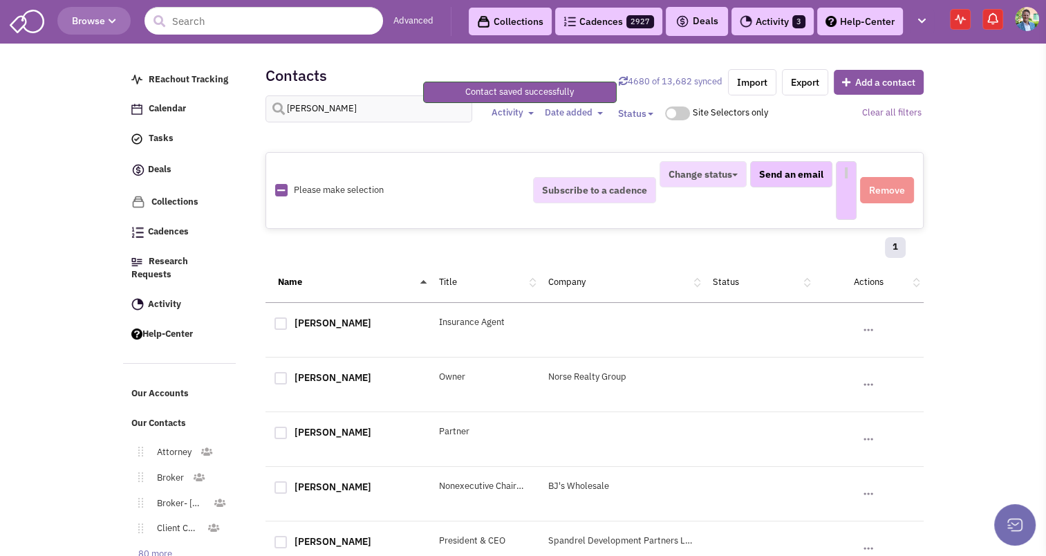
select select
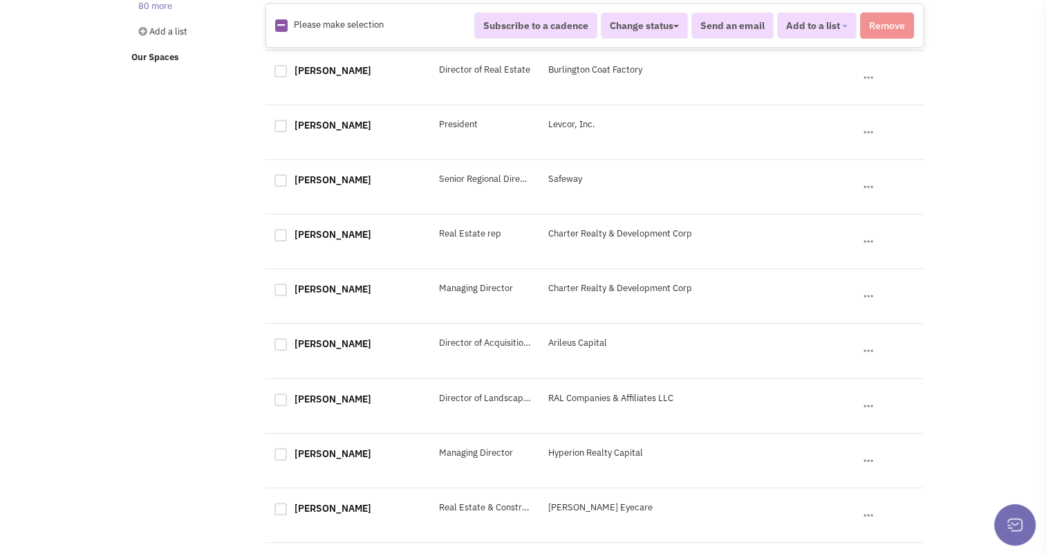
scroll to position [561, 0]
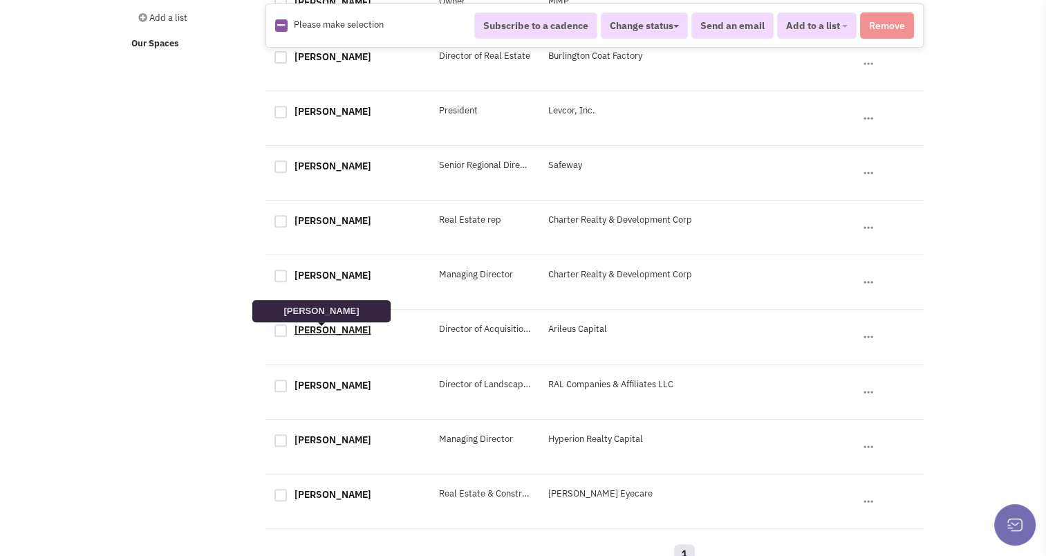
click at [317, 329] on link "[PERSON_NAME]" at bounding box center [332, 329] width 77 height 12
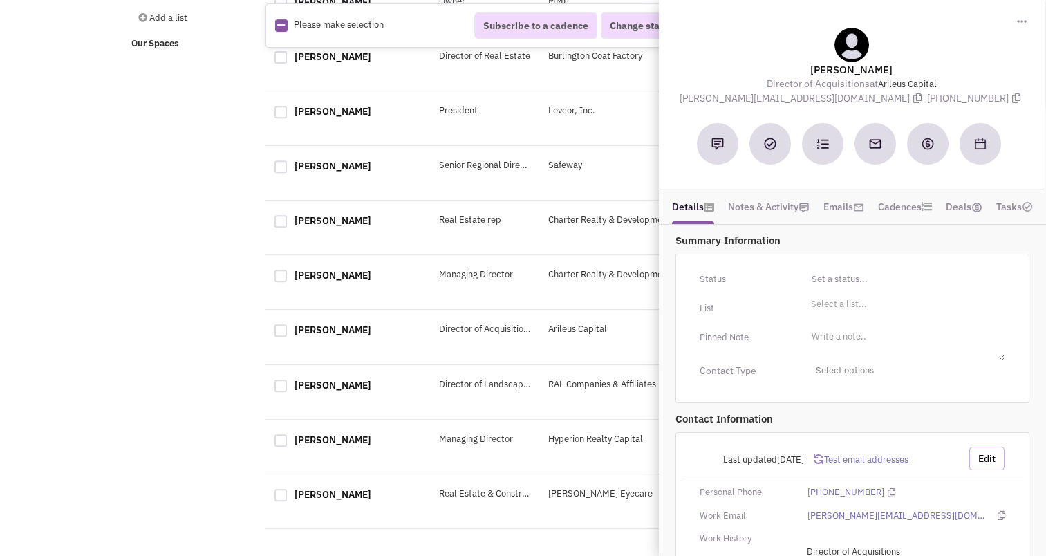
click at [987, 454] on button "Edit" at bounding box center [986, 457] width 35 height 23
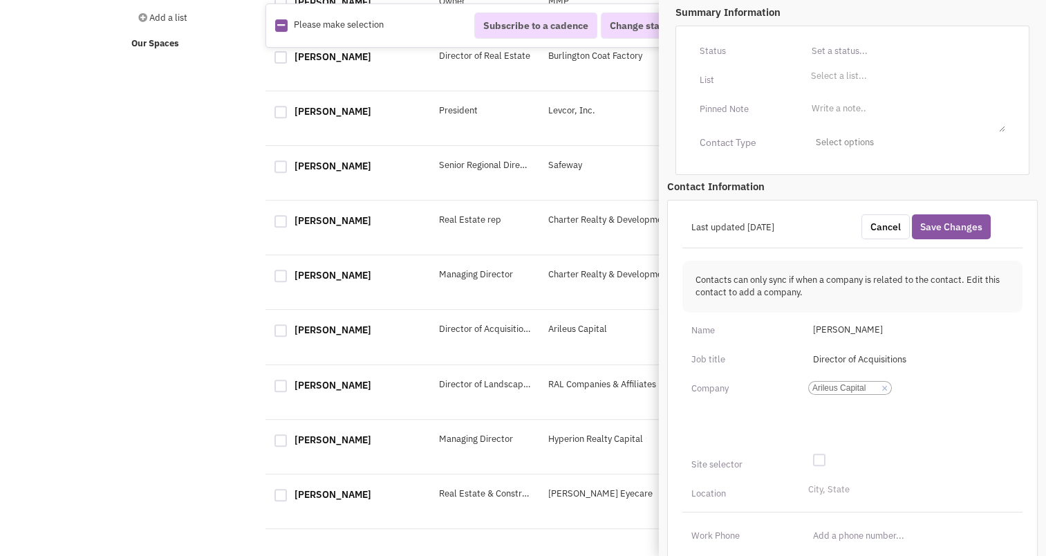
scroll to position [229, 0]
click at [825, 329] on span "[PERSON_NAME]" at bounding box center [909, 330] width 209 height 22
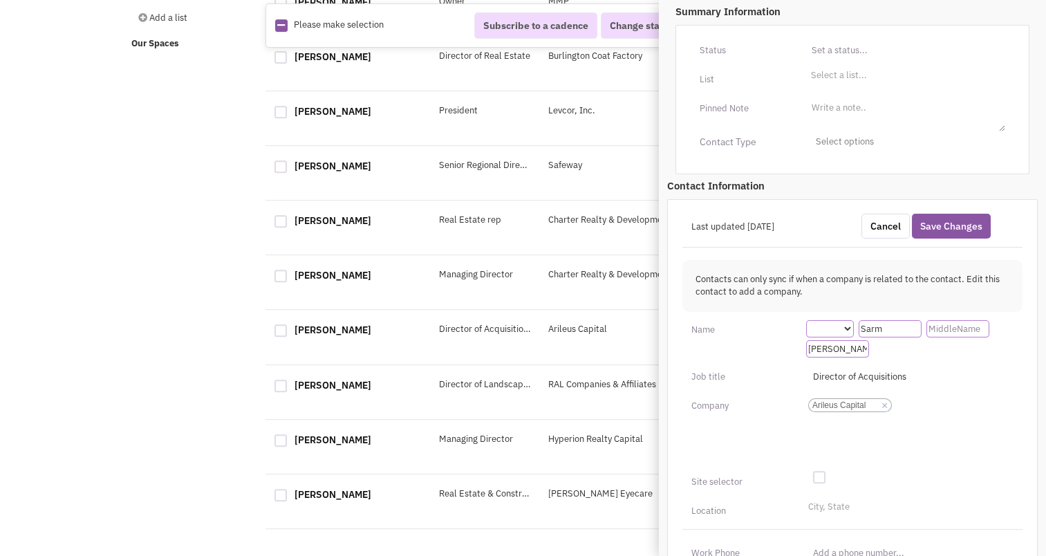
click at [876, 326] on input "Sarm" at bounding box center [889, 328] width 63 height 17
type input "[PERSON_NAME]"
click at [837, 295] on p "Contacts can only sync if when a company is related to the contact. Edit this c…" at bounding box center [852, 286] width 314 height 26
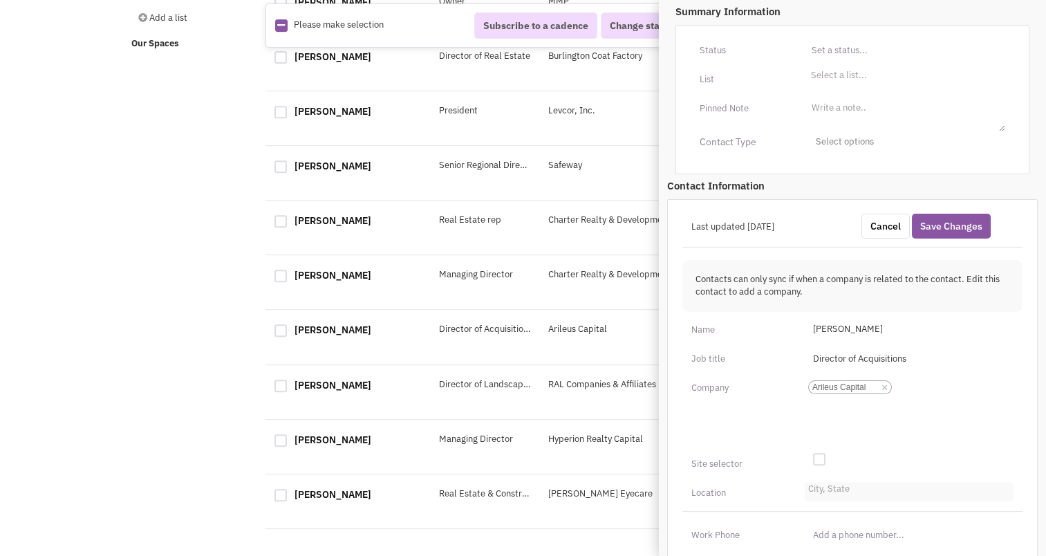
click at [818, 494] on input "City, State" at bounding box center [823, 492] width 30 height 14
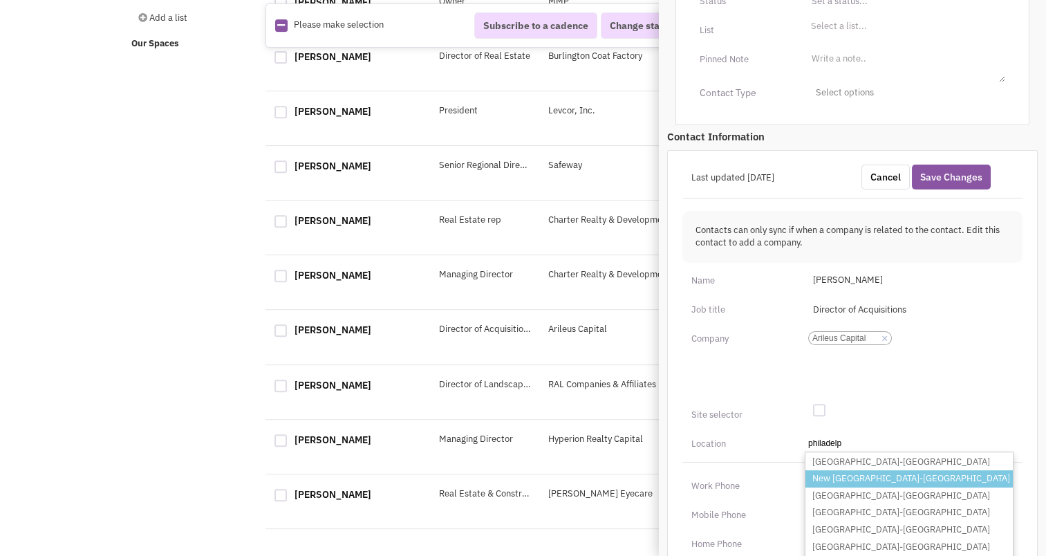
scroll to position [279, 0]
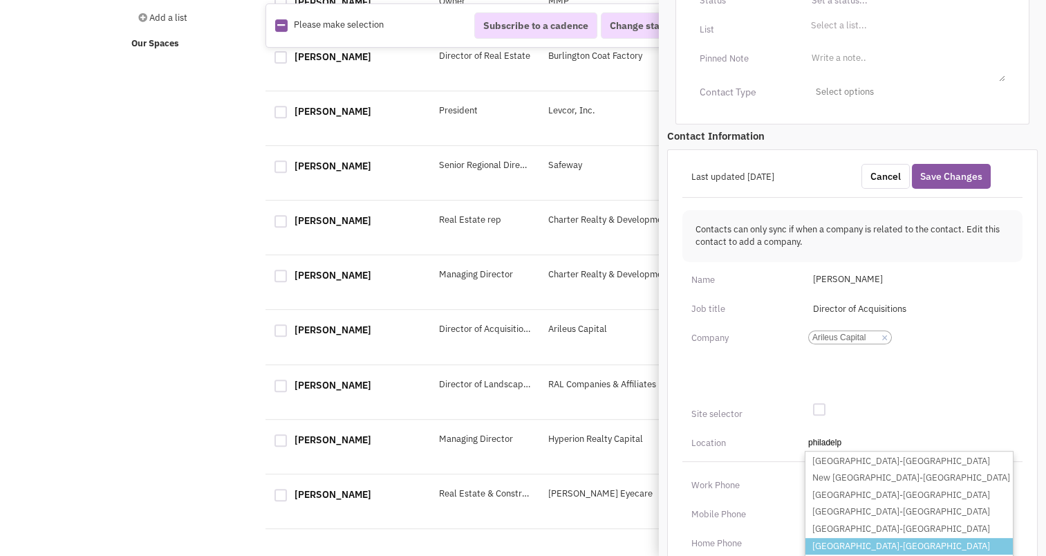
type input "philadelp"
click at [849, 547] on li "[GEOGRAPHIC_DATA]-[GEOGRAPHIC_DATA]" at bounding box center [908, 546] width 207 height 17
click at [0, 0] on select "City, State philadelp [GEOGRAPHIC_DATA]-[GEOGRAPHIC_DATA] [GEOGRAPHIC_DATA]-[GE…" at bounding box center [0, 0] width 0 height 0
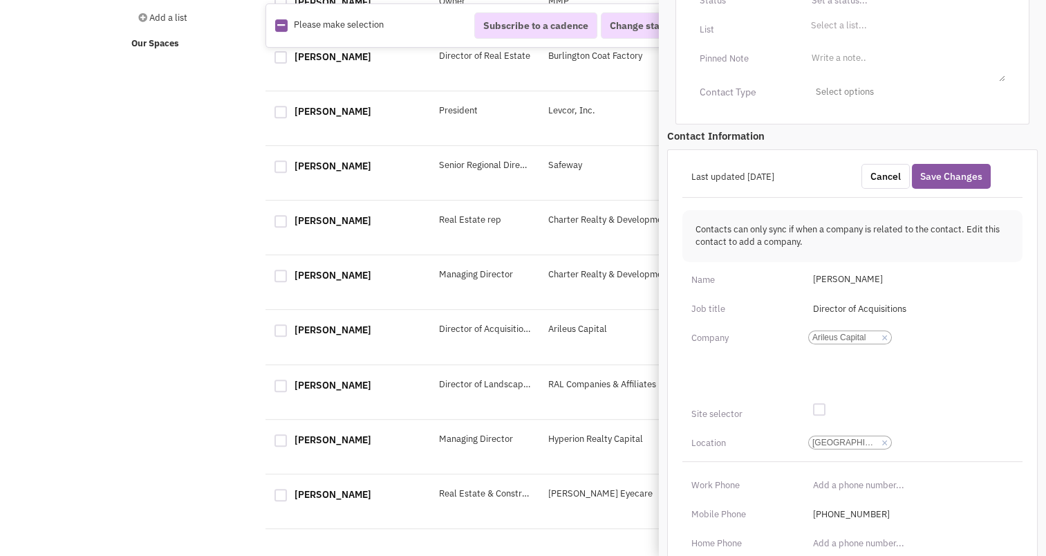
click at [818, 403] on div at bounding box center [819, 409] width 12 height 12
click at [825, 406] on input "checkbox" at bounding box center [829, 410] width 9 height 9
checkbox input "true"
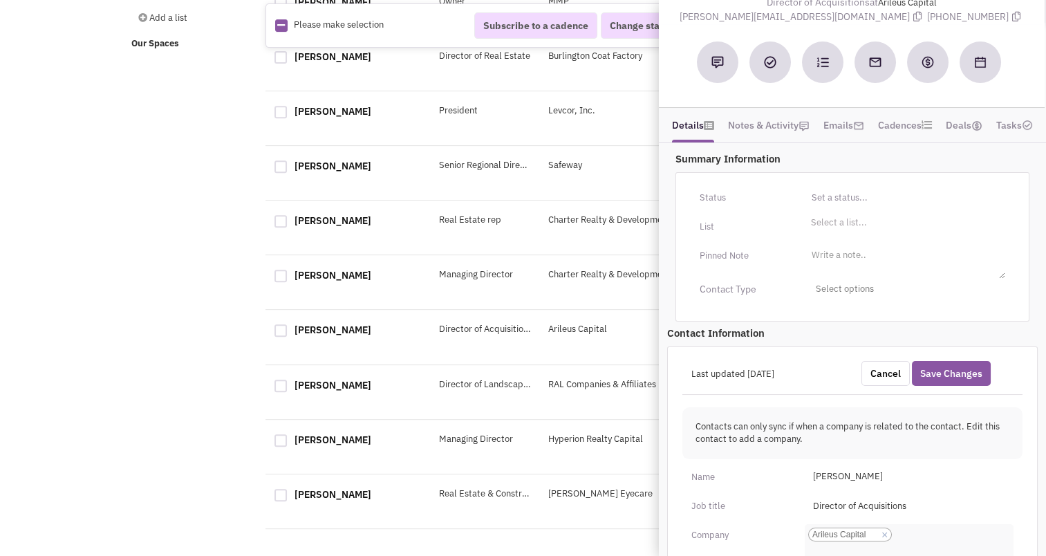
scroll to position [58, 0]
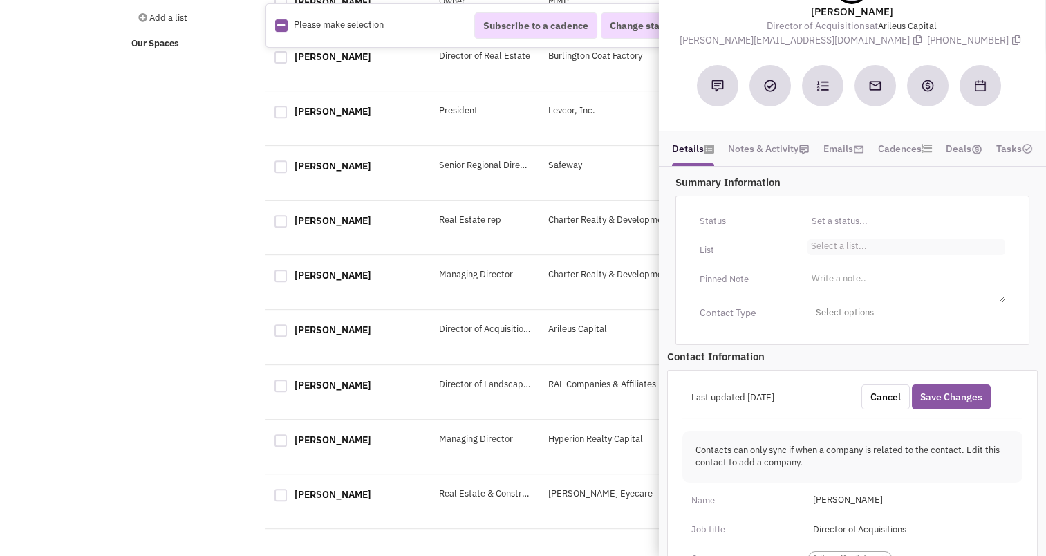
click at [840, 242] on li "Select a list..." at bounding box center [836, 244] width 59 height 10
click at [0, 0] on select "Select a list..." at bounding box center [0, 0] width 0 height 0
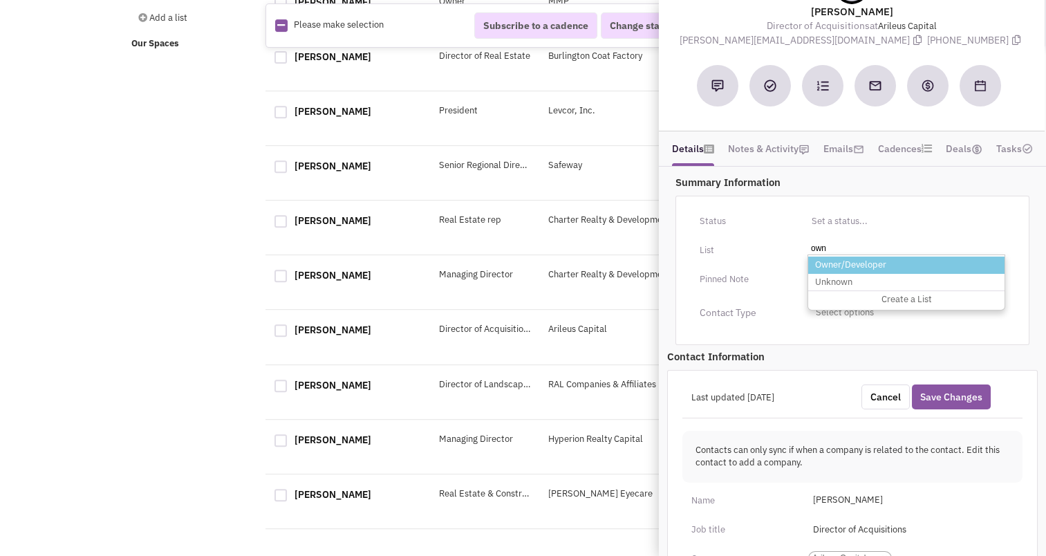
type input "own"
click at [840, 258] on li "Owner/Developer" at bounding box center [906, 264] width 196 height 17
click at [0, 0] on select "Select a list..." at bounding box center [0, 0] width 0 height 0
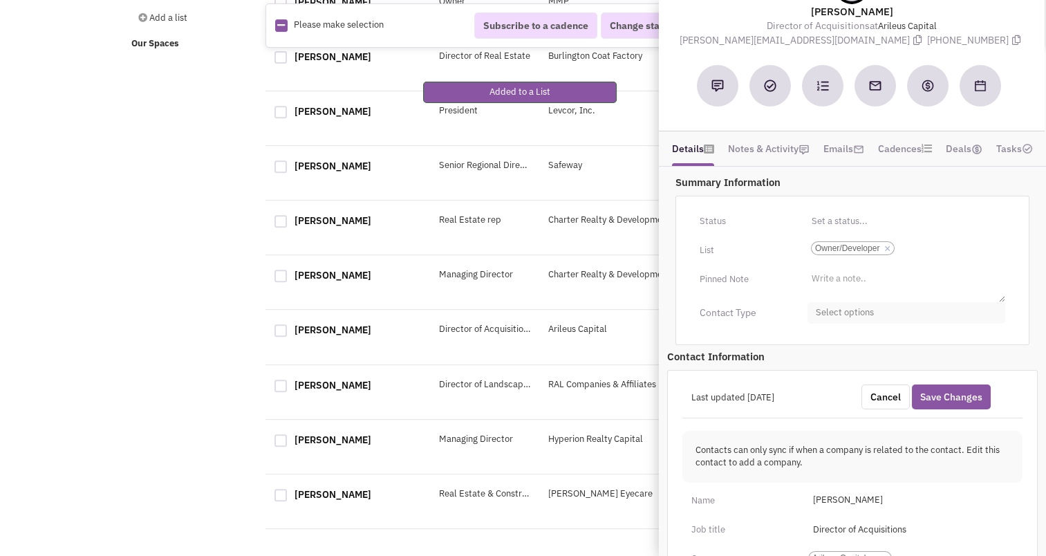
click at [838, 312] on span "Select options" at bounding box center [906, 312] width 198 height 21
click at [820, 393] on div at bounding box center [821, 395] width 12 height 12
checkbox input "true"
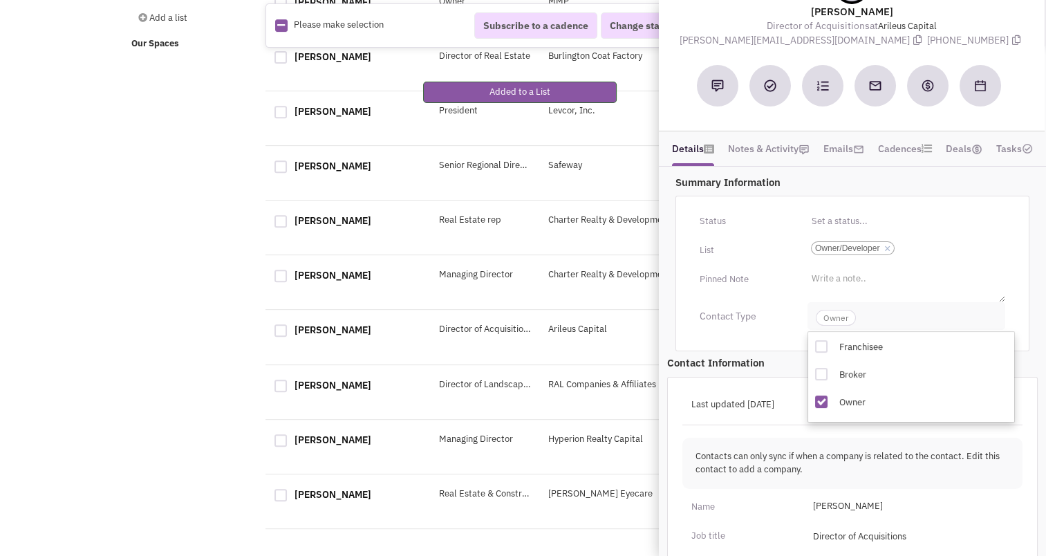
click at [833, 318] on span "Owner" at bounding box center [836, 318] width 40 height 16
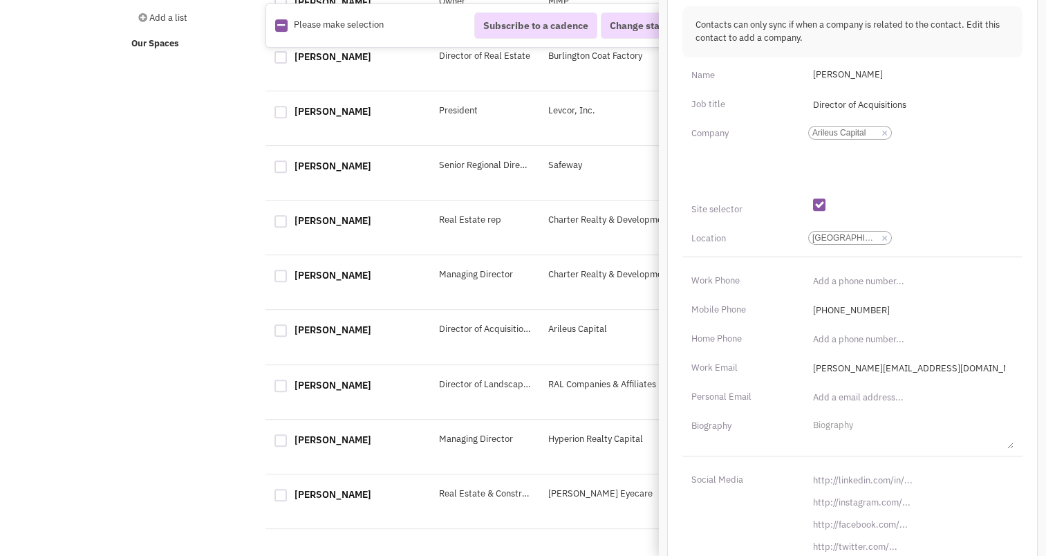
scroll to position [536, 0]
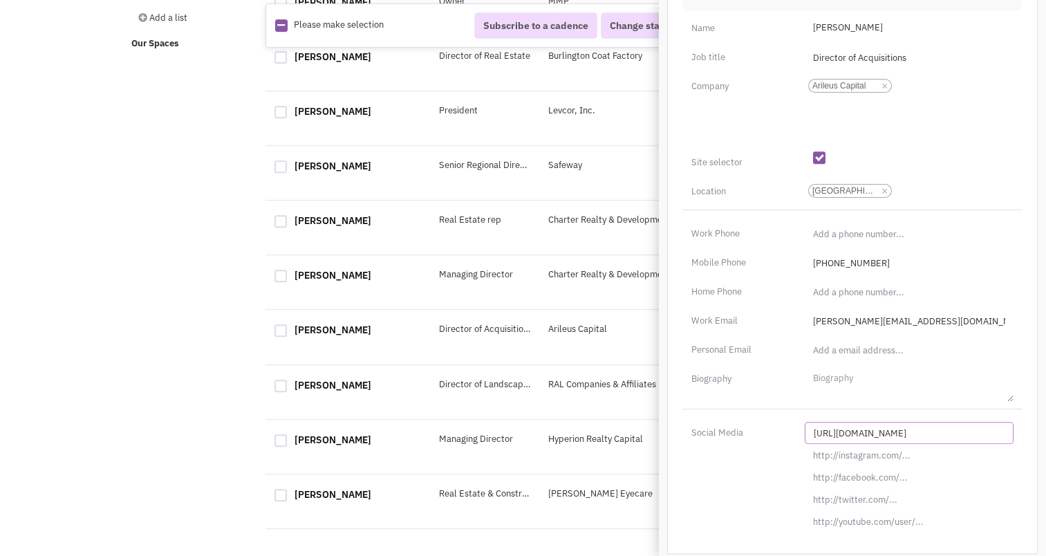
click at [852, 431] on input "[URL][DOMAIN_NAME]" at bounding box center [909, 433] width 209 height 22
paste input "s://[DOMAIN_NAME][URL][PERSON_NAME]"
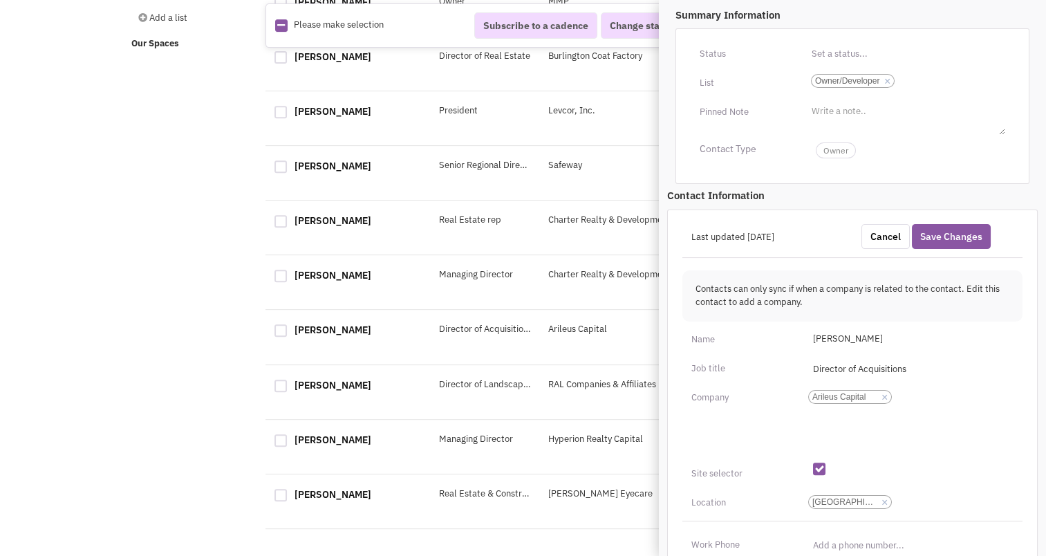
scroll to position [224, 0]
type input "[URL][DOMAIN_NAME][PERSON_NAME]"
click at [962, 236] on button "Save Changes" at bounding box center [951, 237] width 79 height 25
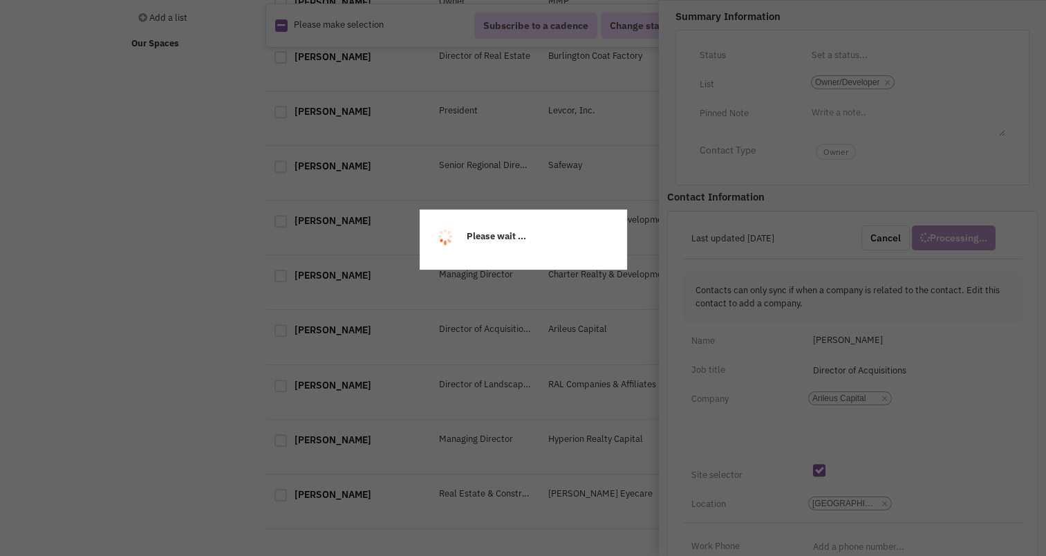
scroll to position [163, 0]
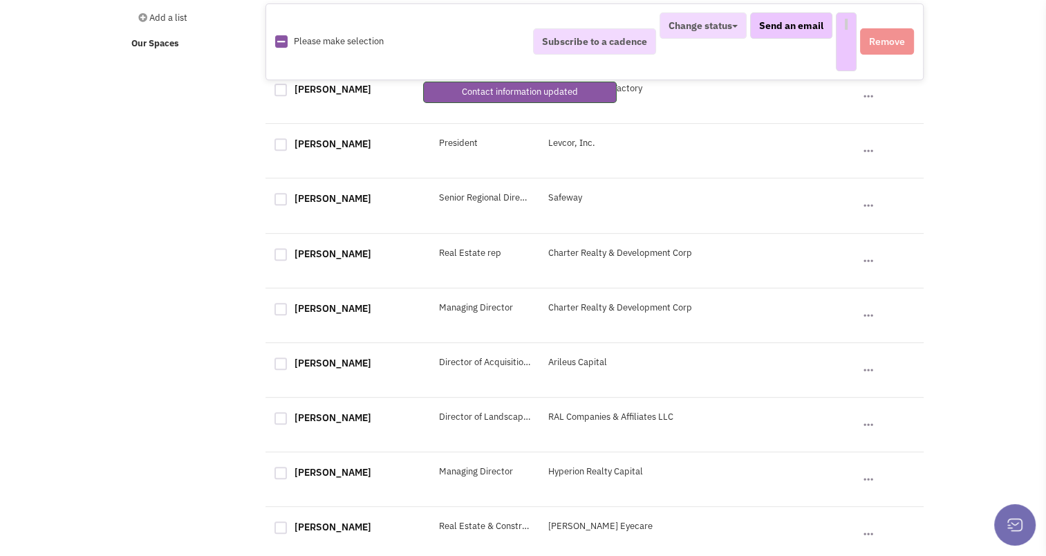
select select
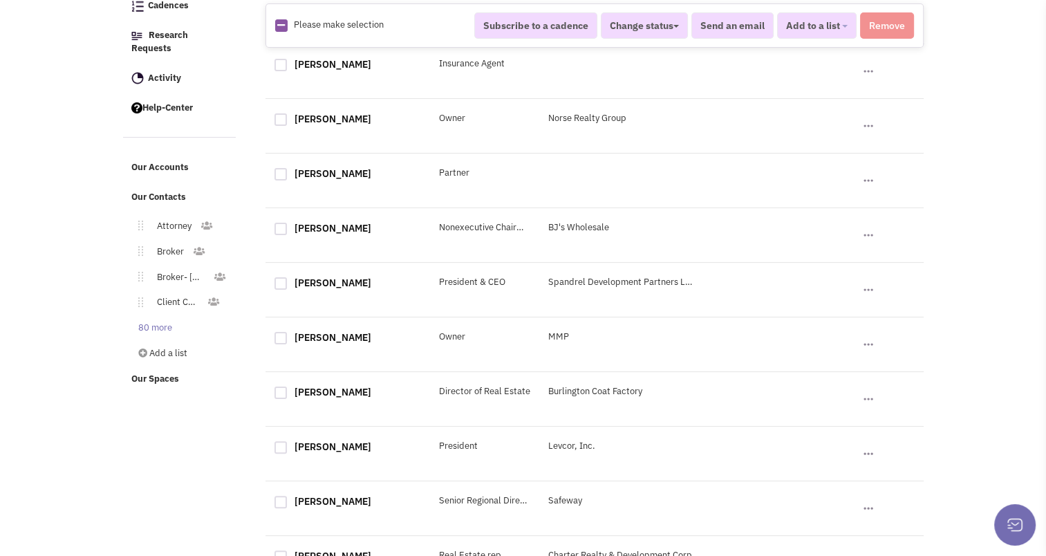
scroll to position [0, 0]
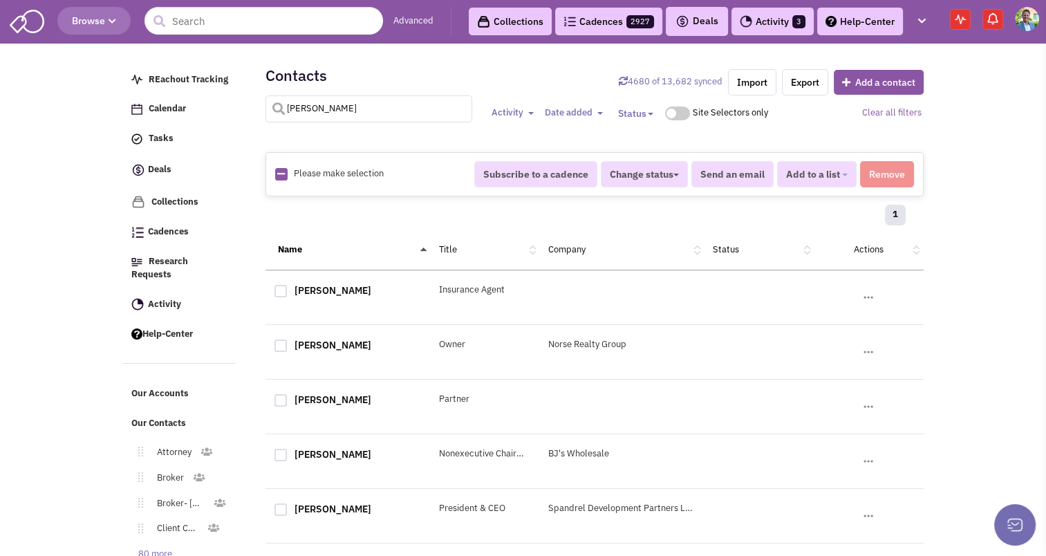
click at [319, 119] on input "[PERSON_NAME]" at bounding box center [368, 108] width 207 height 27
type input "[PERSON_NAME]"
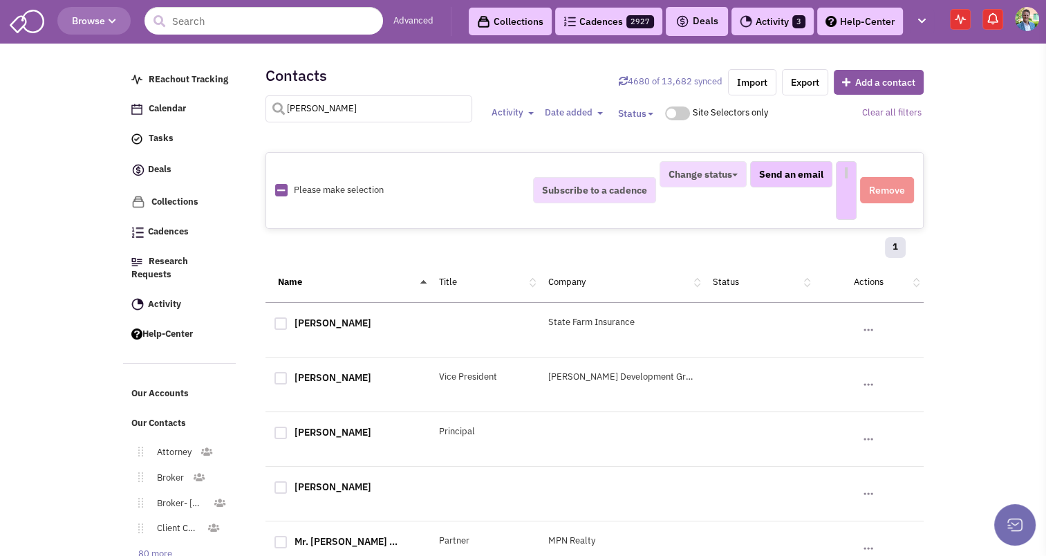
select select
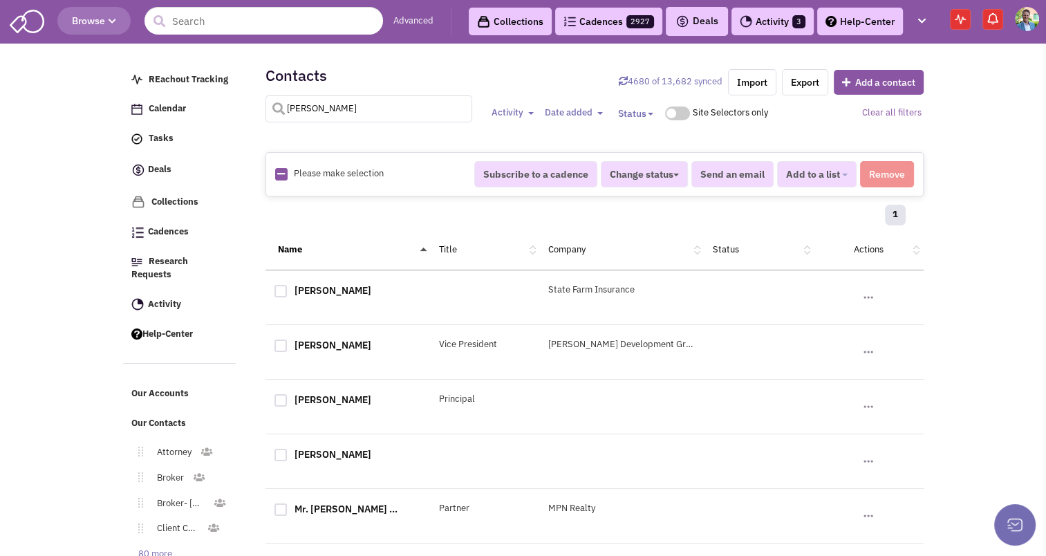
scroll to position [83, 0]
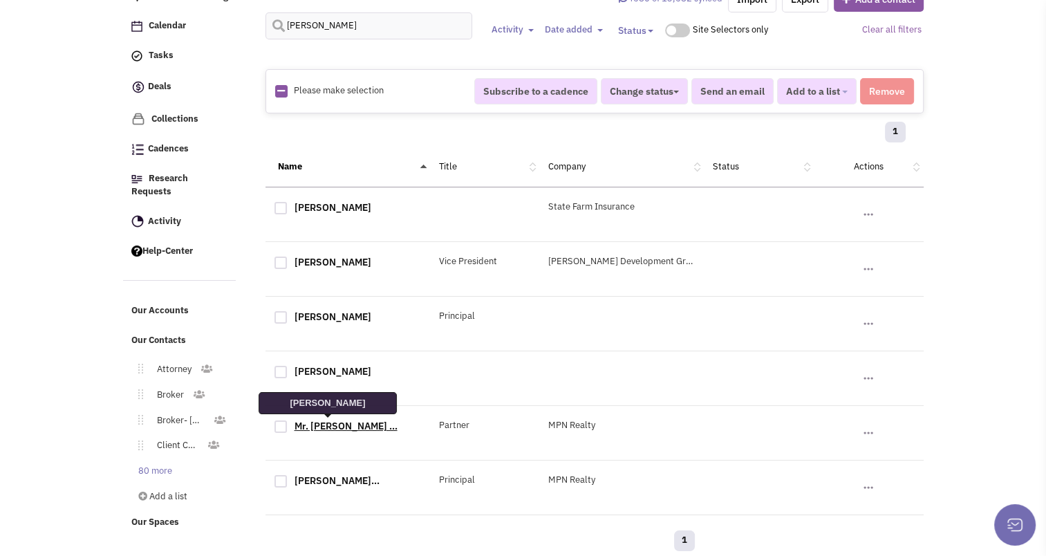
click at [323, 425] on link "Mr. [PERSON_NAME] ..." at bounding box center [345, 426] width 103 height 12
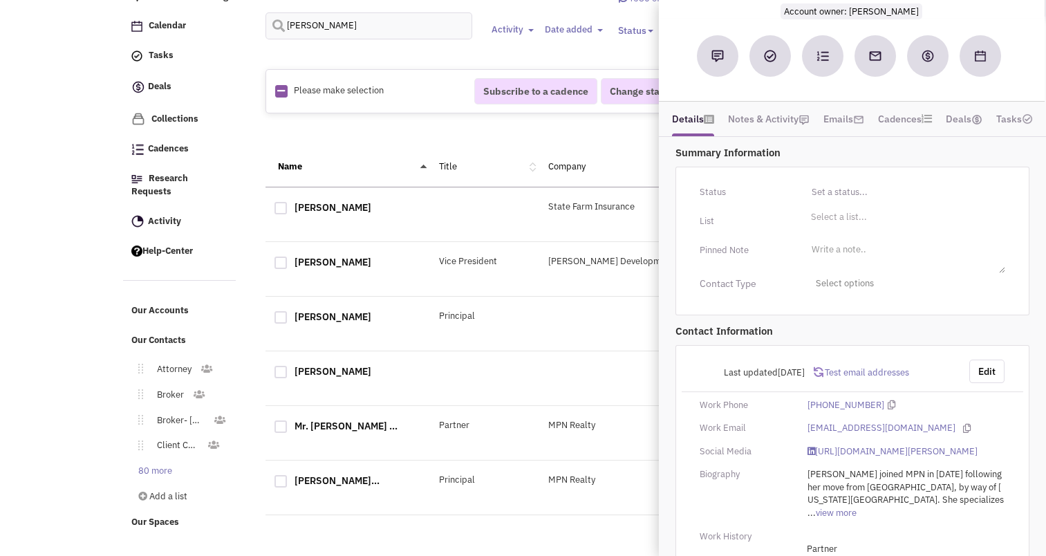
scroll to position [132, 0]
click at [990, 367] on button "Edit" at bounding box center [986, 370] width 35 height 23
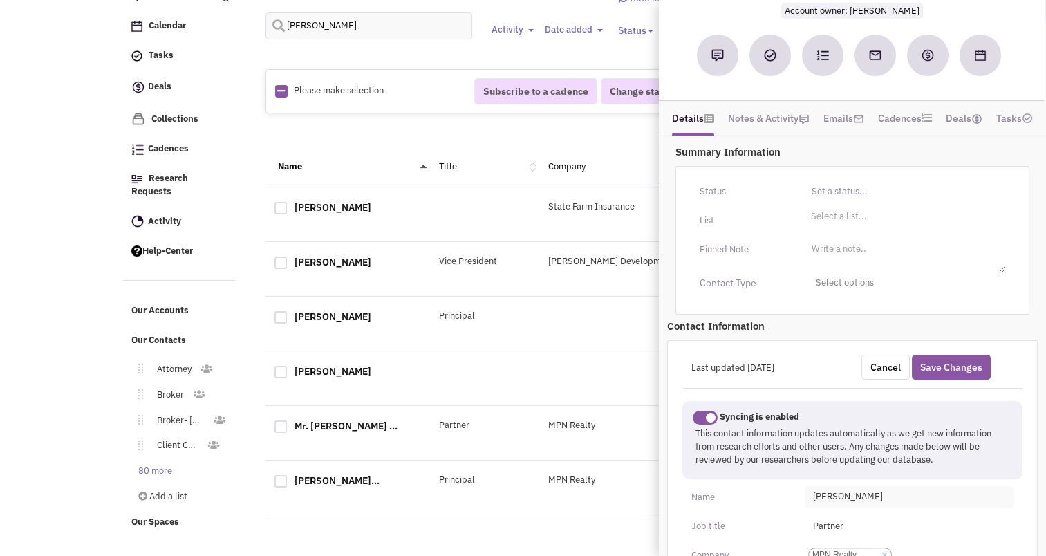
click at [824, 492] on span "[PERSON_NAME]" at bounding box center [909, 497] width 209 height 22
click at [847, 494] on select "Dr. Miss Mr. Mrs. Ms." at bounding box center [830, 495] width 48 height 17
select select "Ms."
click at [806, 487] on select "Dr. Miss Mr. Mrs. Ms." at bounding box center [830, 495] width 48 height 17
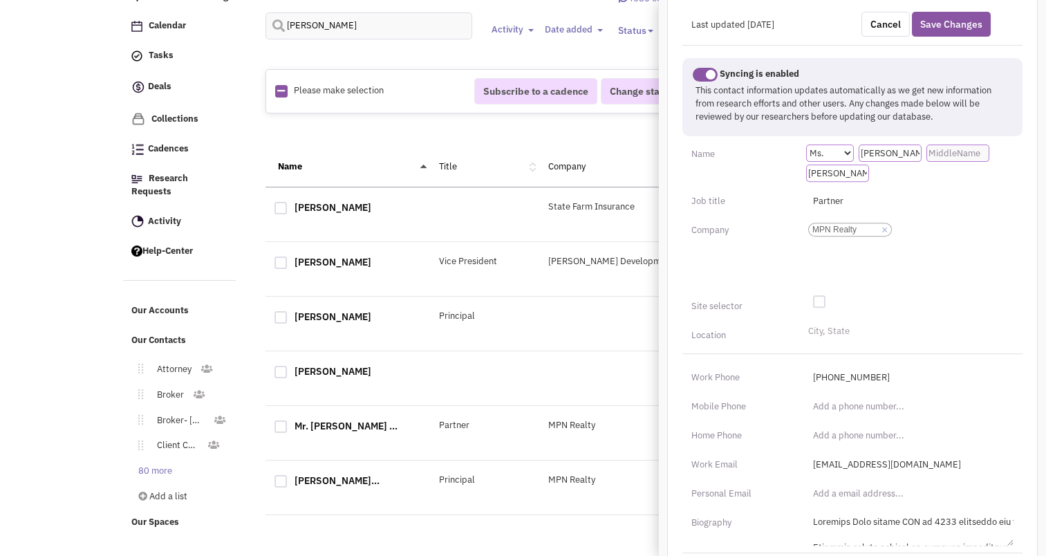
scroll to position [476, 0]
click at [820, 324] on li "City, State" at bounding box center [827, 328] width 45 height 10
click at [0, 0] on select "City, State" at bounding box center [0, 0] width 0 height 0
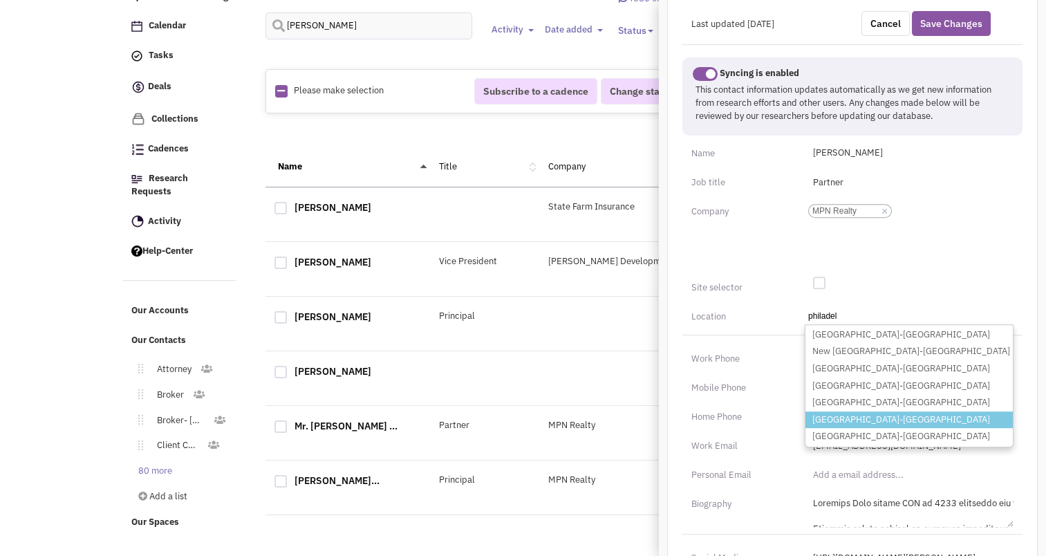
type input "philadel"
click at [826, 411] on li "[GEOGRAPHIC_DATA]-[GEOGRAPHIC_DATA]" at bounding box center [908, 419] width 207 height 17
click at [0, 0] on select "City, State philadel [GEOGRAPHIC_DATA]-[GEOGRAPHIC_DATA] [GEOGRAPHIC_DATA]-[GEO…" at bounding box center [0, 0] width 0 height 0
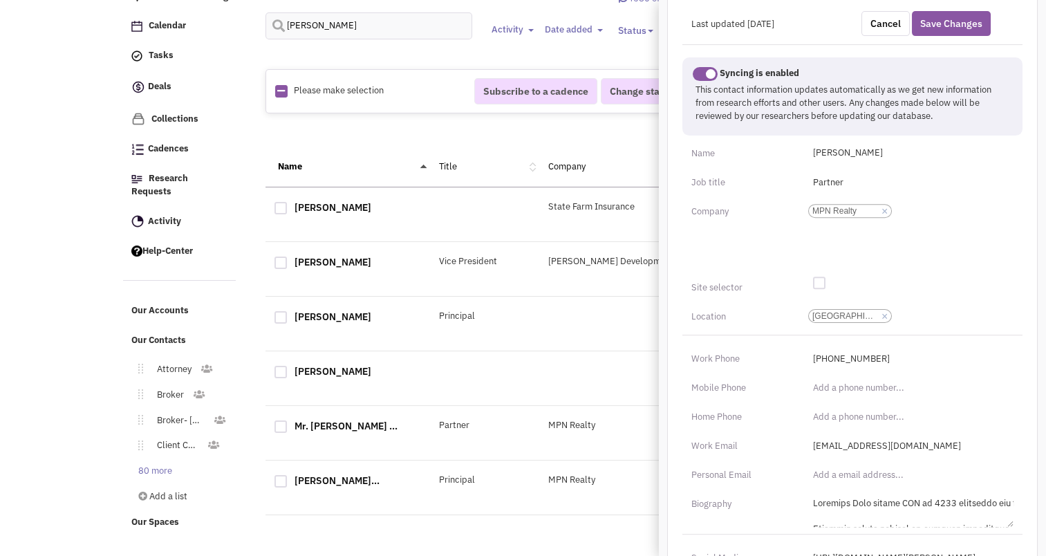
click at [818, 272] on div "Last updated [DATE] Cancel Save Changes Syncing is enabled This contact informa…" at bounding box center [852, 338] width 370 height 682
click at [818, 276] on div at bounding box center [819, 282] width 12 height 12
click at [825, 279] on input "checkbox" at bounding box center [829, 283] width 9 height 9
checkbox input "true"
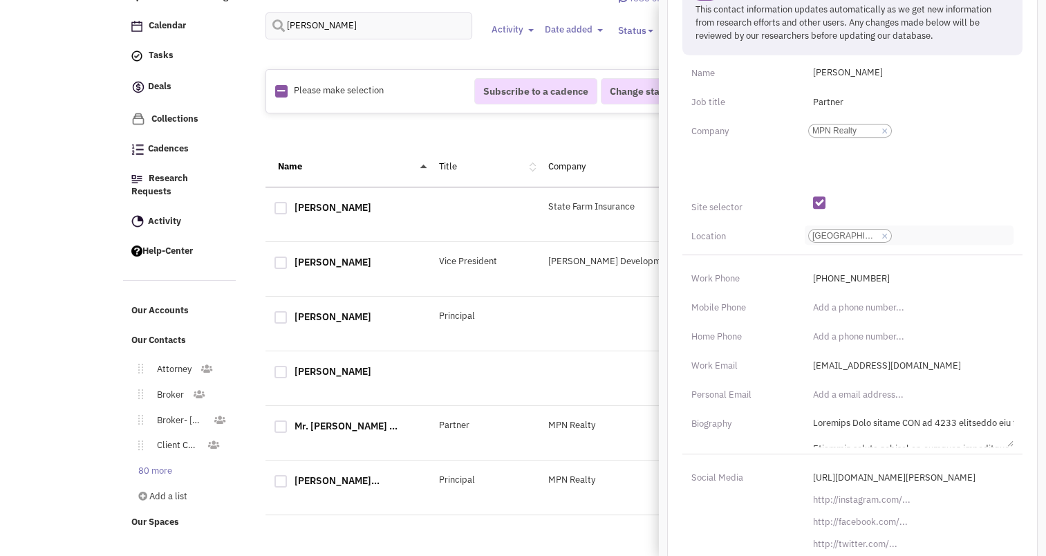
scroll to position [568, 0]
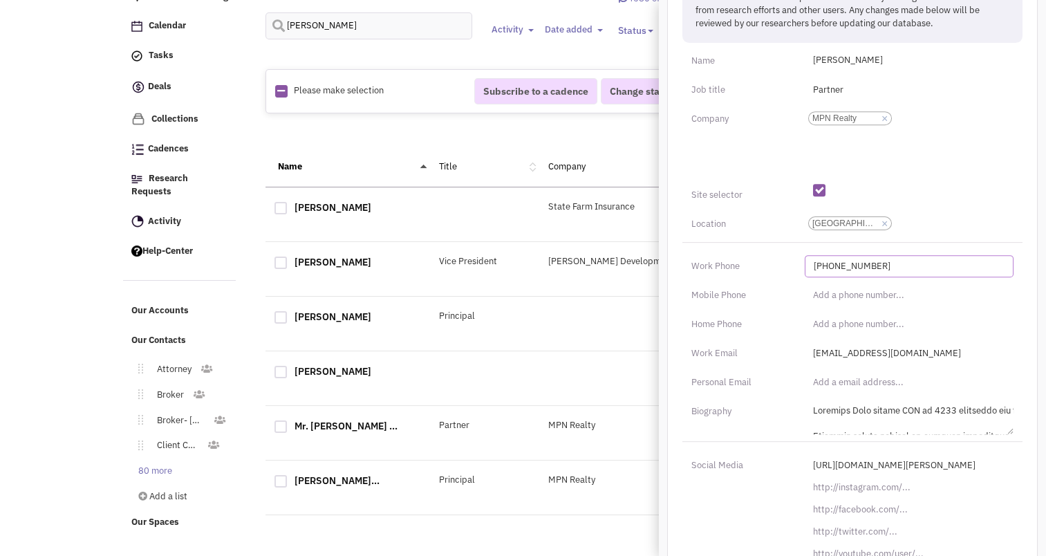
click at [818, 258] on input "[PHONE_NUMBER]" at bounding box center [909, 266] width 209 height 22
type input "[PHONE_NUMBER]"
click at [813, 296] on input "(___) ___-____" at bounding box center [909, 295] width 209 height 22
type input "[PHONE_NUMBER]"
click at [789, 276] on div "Last updated [DATE] Cancel Save Changes Syncing is enabled This contact informa…" at bounding box center [852, 245] width 370 height 682
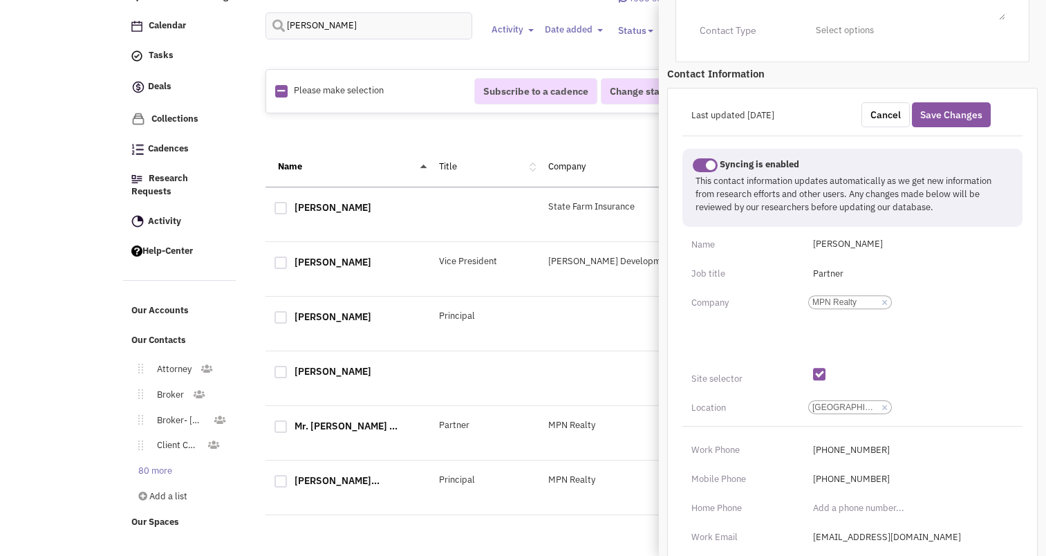
scroll to position [384, 0]
click at [937, 106] on button "Save Changes" at bounding box center [951, 114] width 79 height 25
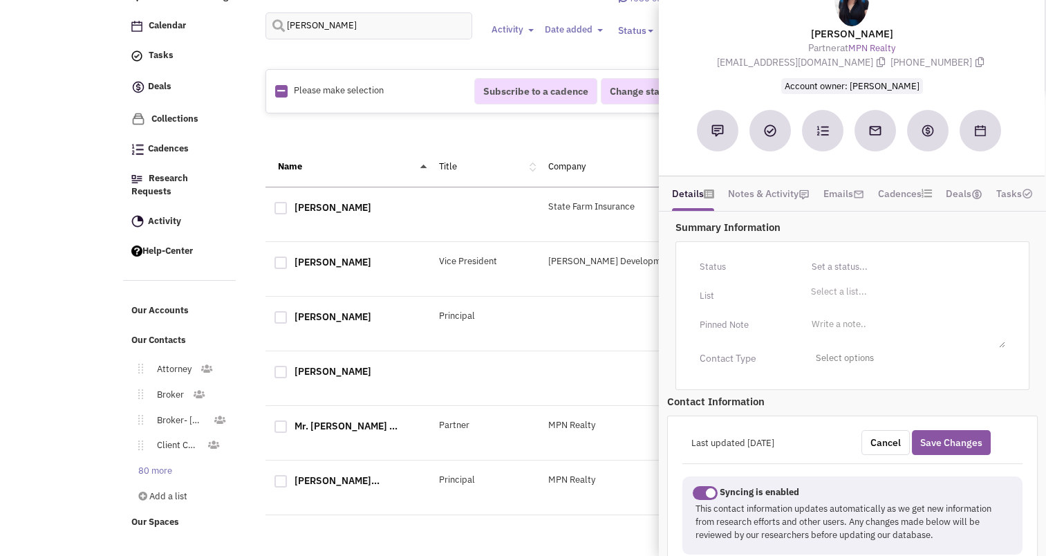
scroll to position [55, 0]
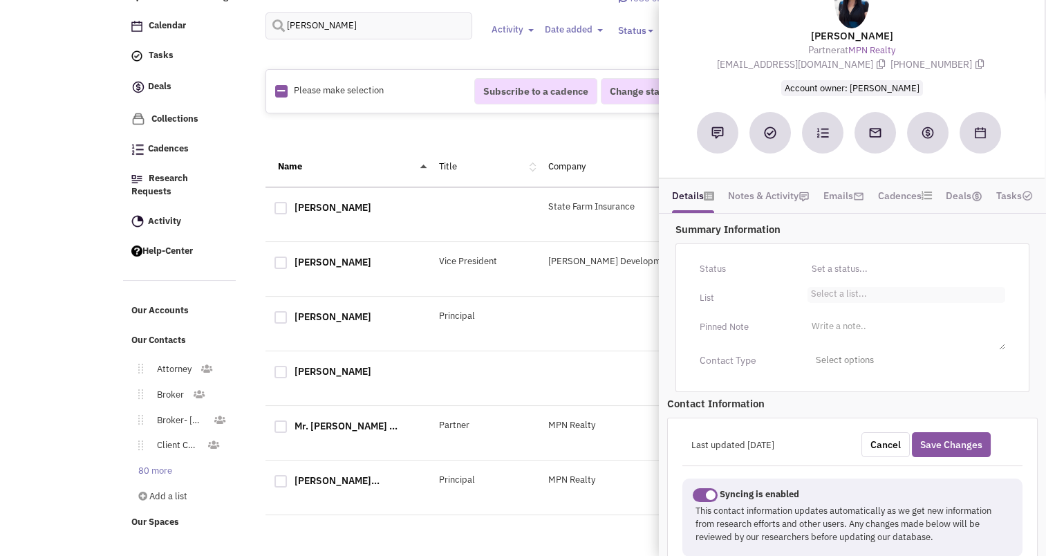
click at [832, 290] on li "Select a list..." at bounding box center [836, 292] width 59 height 10
click at [0, 0] on select "Select a list..." at bounding box center [0, 0] width 0 height 0
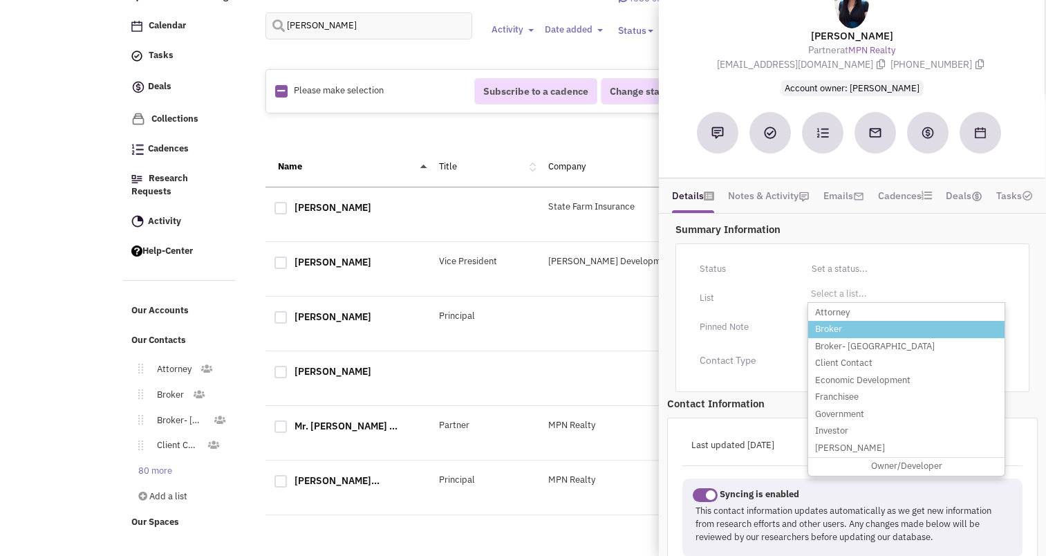
click at [820, 324] on li "Broker" at bounding box center [906, 329] width 196 height 17
click at [0, 0] on select "Select a list..." at bounding box center [0, 0] width 0 height 0
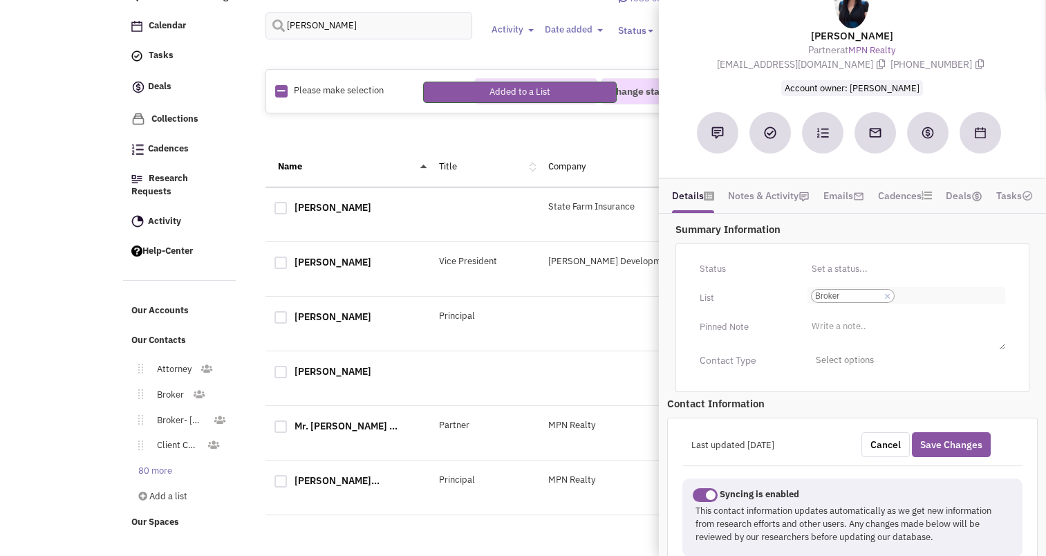
click at [919, 290] on input "Select a list... Broker Select a list... × Broker" at bounding box center [913, 296] width 30 height 14
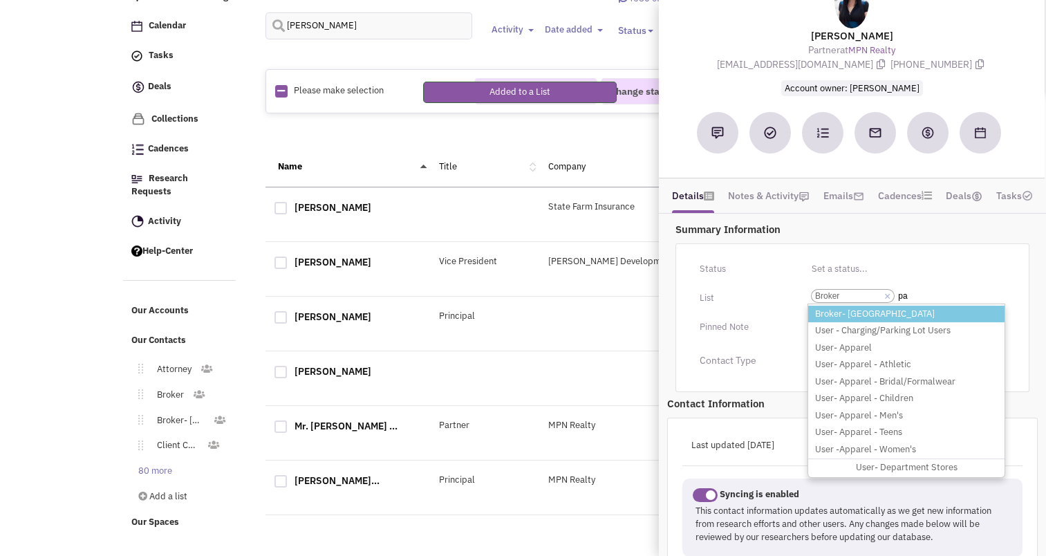
type input "pa"
click at [860, 316] on li "Broker- [GEOGRAPHIC_DATA]" at bounding box center [906, 313] width 196 height 17
click at [0, 0] on select "Select a list... Broker" at bounding box center [0, 0] width 0 height 0
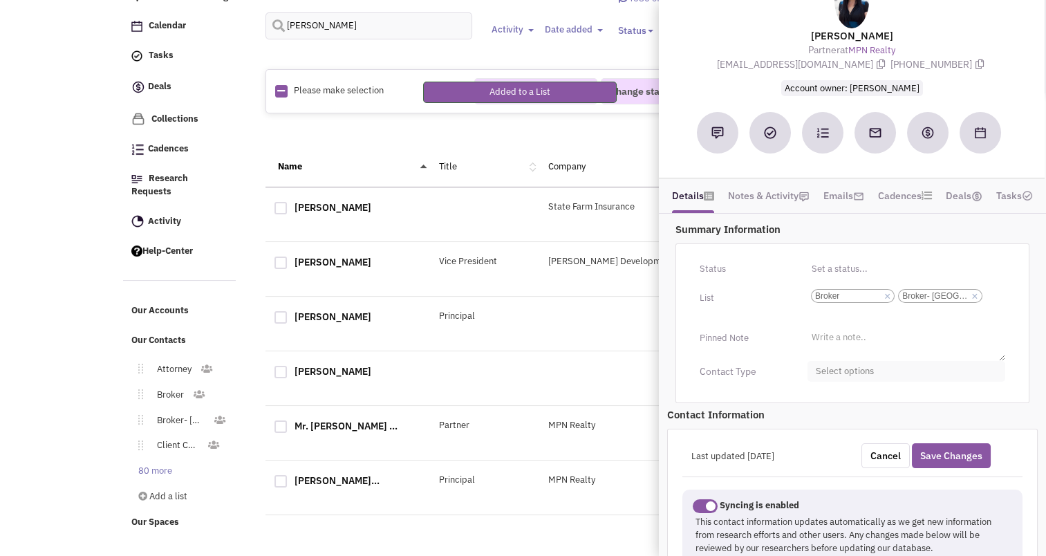
click at [837, 370] on span "Select options" at bounding box center [906, 371] width 198 height 21
click at [821, 420] on div at bounding box center [821, 426] width 12 height 12
checkbox input "true"
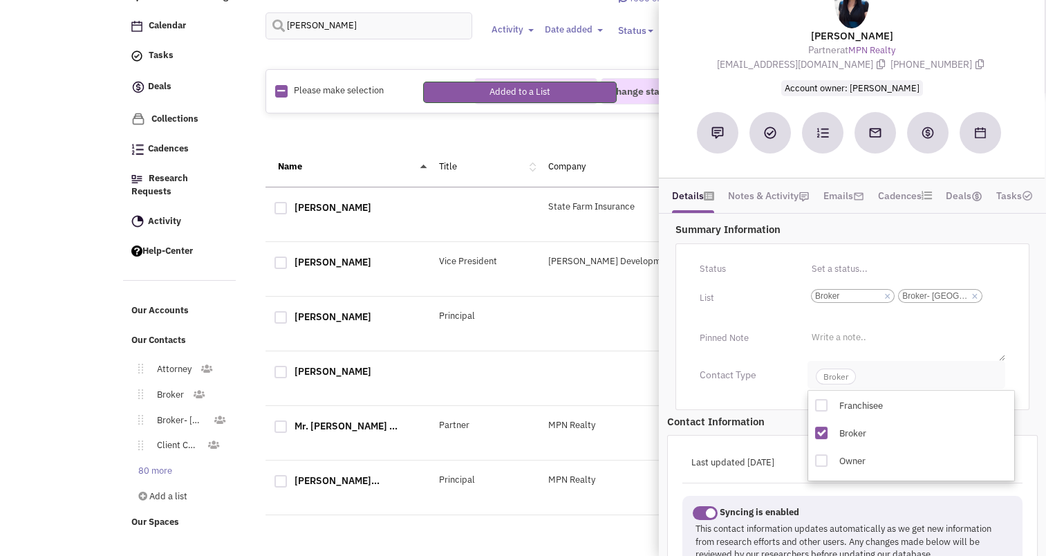
click at [836, 377] on span "Broker" at bounding box center [836, 376] width 40 height 16
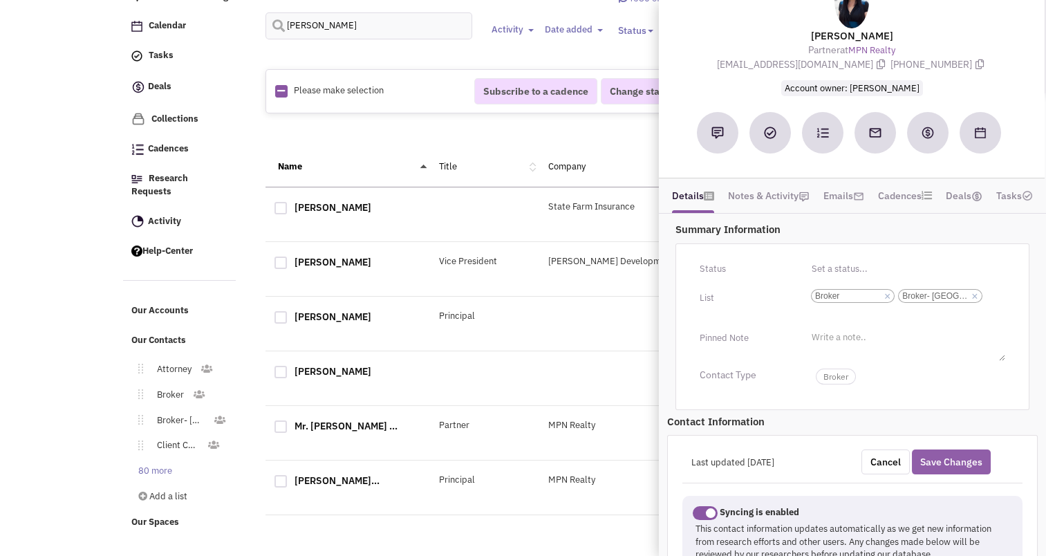
click at [940, 465] on button "Save Changes" at bounding box center [951, 461] width 79 height 25
click at [946, 455] on button "Save Changes" at bounding box center [951, 461] width 79 height 25
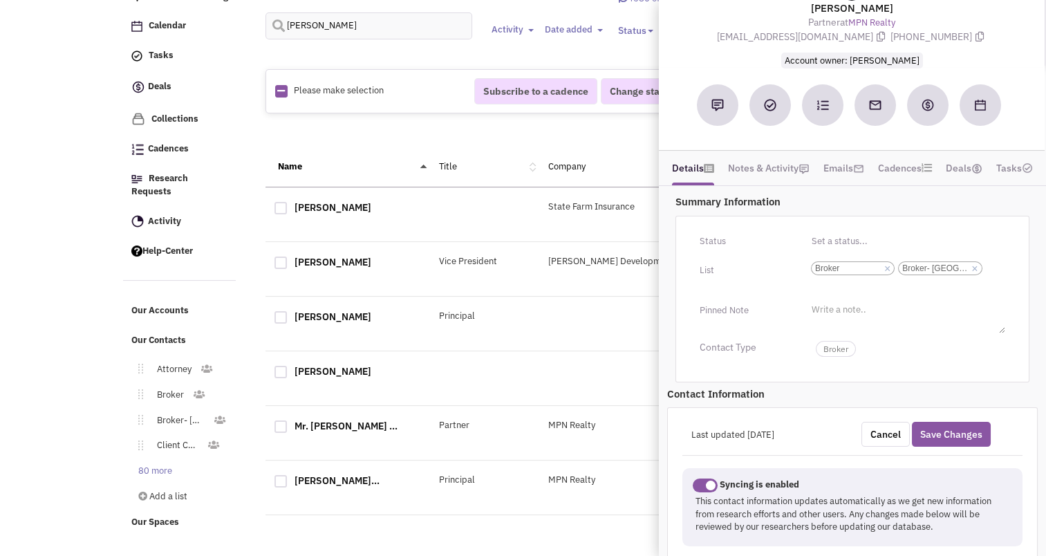
scroll to position [83, 0]
click at [710, 478] on span at bounding box center [705, 485] width 25 height 14
click at [693, 487] on input "checkbox" at bounding box center [693, 487] width 0 height 0
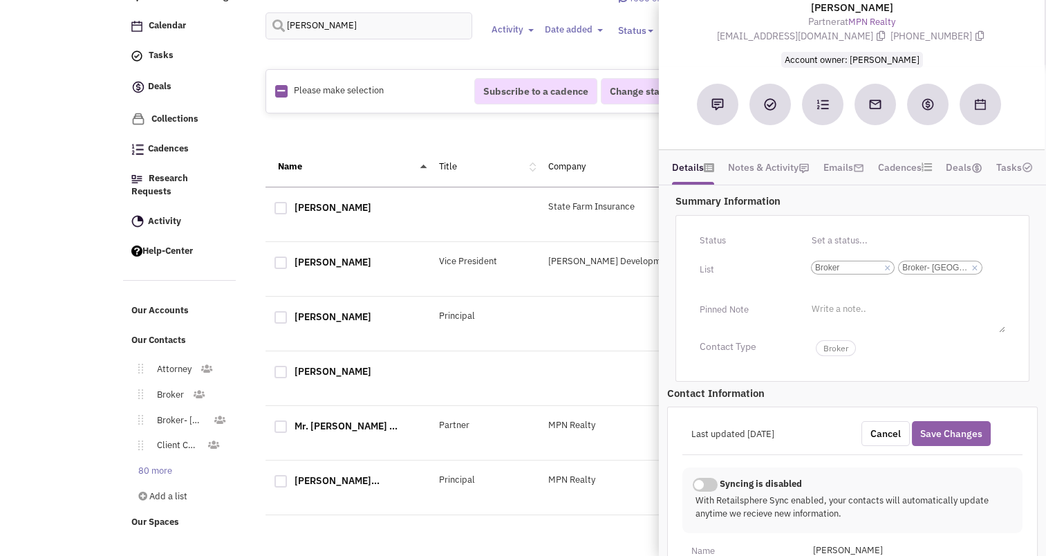
click at [954, 429] on button "Save Changes" at bounding box center [951, 433] width 79 height 25
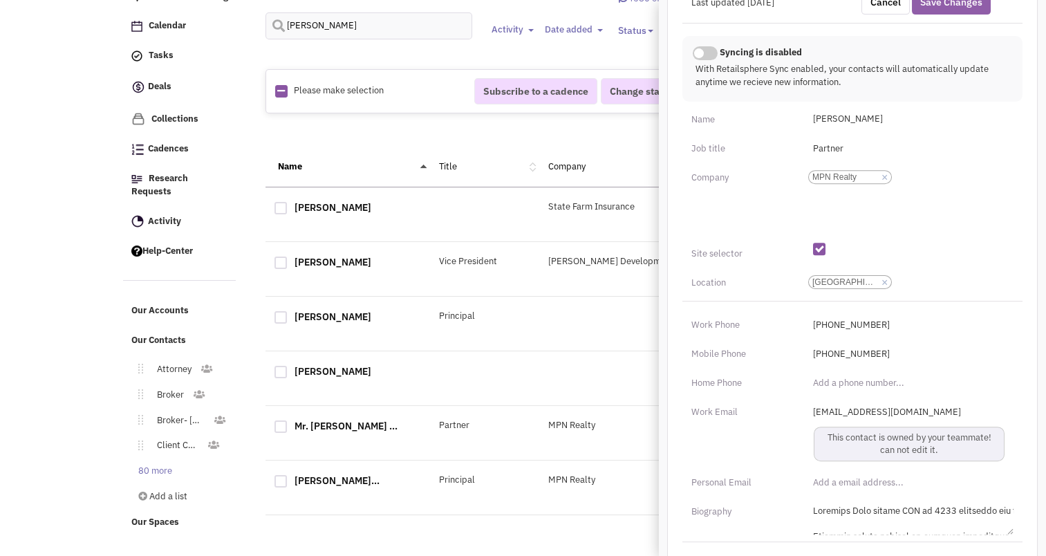
scroll to position [517, 0]
click at [910, 435] on label "This contact is owned by your teammate! can not edit it." at bounding box center [909, 441] width 191 height 35
drag, startPoint x: 910, startPoint y: 435, endPoint x: 968, endPoint y: 487, distance: 77.3
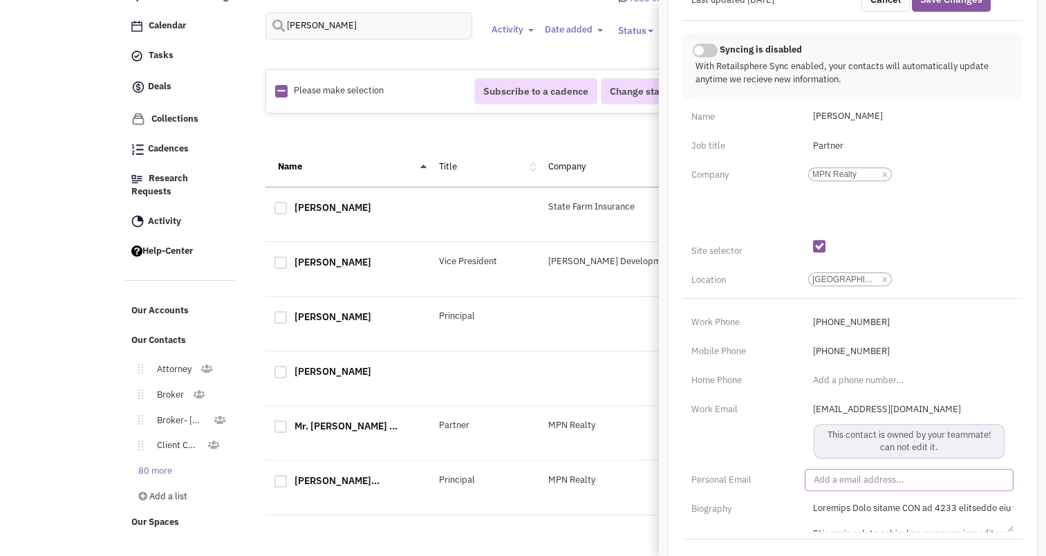
click at [968, 487] on input "text" at bounding box center [909, 480] width 209 height 22
click at [782, 487] on div "Personal Email" at bounding box center [738, 480] width 113 height 22
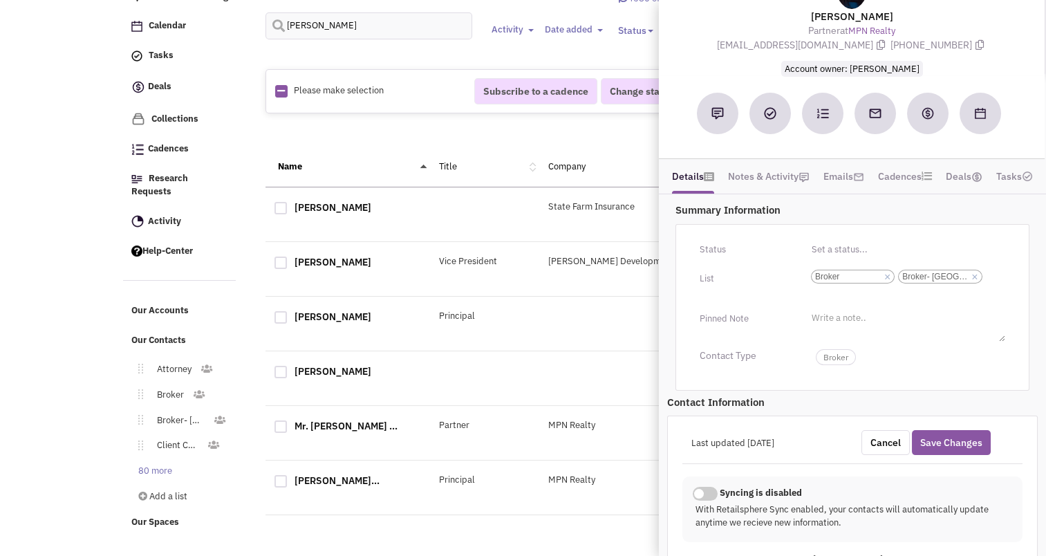
scroll to position [0, 0]
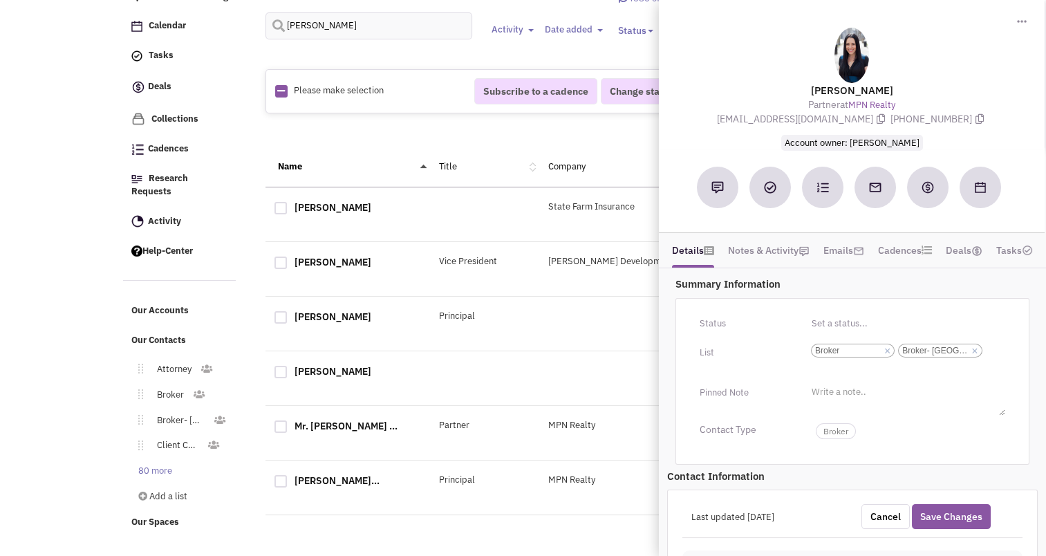
click at [543, 138] on div "1" at bounding box center [594, 134] width 640 height 28
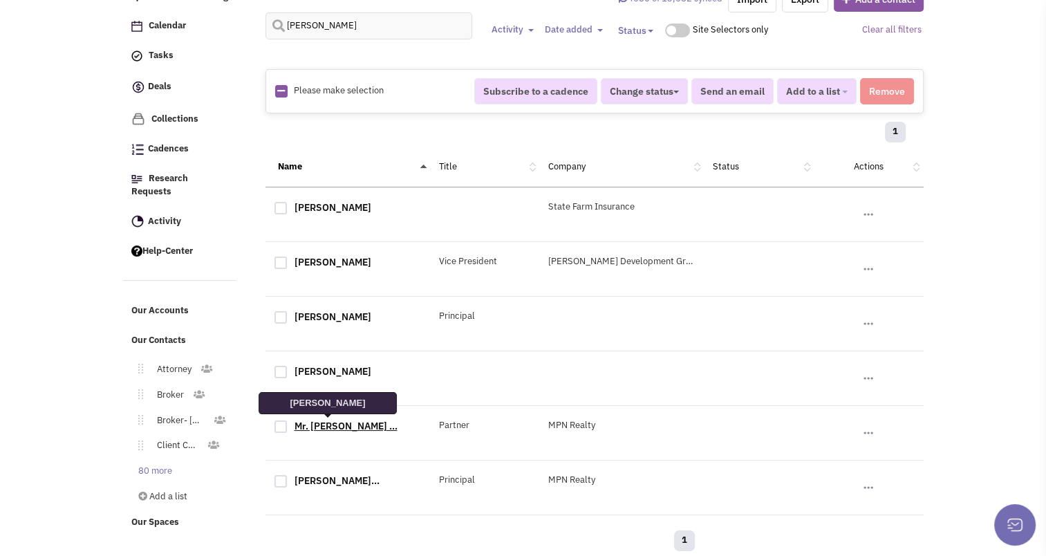
click at [321, 423] on link "Mr. [PERSON_NAME] ..." at bounding box center [345, 426] width 103 height 12
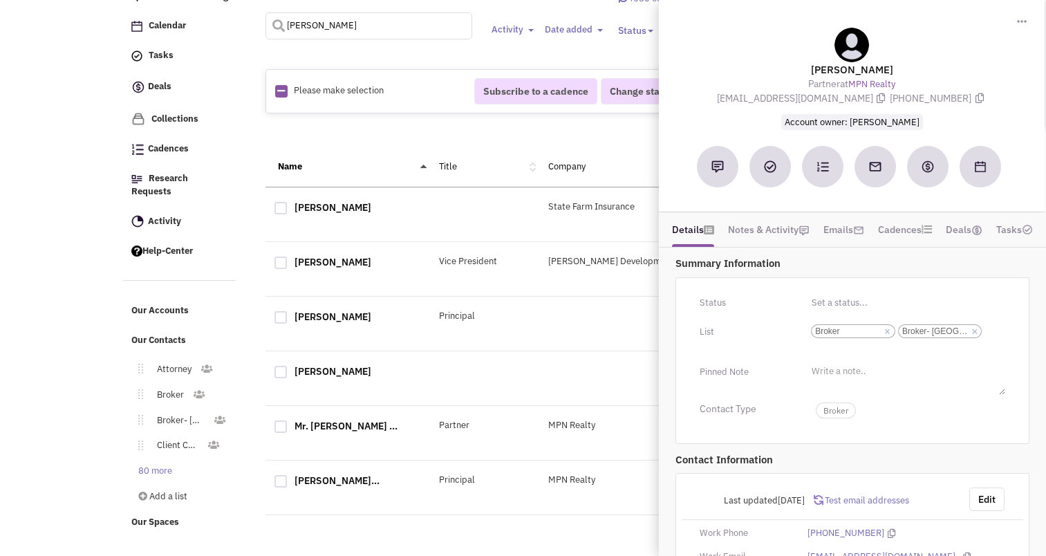
click at [316, 19] on input "[PERSON_NAME]" at bounding box center [368, 25] width 207 height 27
type input "[PERSON_NAME]"
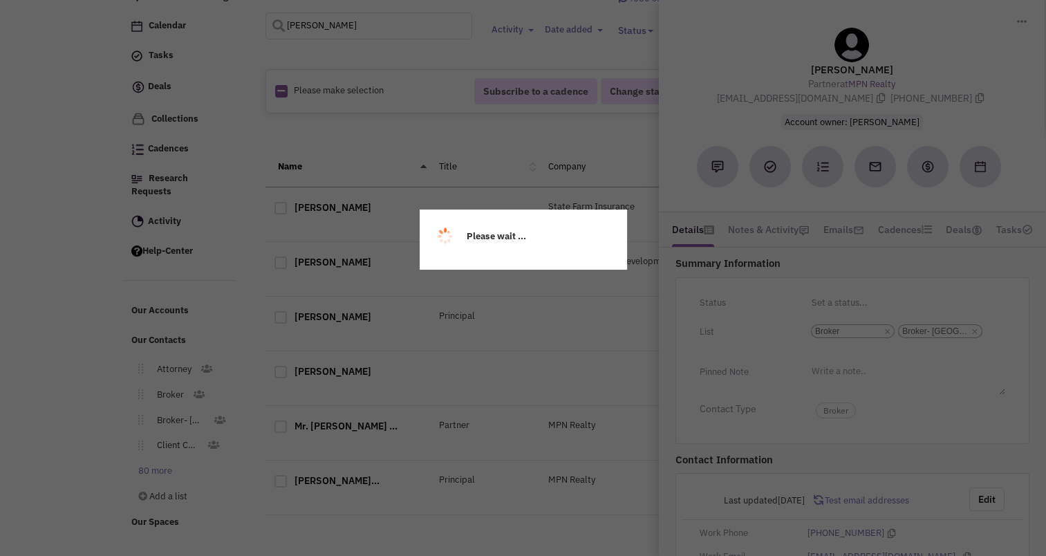
scroll to position [61, 0]
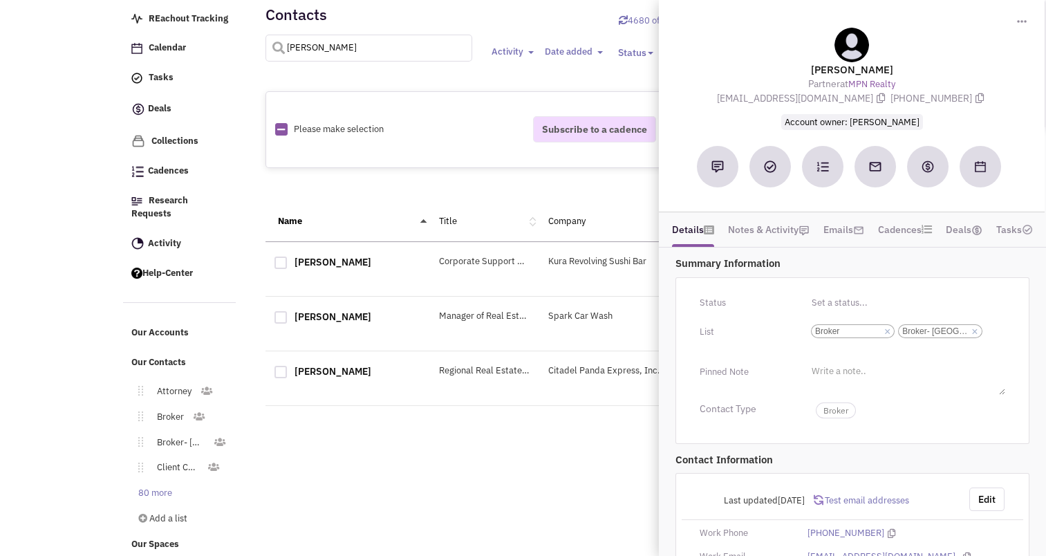
select select
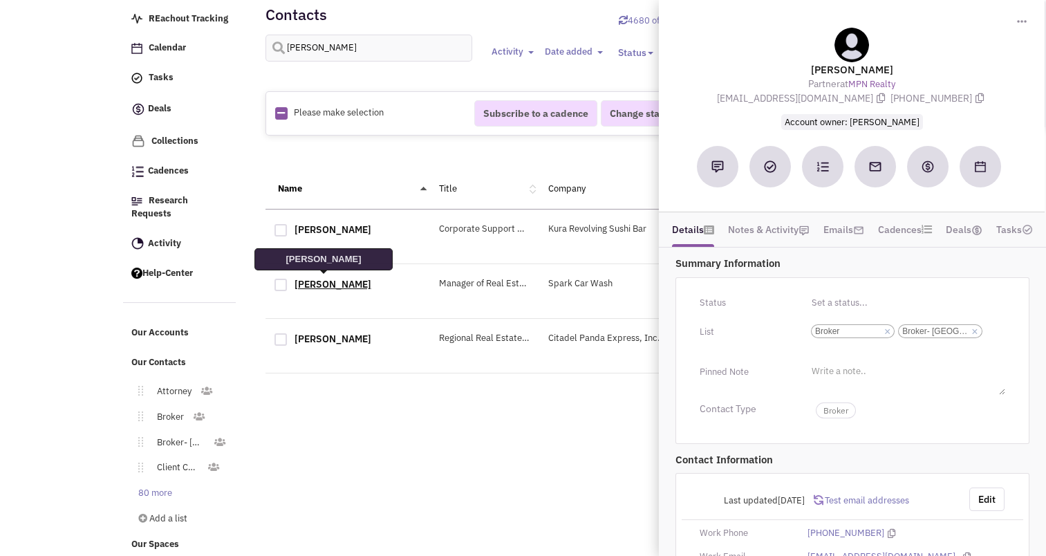
click at [323, 288] on link "[PERSON_NAME]" at bounding box center [332, 284] width 77 height 12
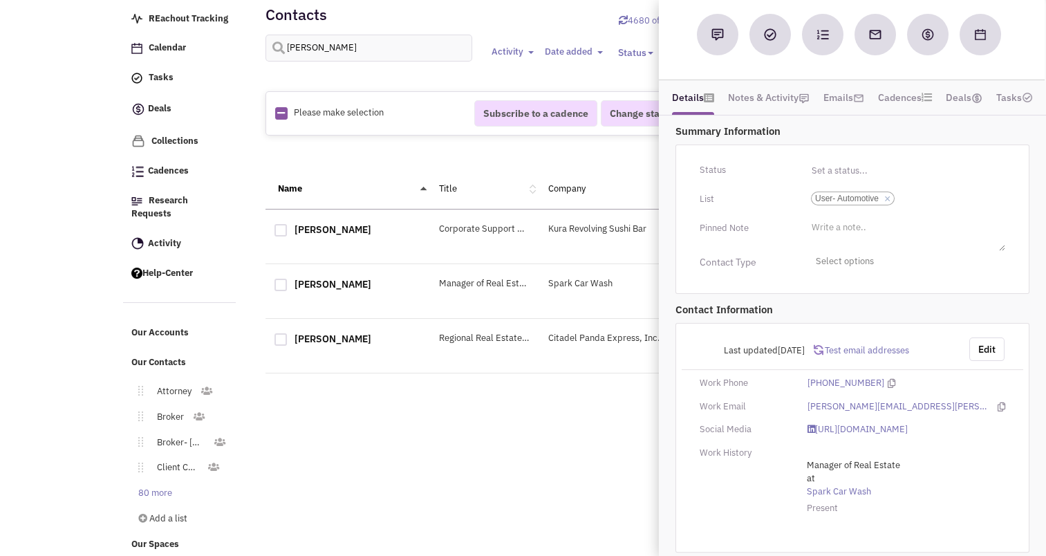
scroll to position [146, 0]
click at [981, 338] on button "Edit" at bounding box center [986, 349] width 35 height 23
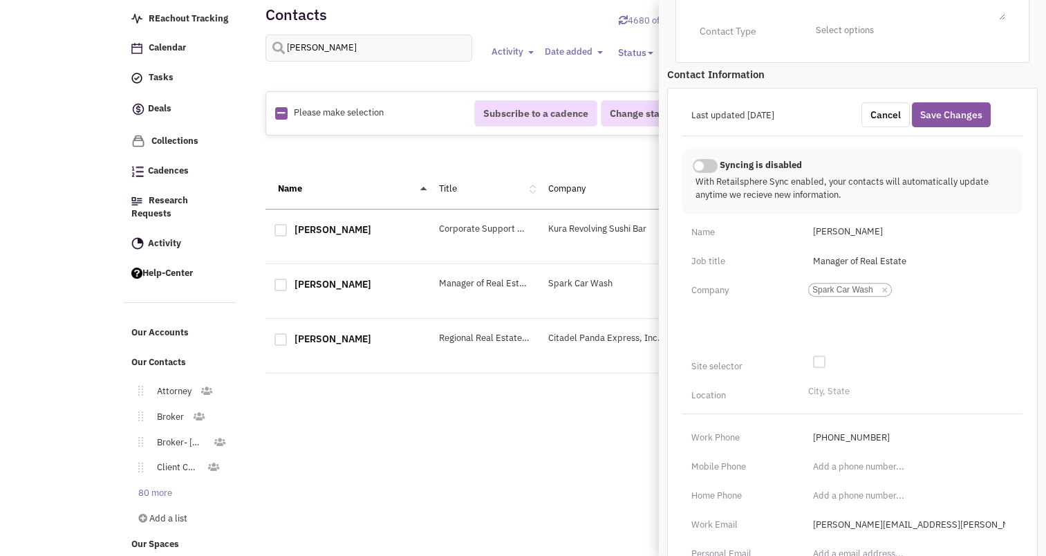
scroll to position [378, 0]
click at [839, 384] on li "City, State" at bounding box center [827, 389] width 45 height 10
click at [0, 0] on select "City, State" at bounding box center [0, 0] width 0 height 0
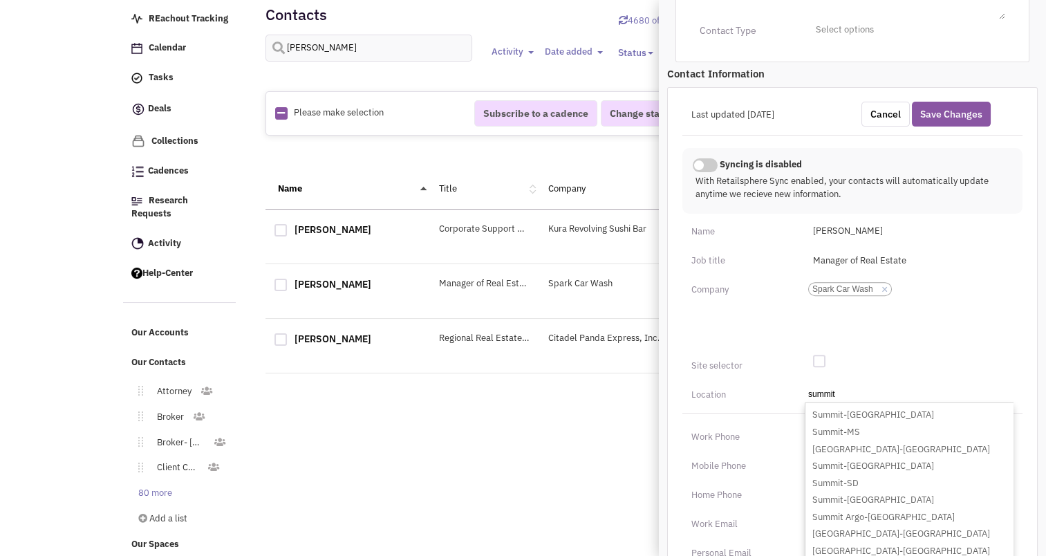
scroll to position [169, 0]
type input "summit"
click at [838, 440] on li "[GEOGRAPHIC_DATA]-[GEOGRAPHIC_DATA]" at bounding box center [908, 448] width 207 height 17
click at [0, 0] on select "City, State summit [GEOGRAPHIC_DATA]-[GEOGRAPHIC_DATA] [GEOGRAPHIC_DATA]-[GEOGR…" at bounding box center [0, 0] width 0 height 0
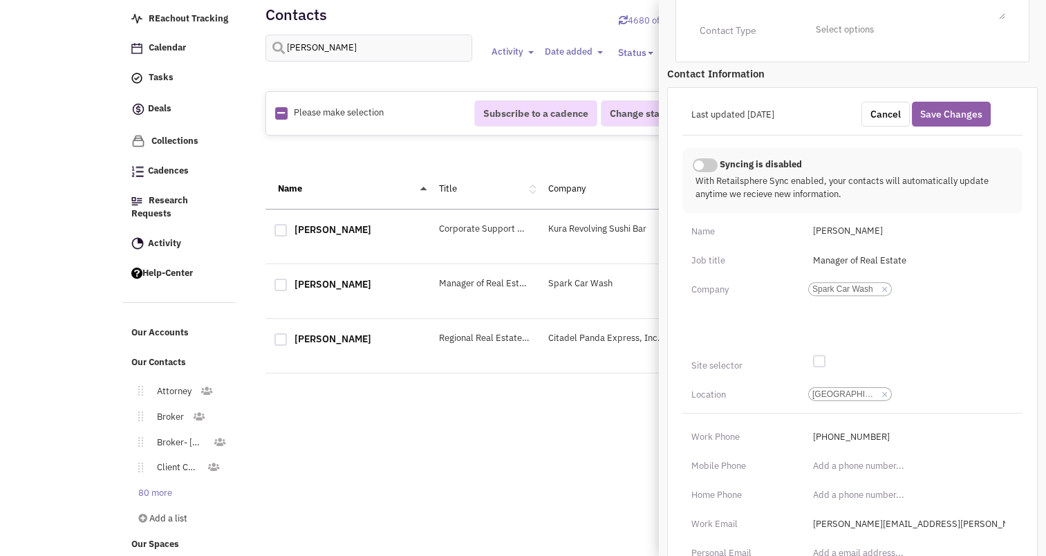
click at [934, 102] on button "Save Changes" at bounding box center [951, 114] width 79 height 25
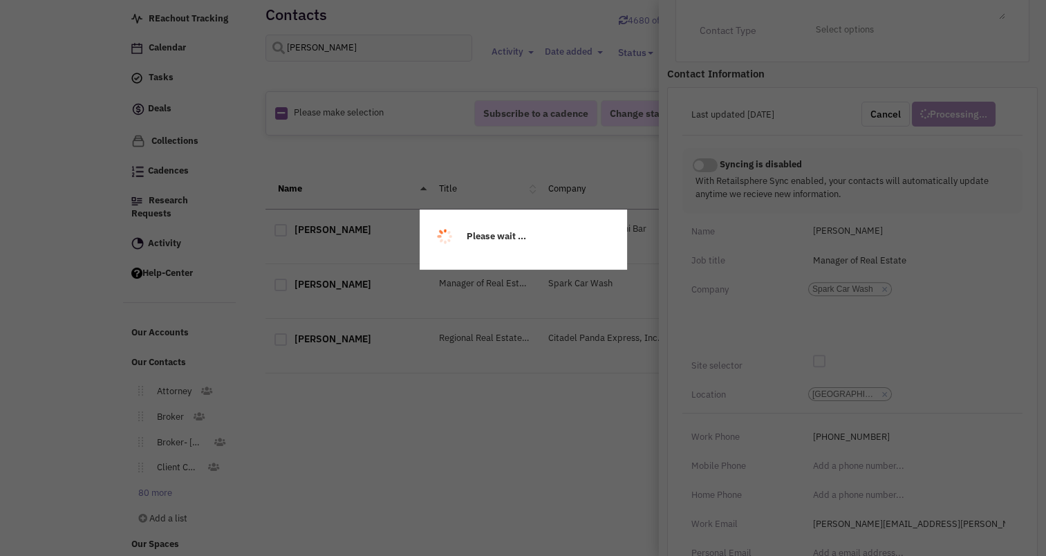
scroll to position [169, 0]
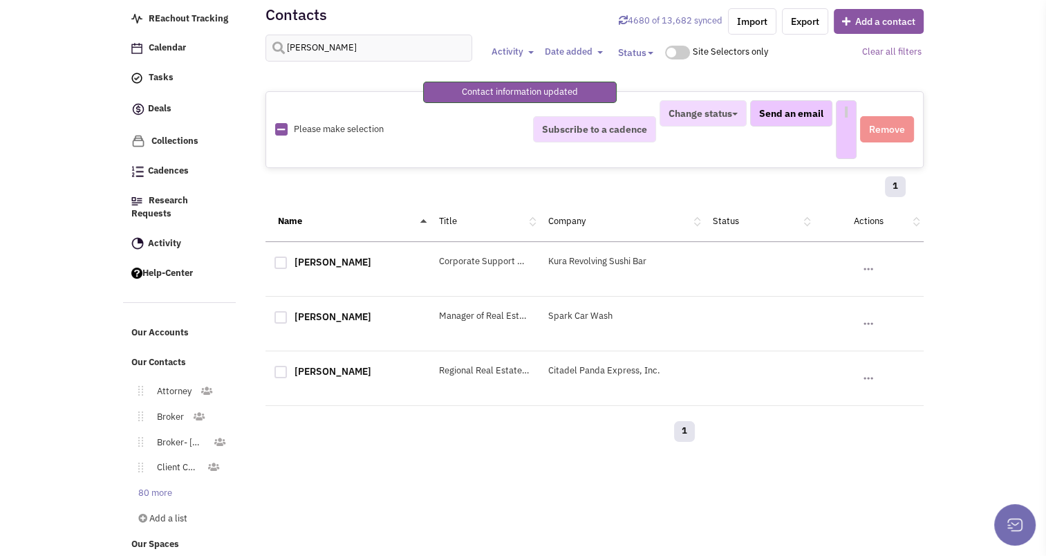
select select
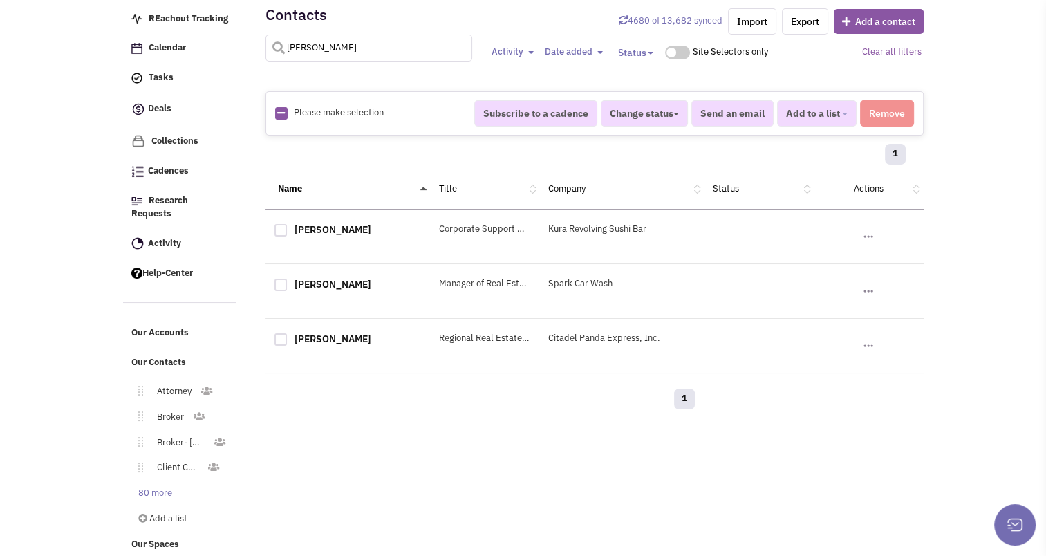
click at [323, 48] on input "[PERSON_NAME]" at bounding box center [368, 48] width 207 height 27
type input "lovely"
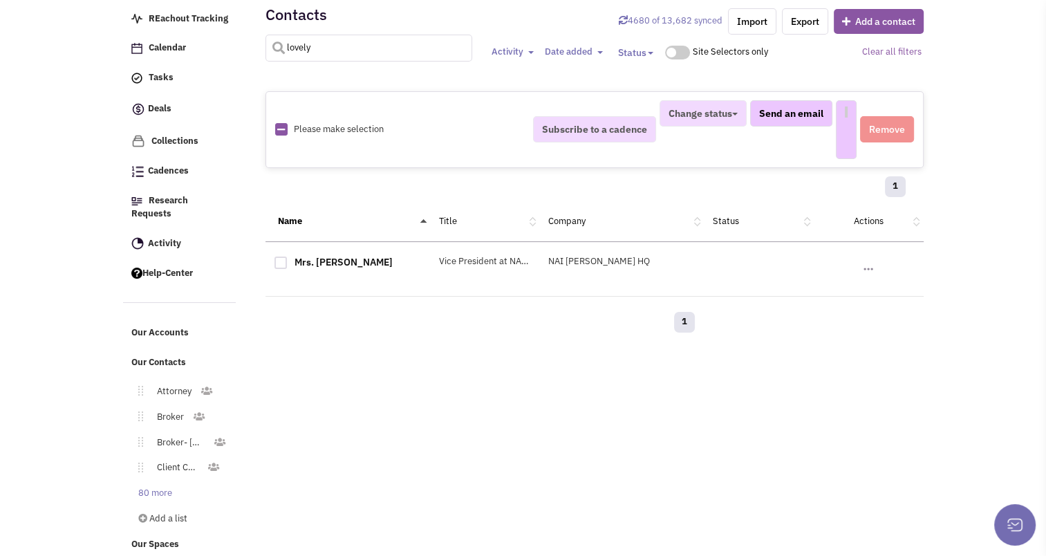
select select
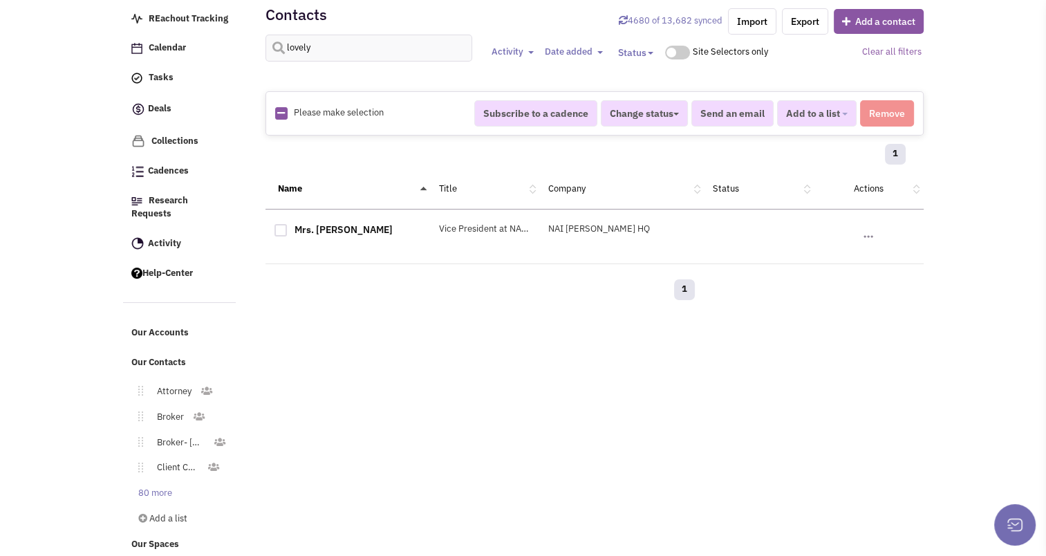
click at [276, 232] on div at bounding box center [280, 230] width 12 height 12
click at [288, 232] on input "checkbox" at bounding box center [292, 231] width 9 height 9
checkbox input "true"
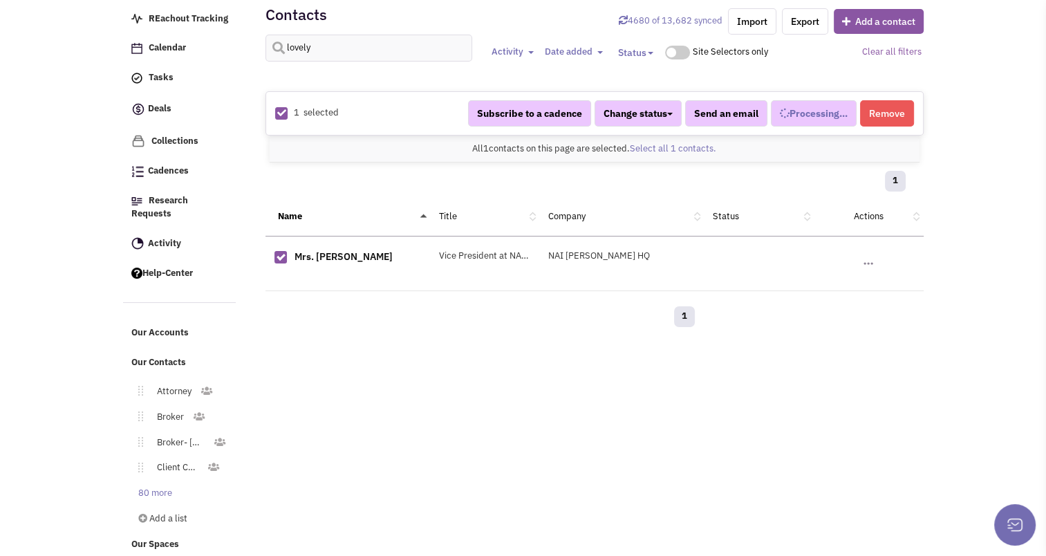
select select
click at [883, 106] on button "Remove" at bounding box center [887, 113] width 54 height 26
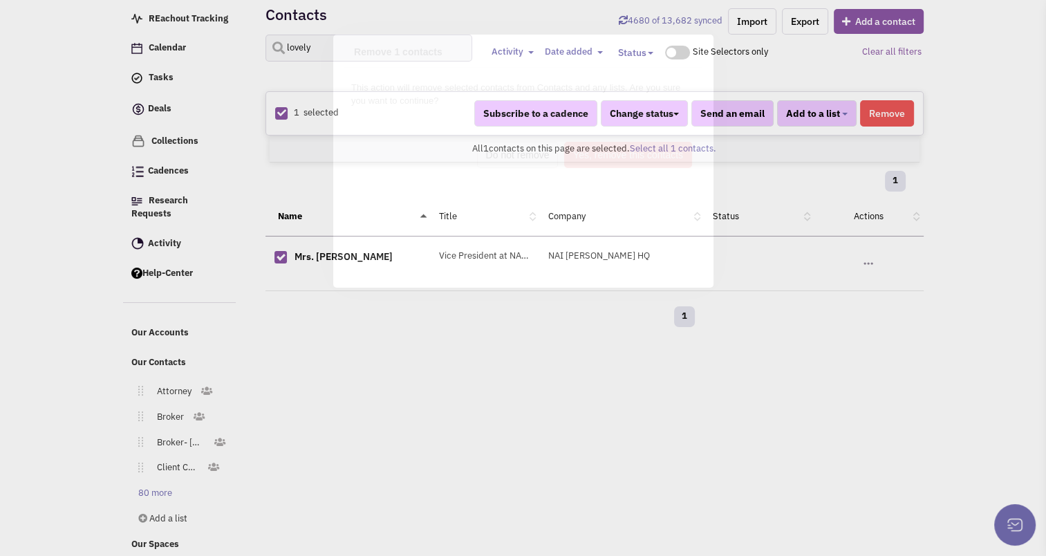
scroll to position [0, 0]
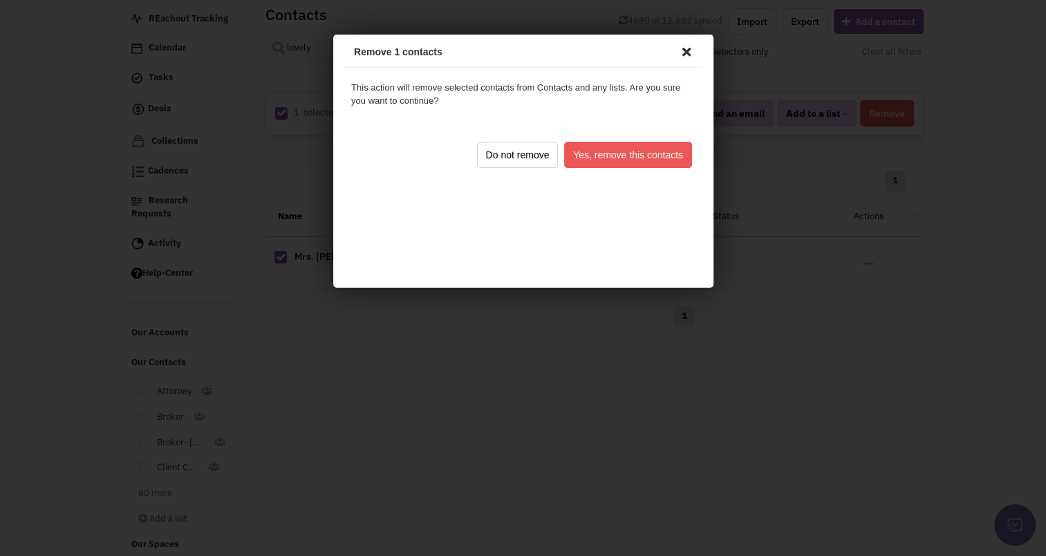
click at [668, 146] on button "Yes, remove this contacts" at bounding box center [625, 153] width 128 height 26
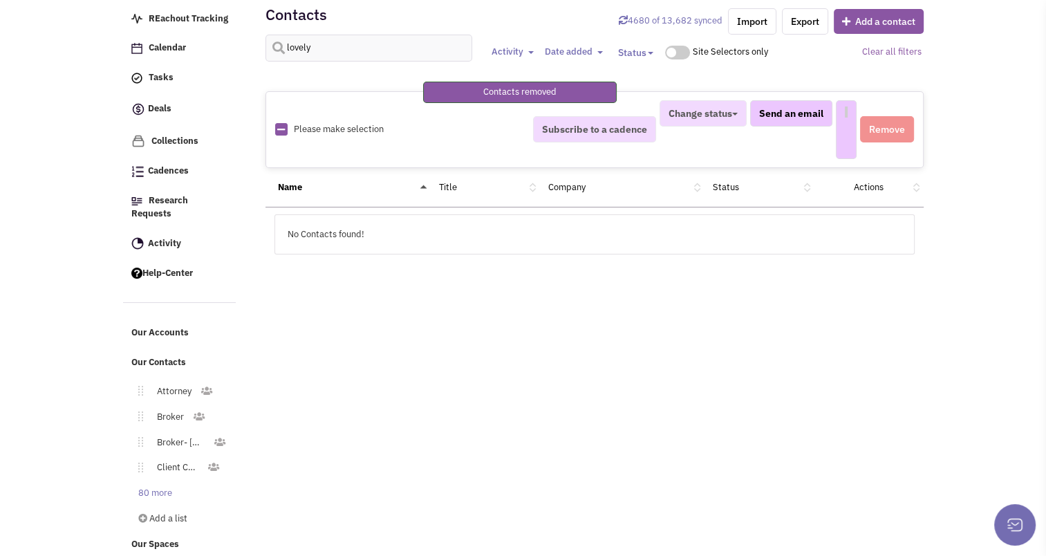
select select
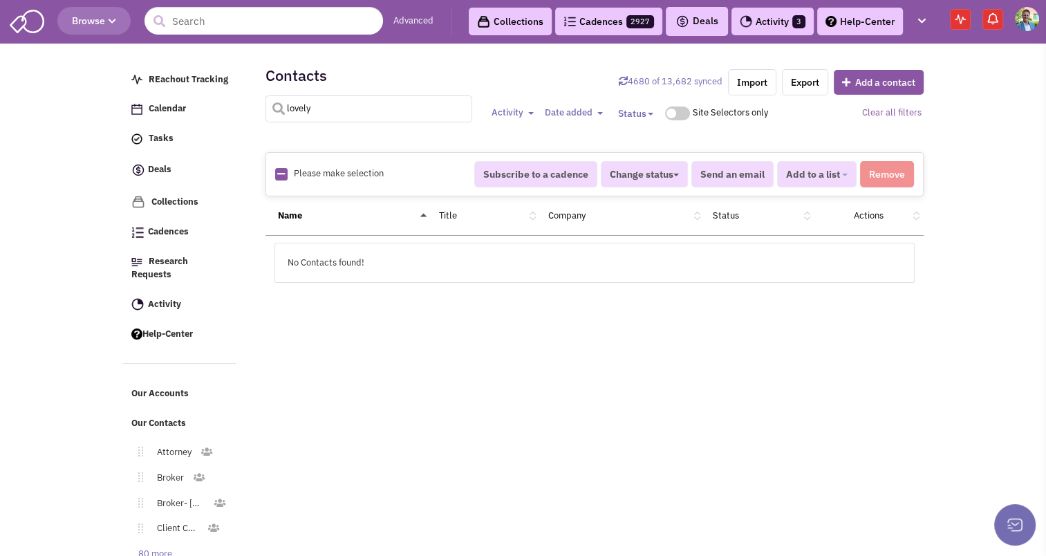
click at [305, 112] on input "lovely" at bounding box center [368, 108] width 207 height 27
type input "[PERSON_NAME]"
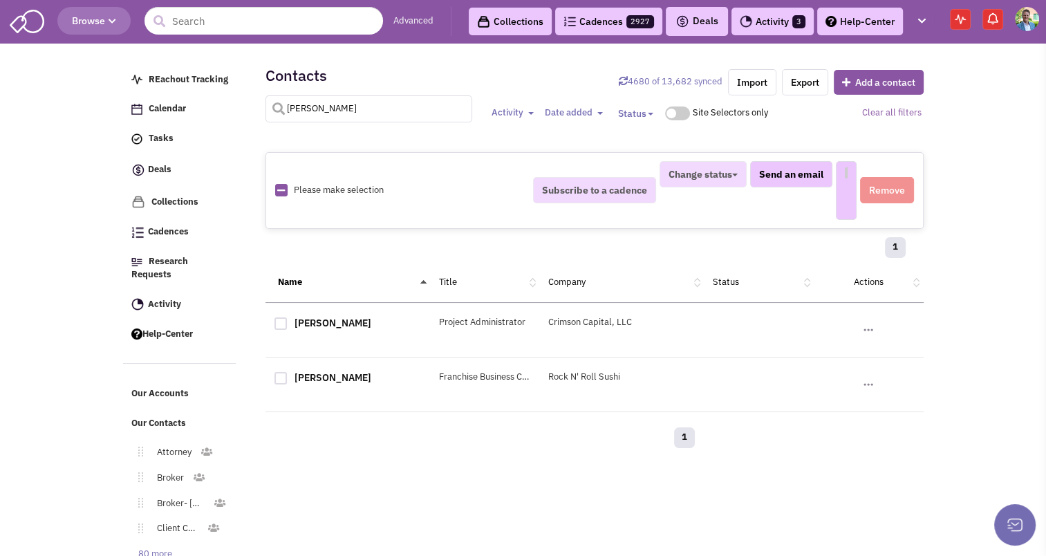
select select
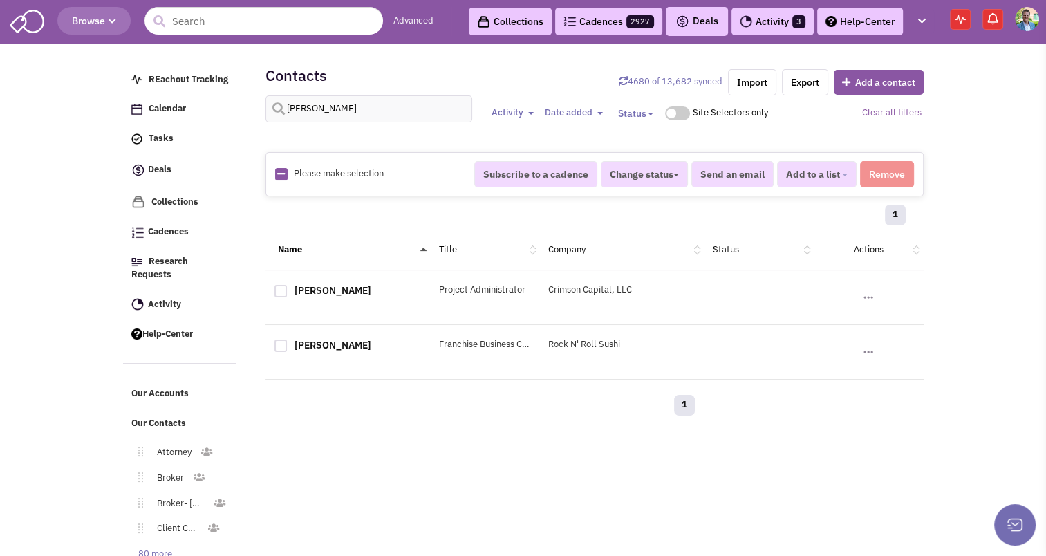
click at [280, 286] on div at bounding box center [280, 291] width 12 height 12
click at [288, 288] on input "checkbox" at bounding box center [292, 292] width 9 height 9
checkbox input "true"
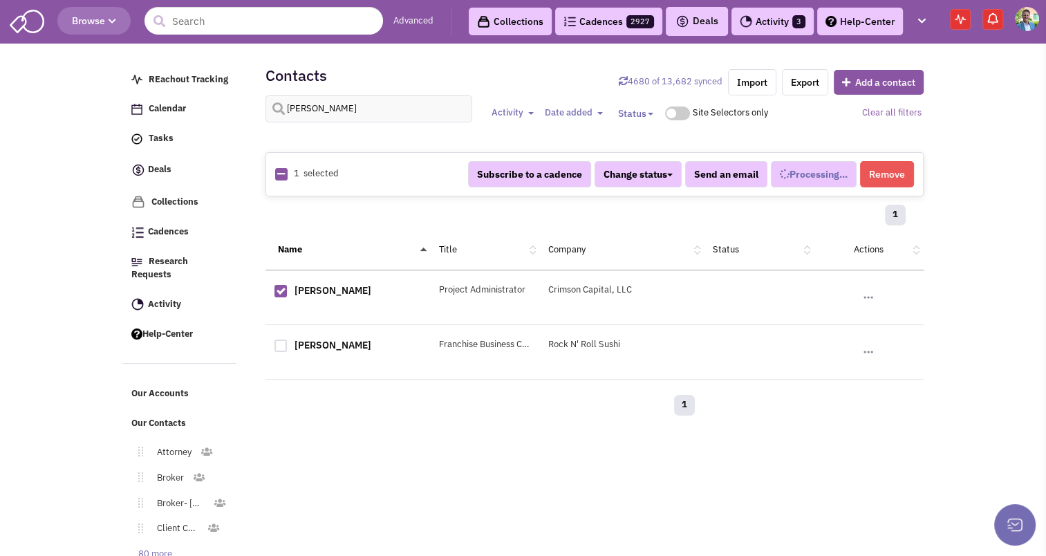
select select
click at [890, 171] on button "Remove" at bounding box center [887, 174] width 54 height 26
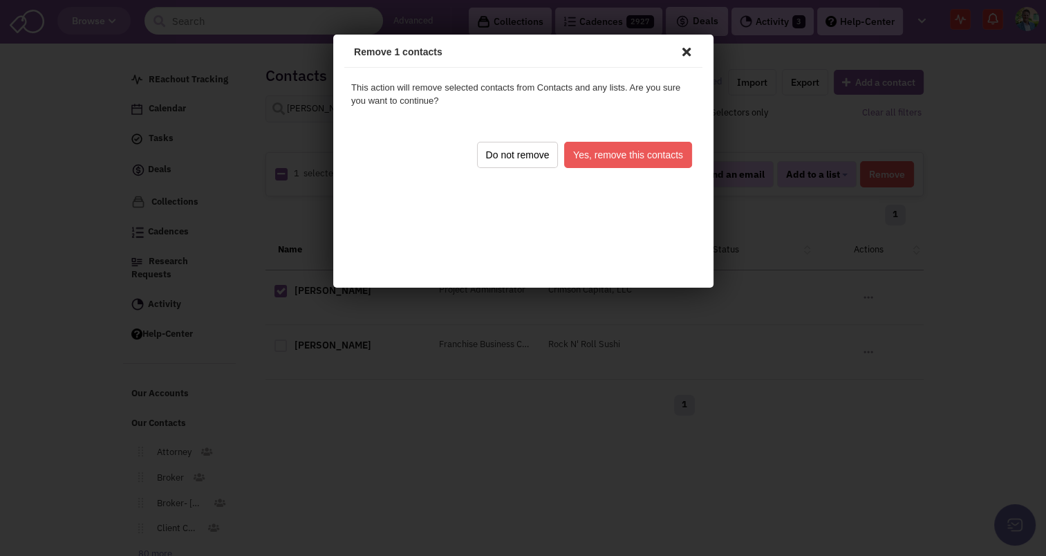
click at [617, 142] on button "Yes, remove this contacts" at bounding box center [625, 153] width 128 height 26
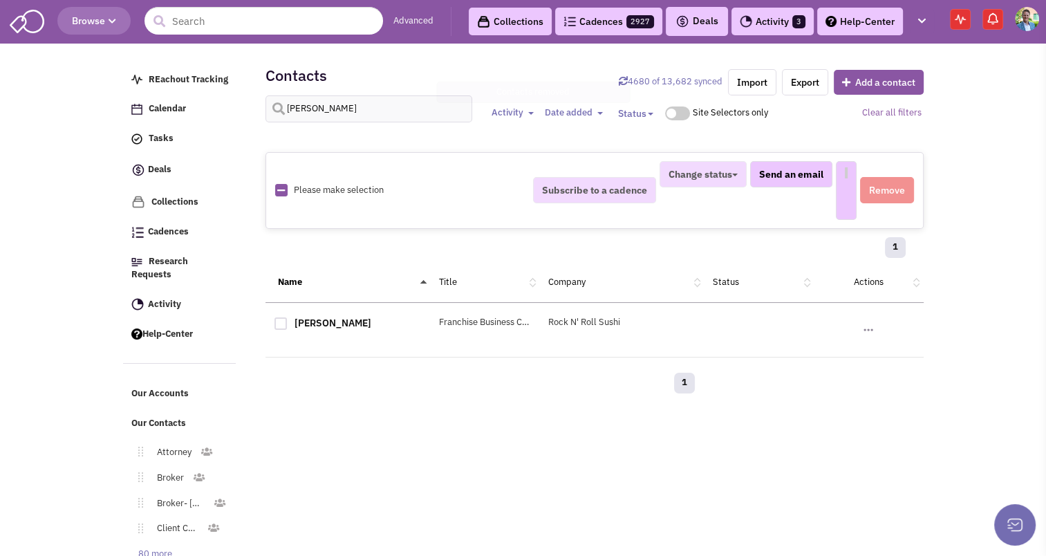
select select
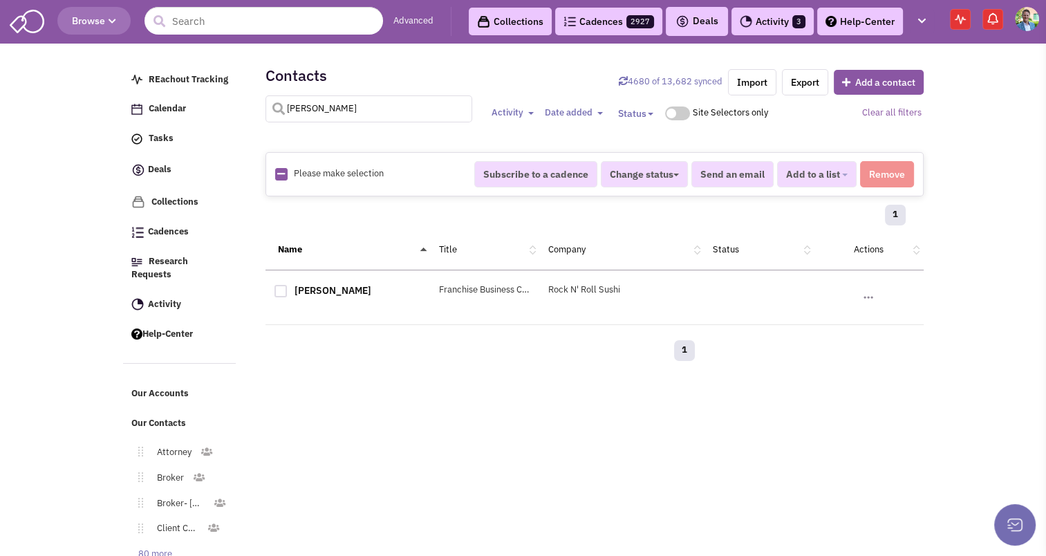
click at [332, 96] on input "[PERSON_NAME]" at bounding box center [368, 108] width 207 height 27
type input "[PERSON_NAME]"
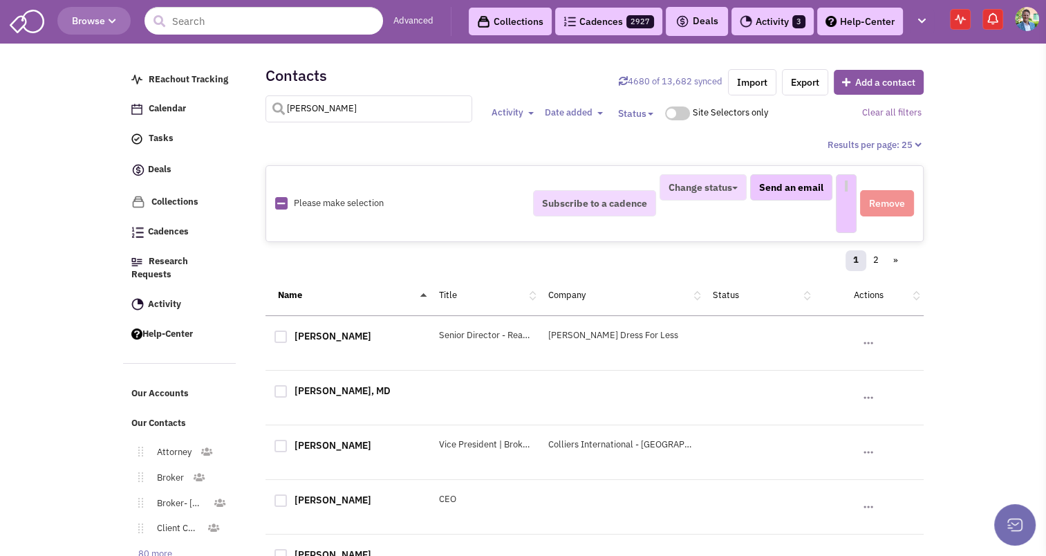
select select
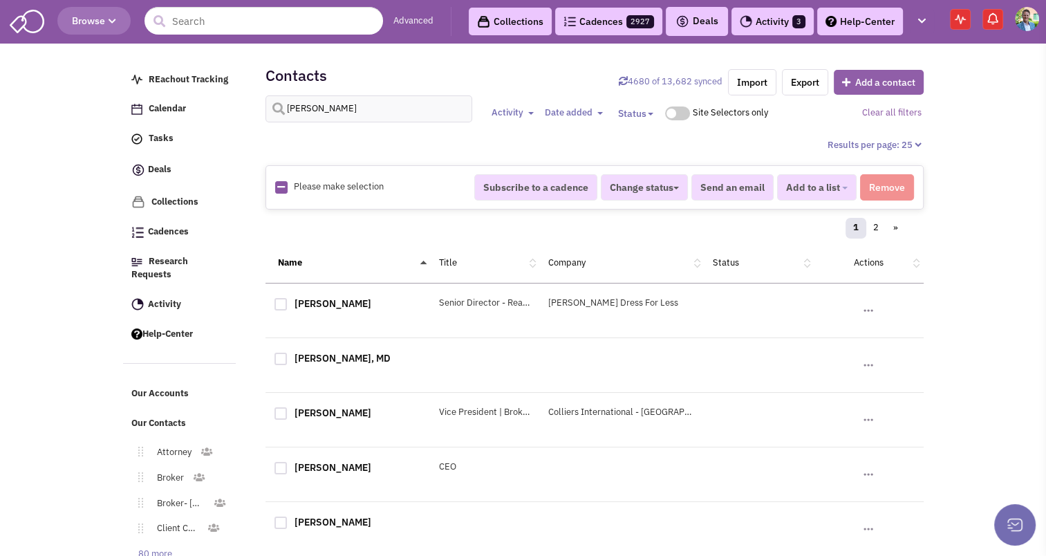
click at [885, 73] on button "Add a contact" at bounding box center [879, 82] width 90 height 25
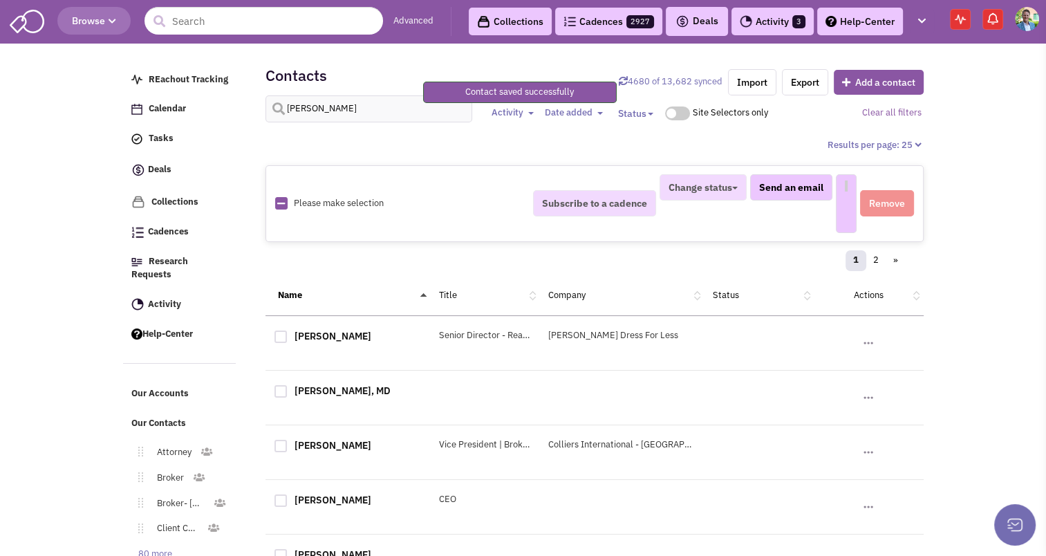
select select
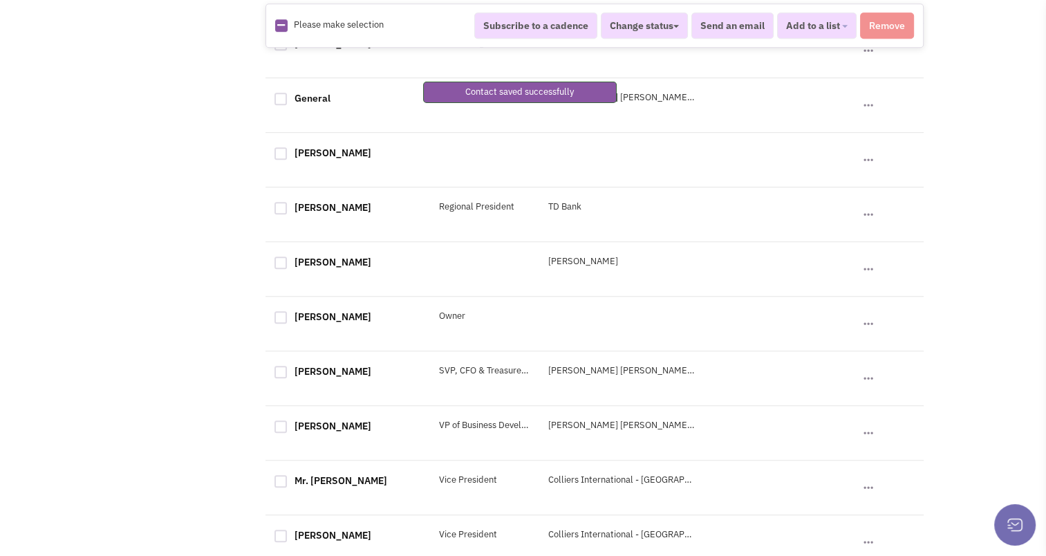
scroll to position [986, 0]
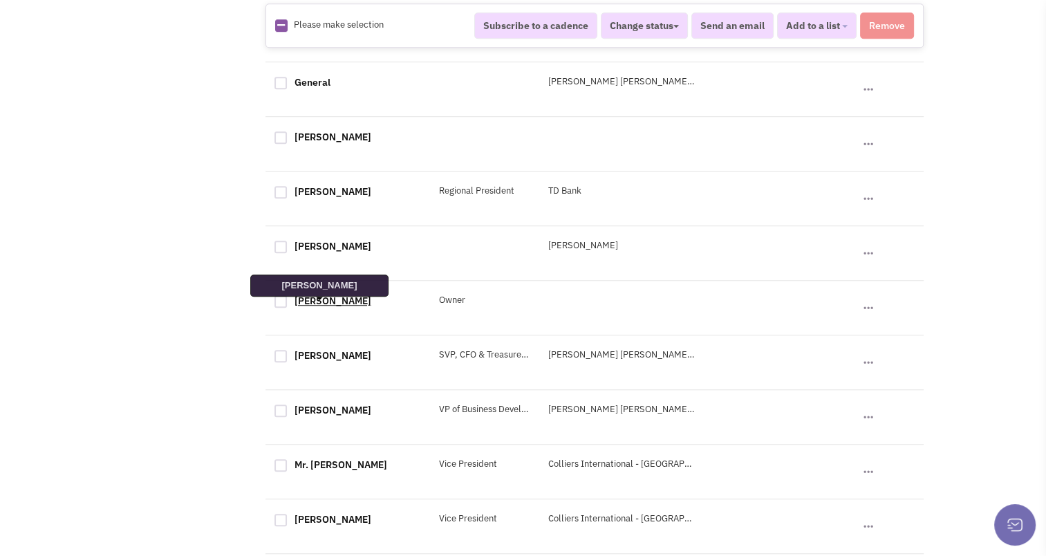
click at [313, 307] on link "[PERSON_NAME]" at bounding box center [332, 300] width 77 height 12
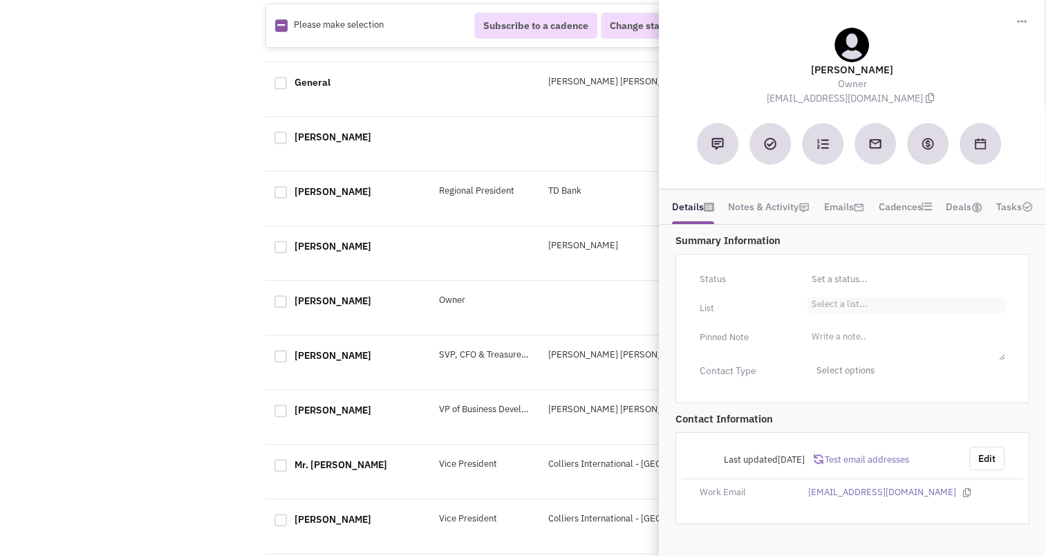
click at [840, 299] on li "Select a list..." at bounding box center [836, 302] width 59 height 10
click at [0, 0] on select "Select a list..." at bounding box center [0, 0] width 0 height 0
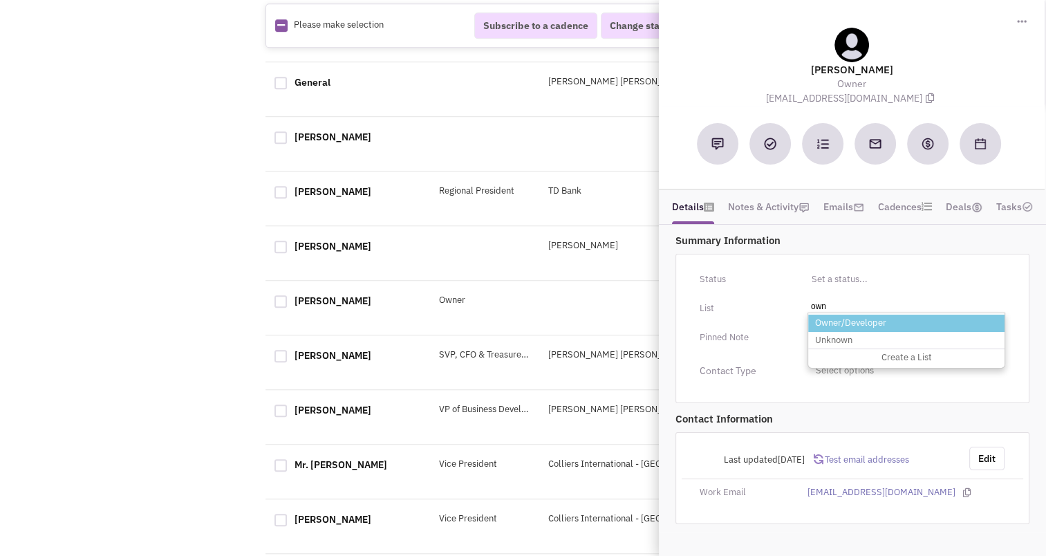
type input "own"
click at [840, 316] on li "Owner/Developer" at bounding box center [906, 322] width 196 height 17
click at [0, 0] on select "Select a list..." at bounding box center [0, 0] width 0 height 0
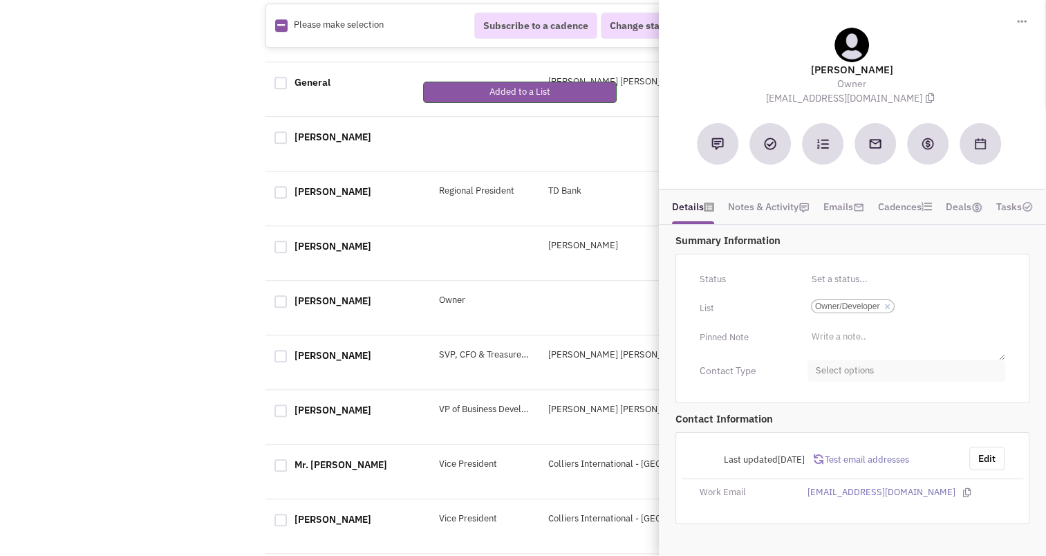
click at [843, 360] on span "Select options" at bounding box center [906, 370] width 198 height 21
click at [822, 450] on div at bounding box center [821, 453] width 12 height 12
checkbox input "true"
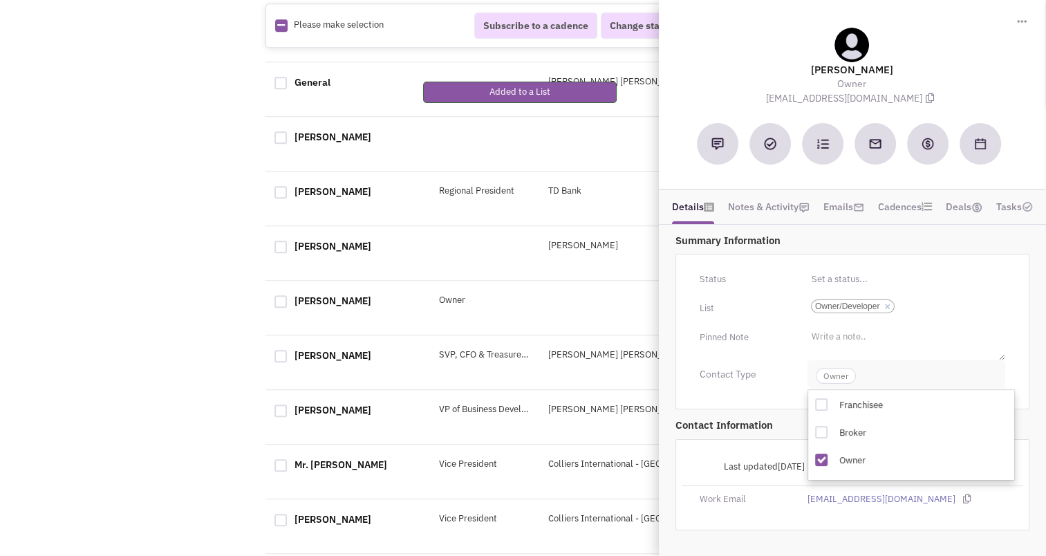
click at [838, 376] on span "Owner" at bounding box center [836, 376] width 40 height 16
